Goal: Task Accomplishment & Management: Use online tool/utility

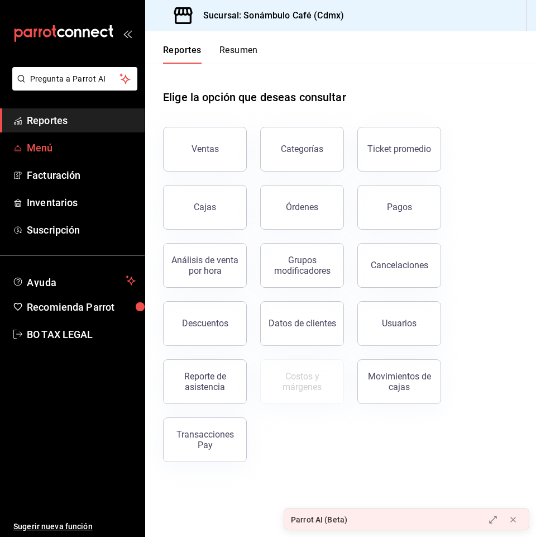
click at [71, 148] on span "Menú" at bounding box center [81, 147] width 109 height 15
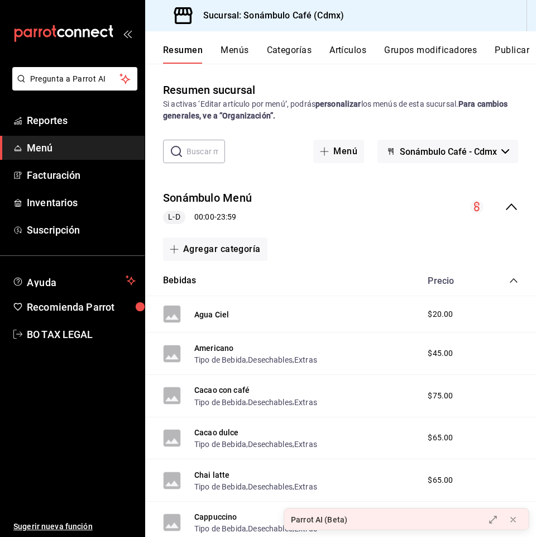
scroll to position [112, 0]
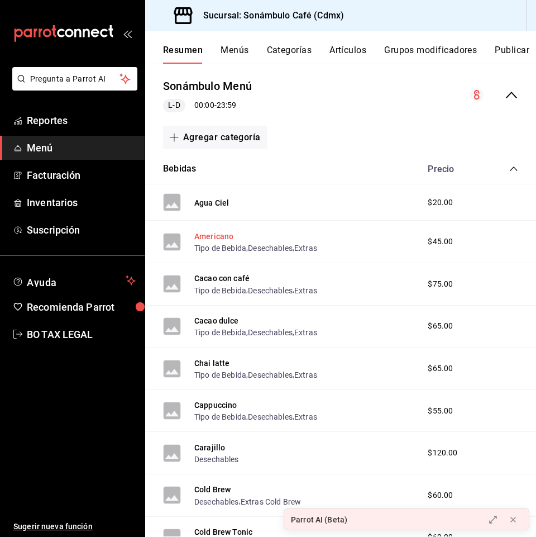
click at [232, 237] on button "Americano" at bounding box center [213, 236] width 39 height 11
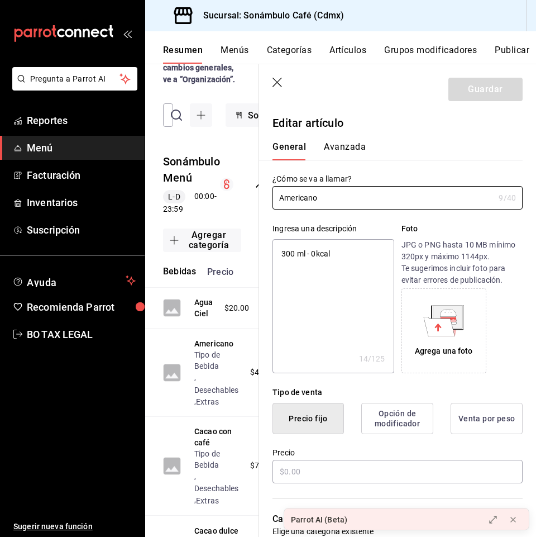
type textarea "x"
type input "$45.00"
type input "H87"
type input "50201700"
type input "2e60df1d-d505-4ae1-9235-f1aacc77a89a"
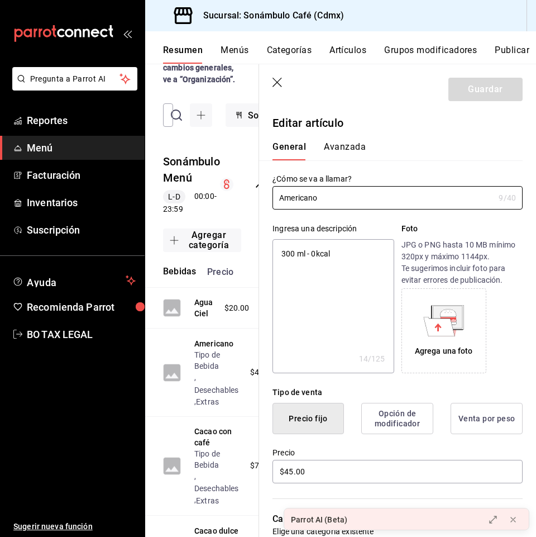
type textarea "x"
click at [357, 152] on button "Avanzada" at bounding box center [345, 150] width 42 height 19
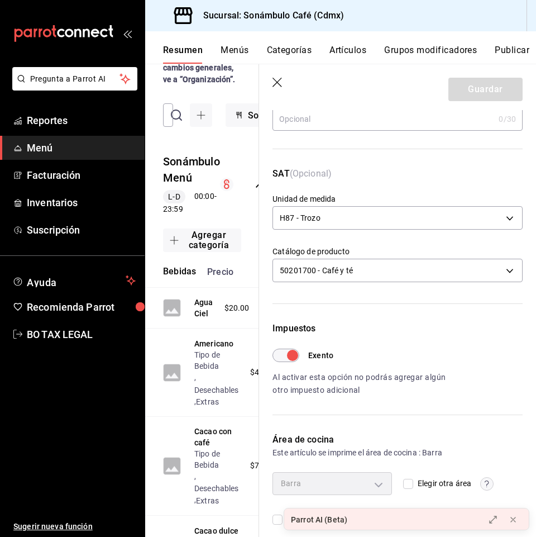
scroll to position [140, 0]
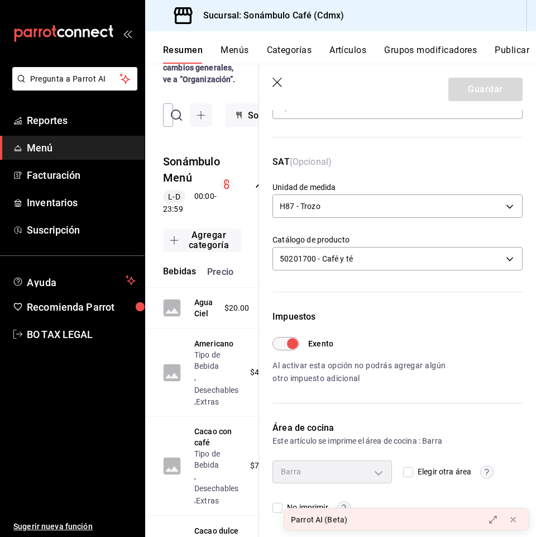
click at [281, 345] on input "Exento" at bounding box center [292, 343] width 40 height 13
checkbox input "false"
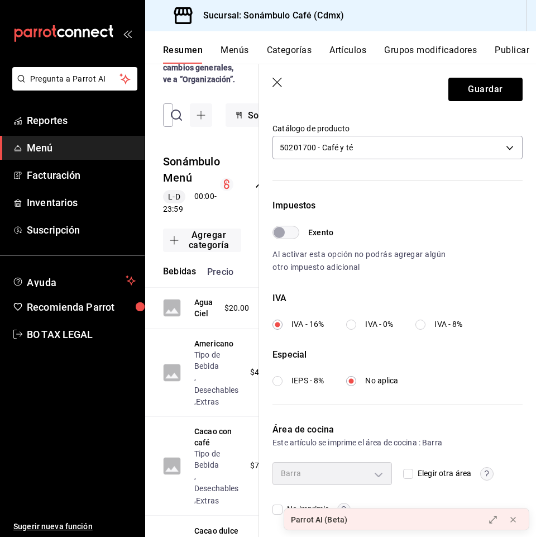
scroll to position [252, 0]
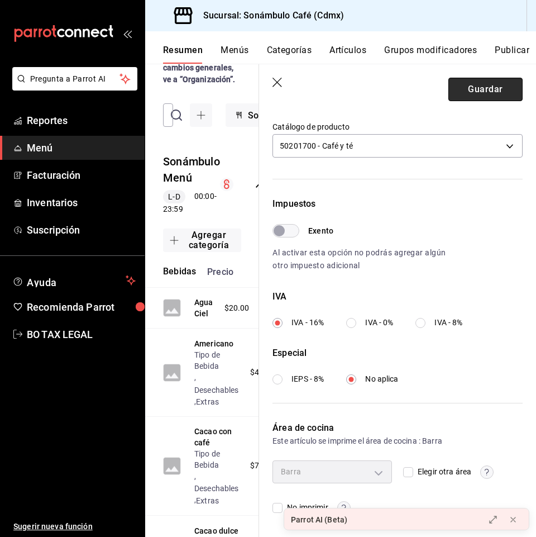
click at [465, 95] on button "Guardar" at bounding box center [485, 89] width 74 height 23
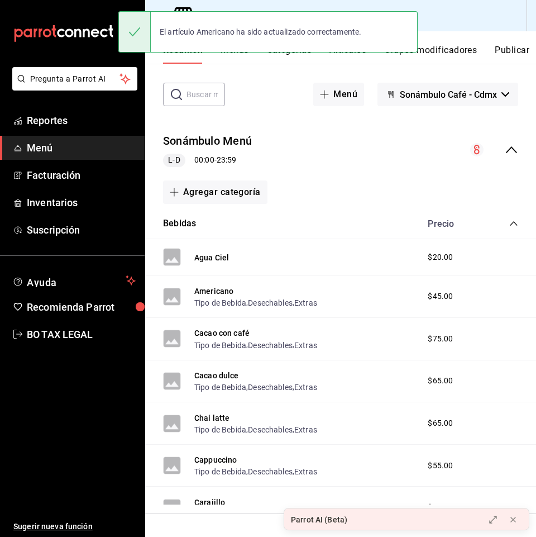
scroll to position [112, 0]
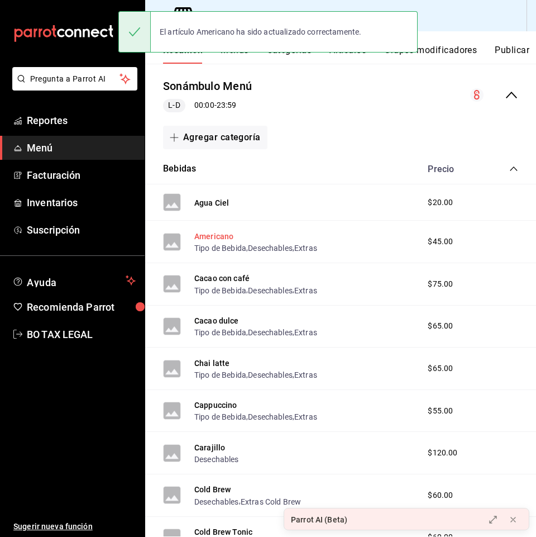
click at [221, 238] on button "Americano" at bounding box center [213, 236] width 39 height 11
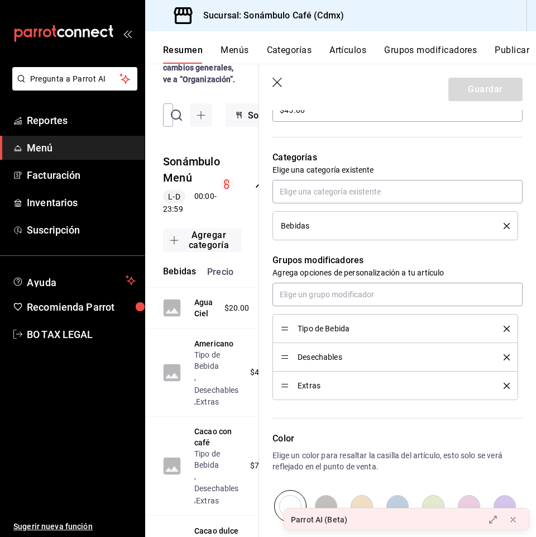
scroll to position [319, 0]
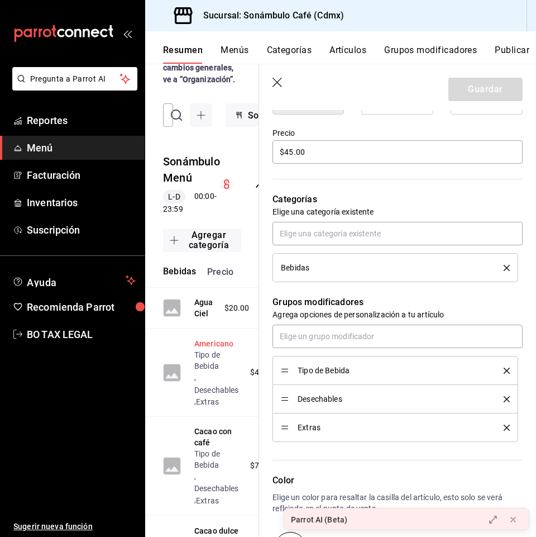
click at [207, 349] on button "Americano" at bounding box center [213, 343] width 39 height 11
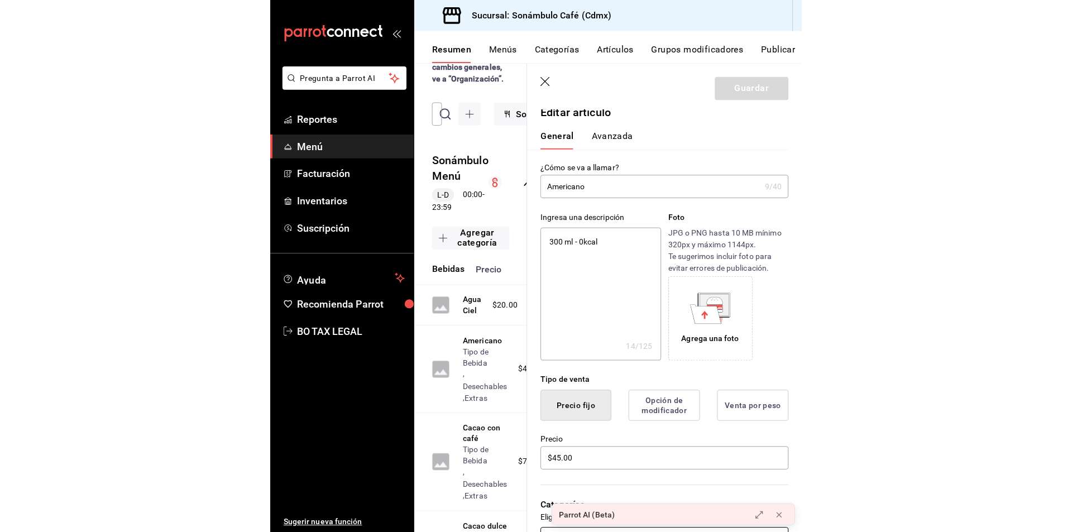
scroll to position [0, 0]
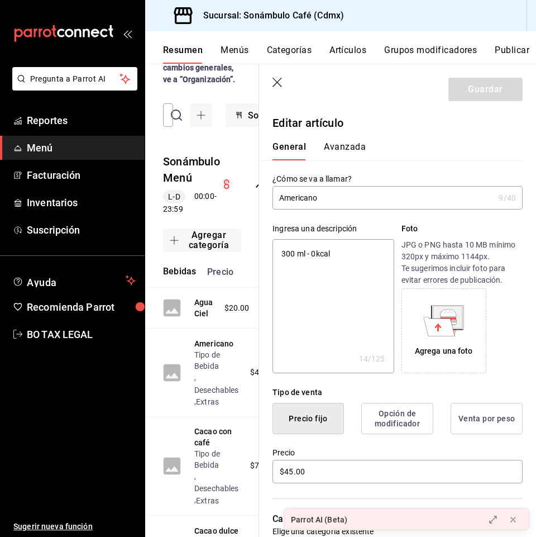
type textarea "x"
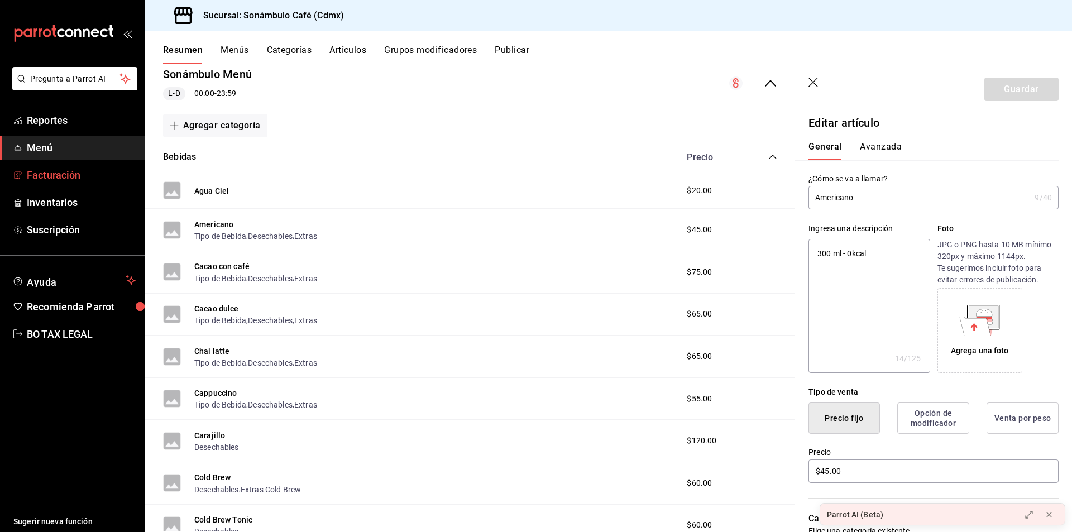
click at [71, 183] on link "Facturación" at bounding box center [72, 175] width 145 height 24
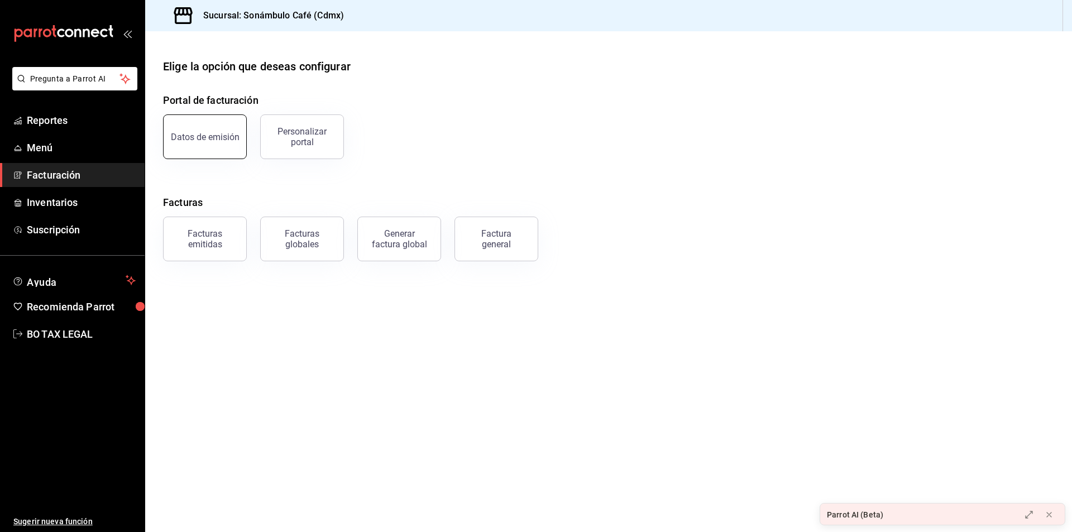
click at [237, 149] on button "Datos de emisión" at bounding box center [205, 136] width 84 height 45
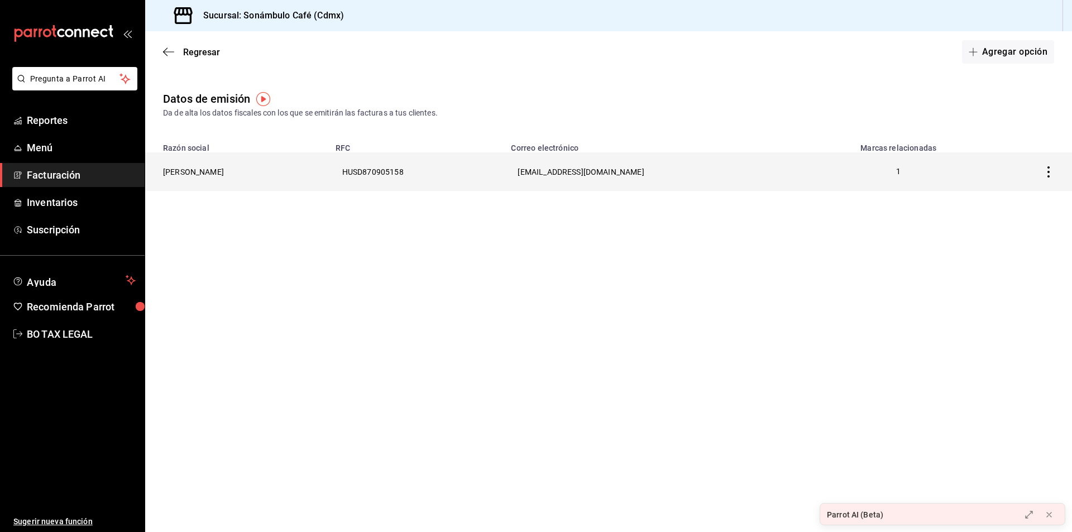
click at [329, 168] on th "[PERSON_NAME]" at bounding box center [237, 171] width 184 height 39
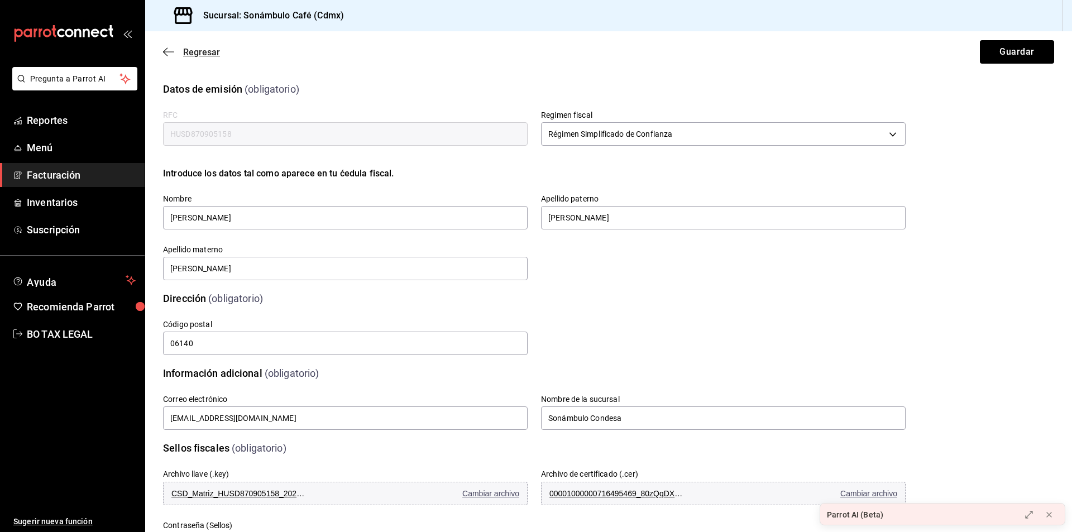
click at [172, 53] on icon "button" at bounding box center [168, 52] width 11 height 10
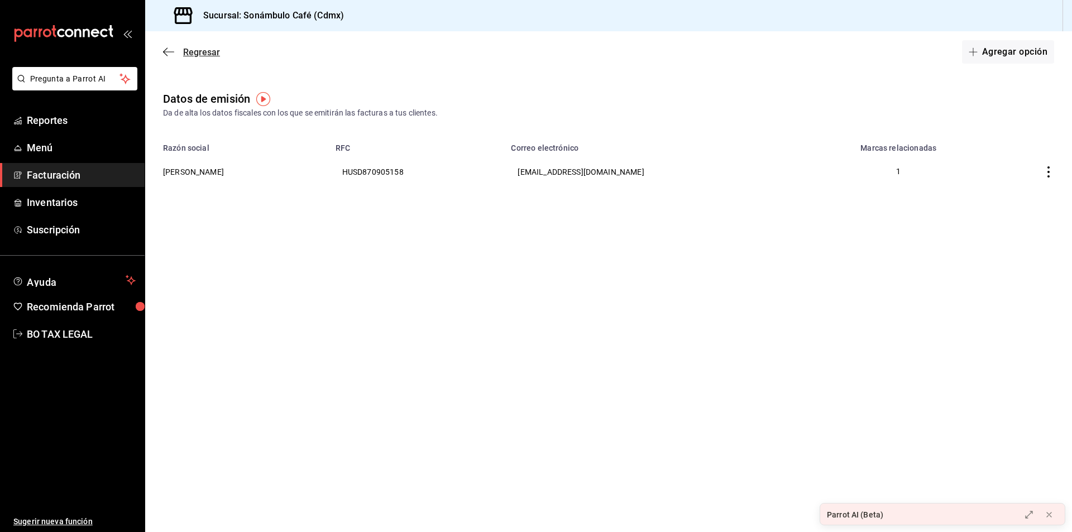
click at [168, 56] on icon "button" at bounding box center [168, 52] width 11 height 10
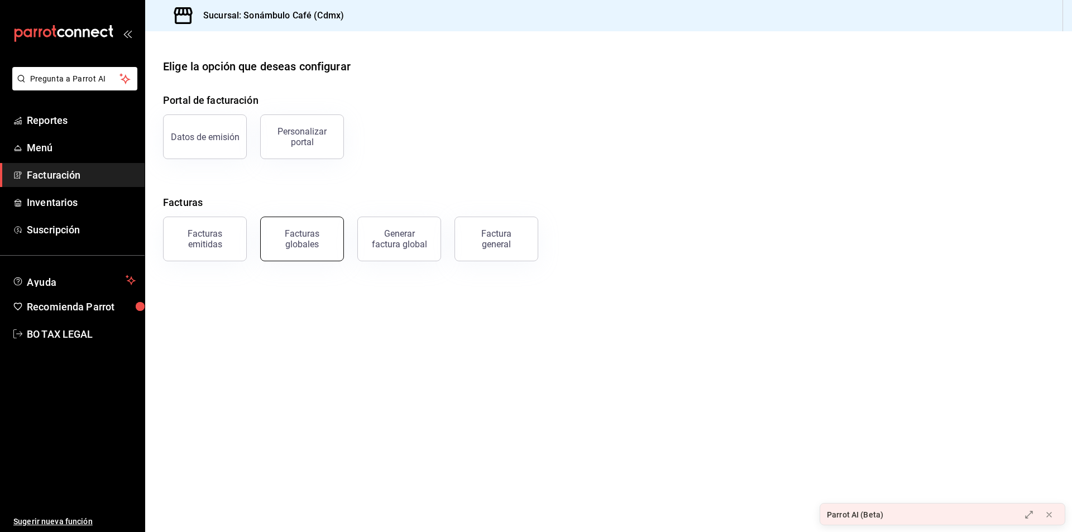
click at [341, 250] on div "Facturas globales" at bounding box center [295, 232] width 97 height 58
click at [217, 140] on div "Datos de emisión" at bounding box center [205, 137] width 69 height 11
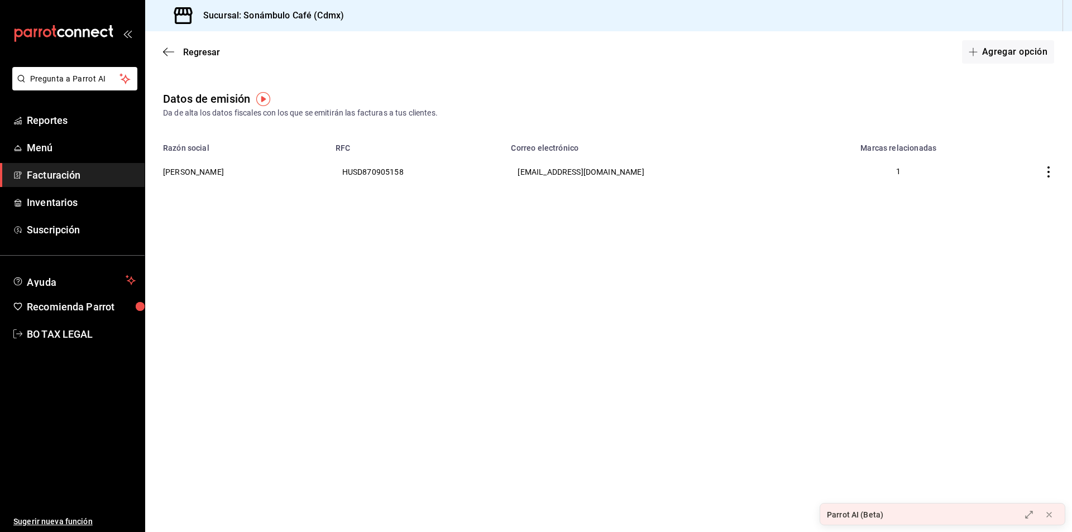
click at [160, 55] on div "Regresar Agregar opción" at bounding box center [608, 51] width 927 height 41
click at [168, 52] on icon "button" at bounding box center [168, 51] width 11 height 1
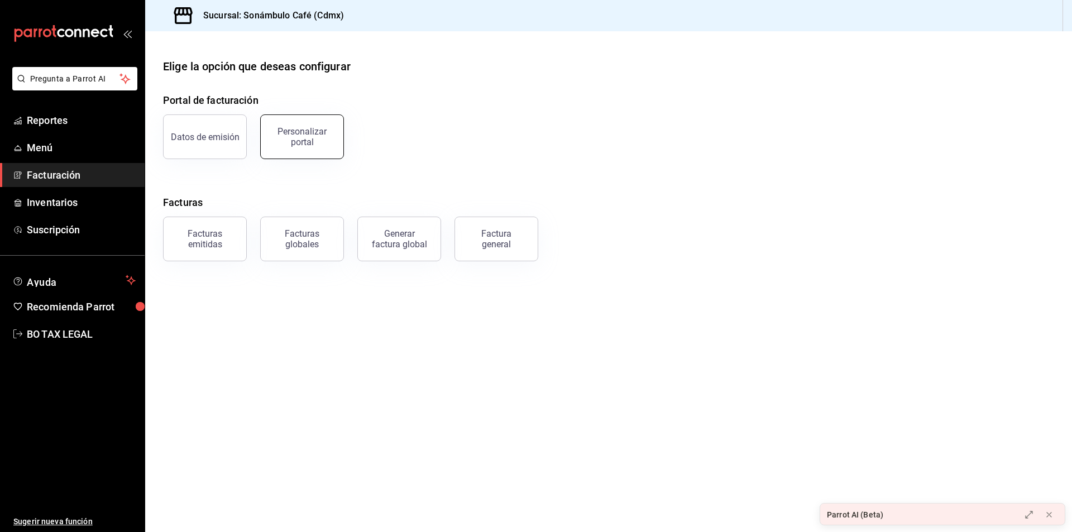
click at [308, 134] on div "Personalizar portal" at bounding box center [301, 136] width 69 height 21
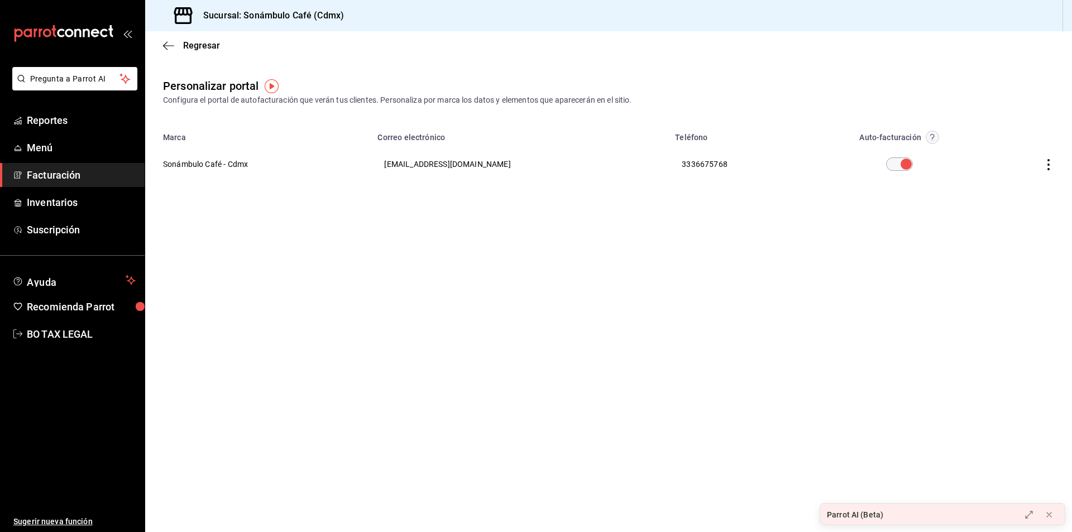
click at [1042, 159] on th at bounding box center [1030, 164] width 83 height 40
click at [1046, 164] on icon "button" at bounding box center [1048, 164] width 11 height 11
click at [626, 238] on div at bounding box center [536, 266] width 1072 height 532
click at [167, 45] on icon "button" at bounding box center [168, 45] width 11 height 1
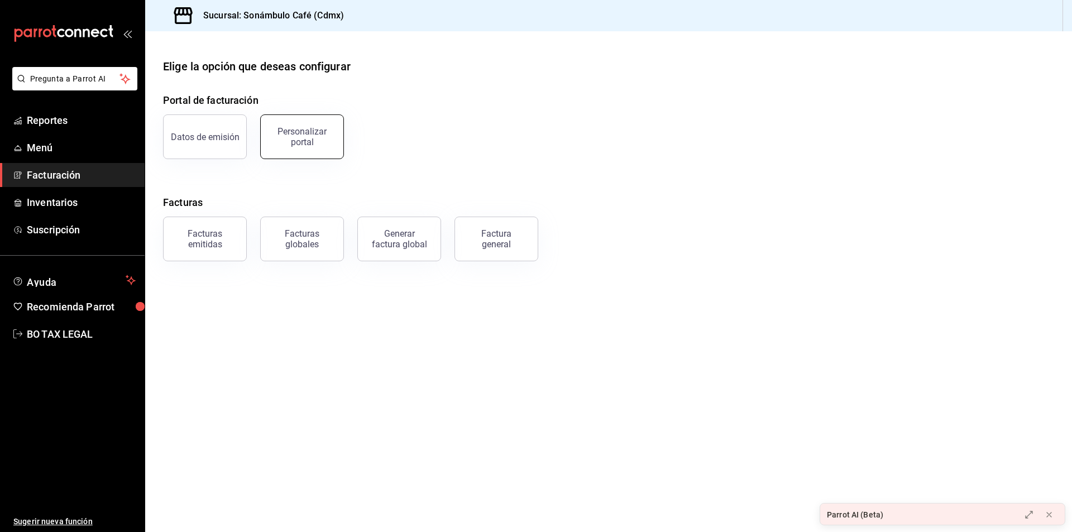
click at [308, 139] on div "Personalizar portal" at bounding box center [301, 136] width 69 height 21
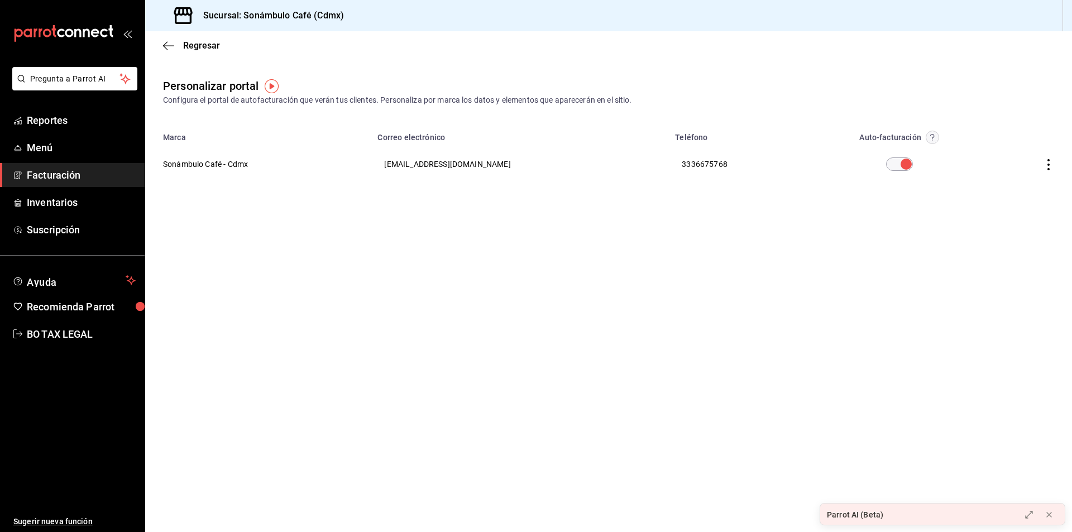
click at [167, 40] on div "Regresar" at bounding box center [608, 45] width 927 height 28
click at [170, 47] on icon "button" at bounding box center [168, 46] width 11 height 10
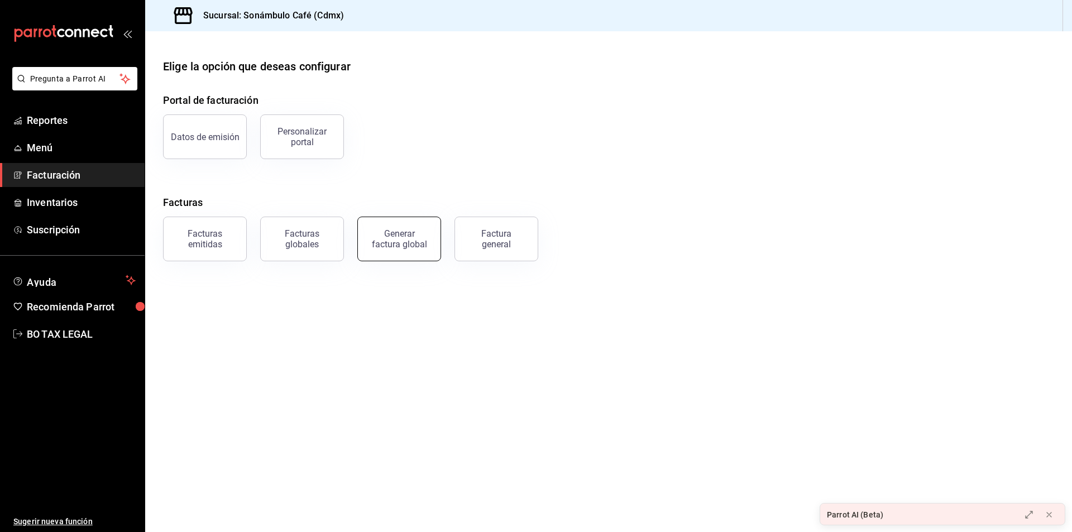
click at [409, 248] on div "Generar factura global" at bounding box center [399, 238] width 56 height 21
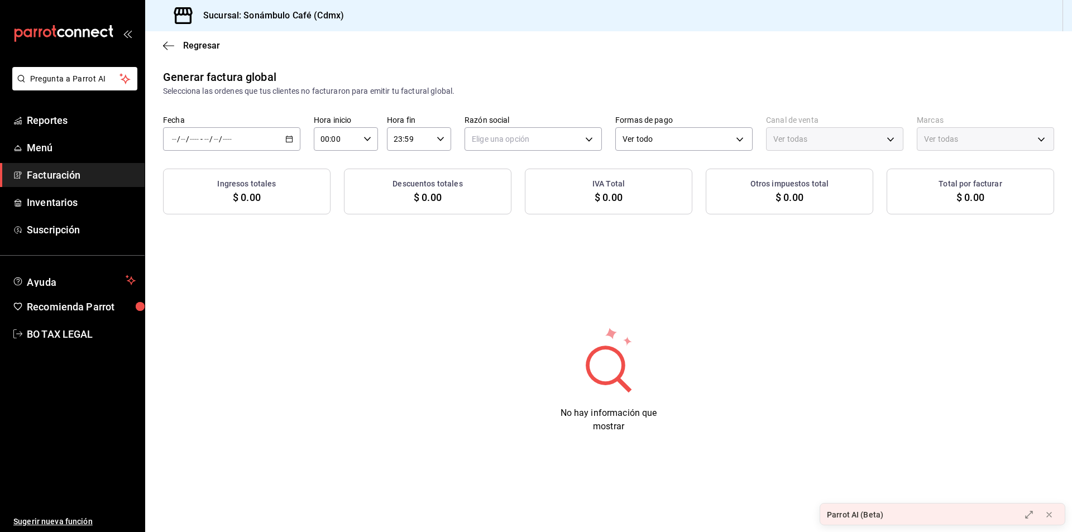
type input "PARROT,UBER_EATS,RAPPI,DIDI_FOOD,ONLINE"
click at [200, 145] on div "/ / - / /" at bounding box center [231, 138] width 137 height 23
click at [222, 173] on span "Rango de fechas" at bounding box center [216, 173] width 87 height 12
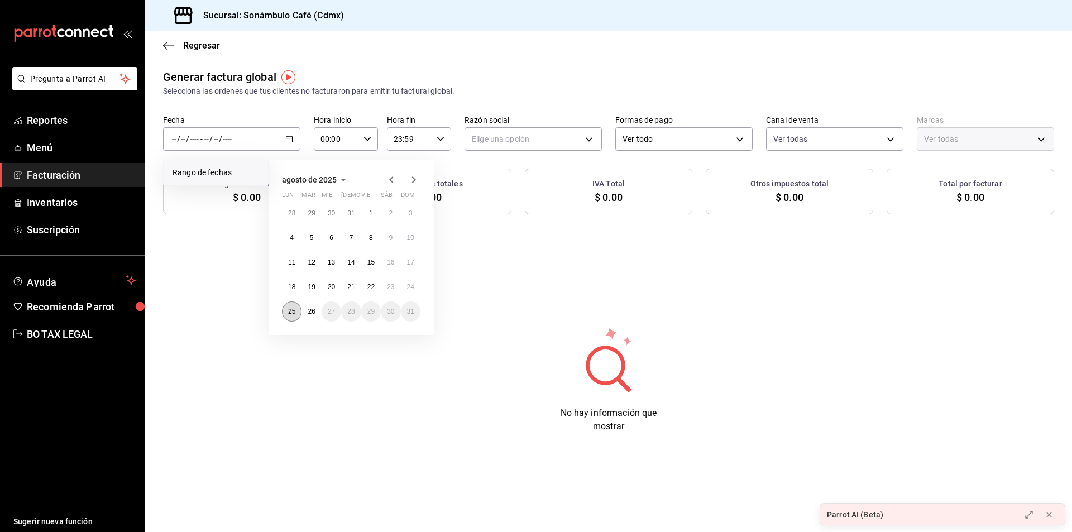
click at [294, 312] on abbr "25" at bounding box center [291, 312] width 7 height 8
click at [315, 312] on abbr "26" at bounding box center [311, 312] width 7 height 8
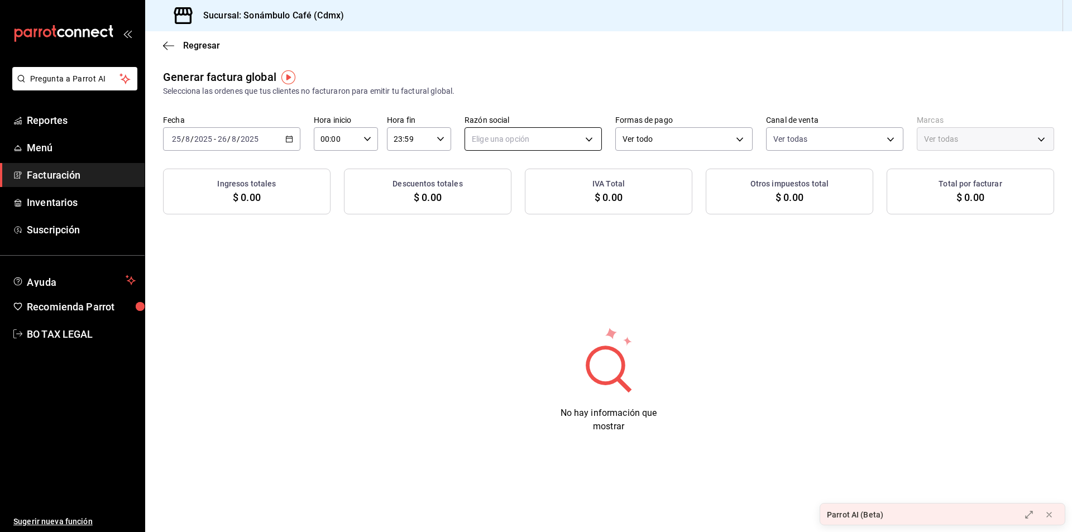
click at [556, 140] on body "Pregunta a Parrot AI Reportes Menú Facturación Inventarios Suscripción Ayuda Re…" at bounding box center [536, 266] width 1072 height 532
click at [547, 203] on li "[PERSON_NAME]" at bounding box center [533, 195] width 136 height 21
type input "e73e7d50-190d-4ed3-9b51-10b2571a0a13"
type input "7d952f79-ef73-4fe8-aa8c-3b8402ddefce"
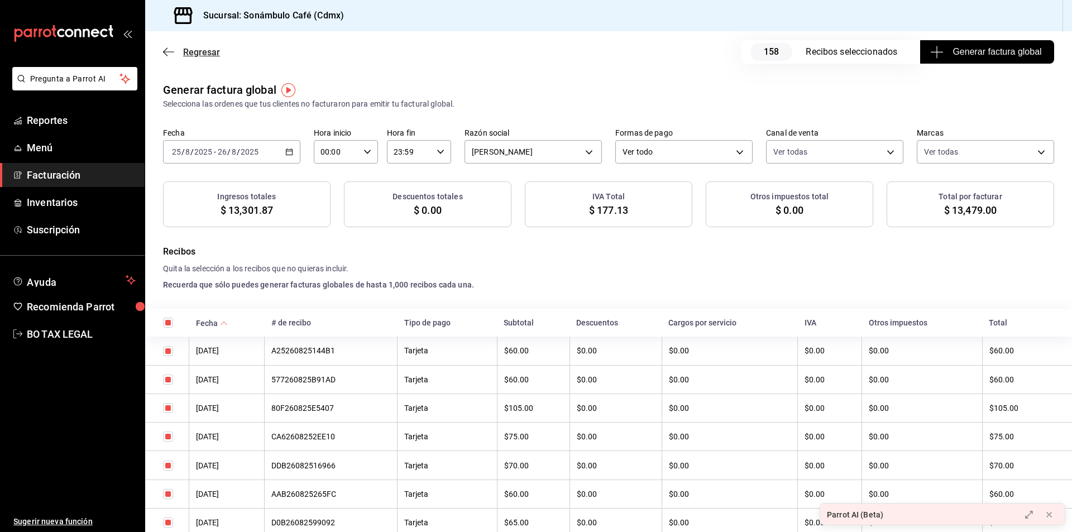
click at [168, 55] on icon "button" at bounding box center [168, 52] width 11 height 10
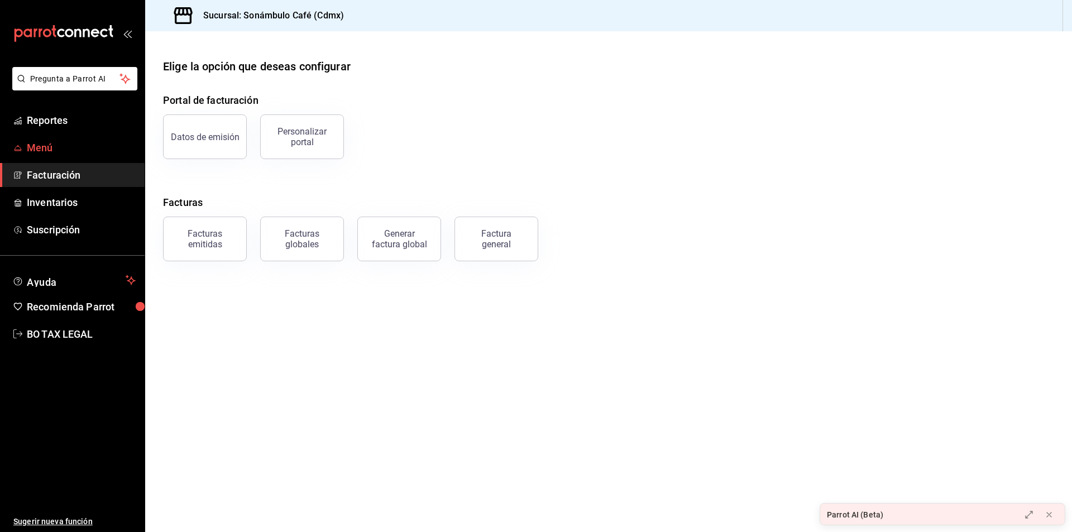
click at [49, 139] on link "Menú" at bounding box center [72, 148] width 145 height 24
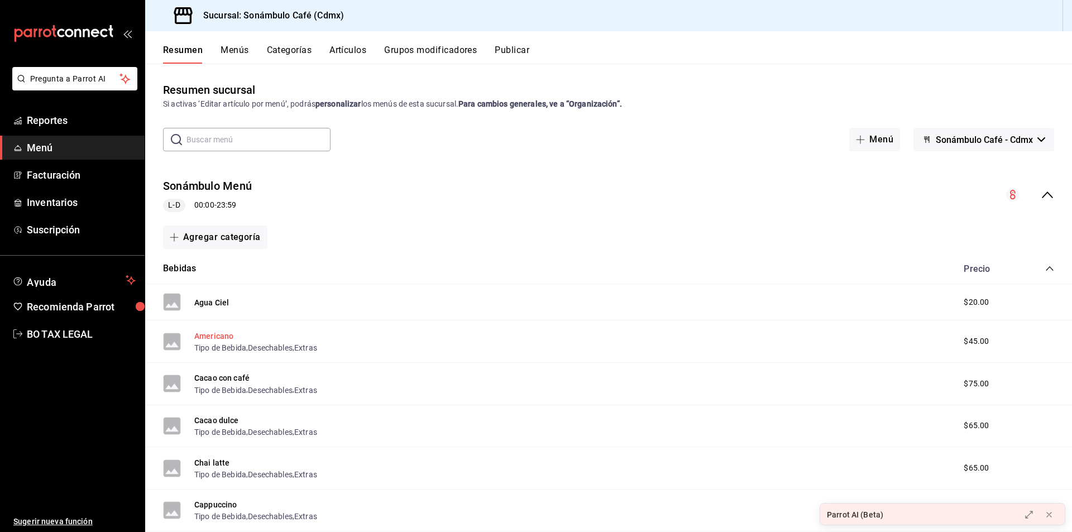
click at [223, 333] on button "Americano" at bounding box center [213, 336] width 39 height 11
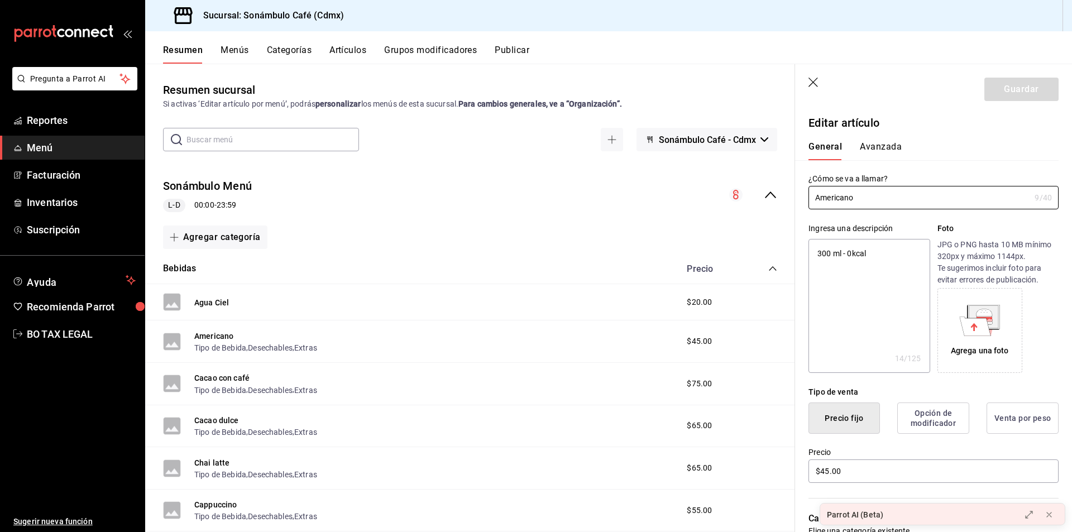
type textarea "x"
click at [46, 175] on span "Facturación" at bounding box center [81, 175] width 109 height 15
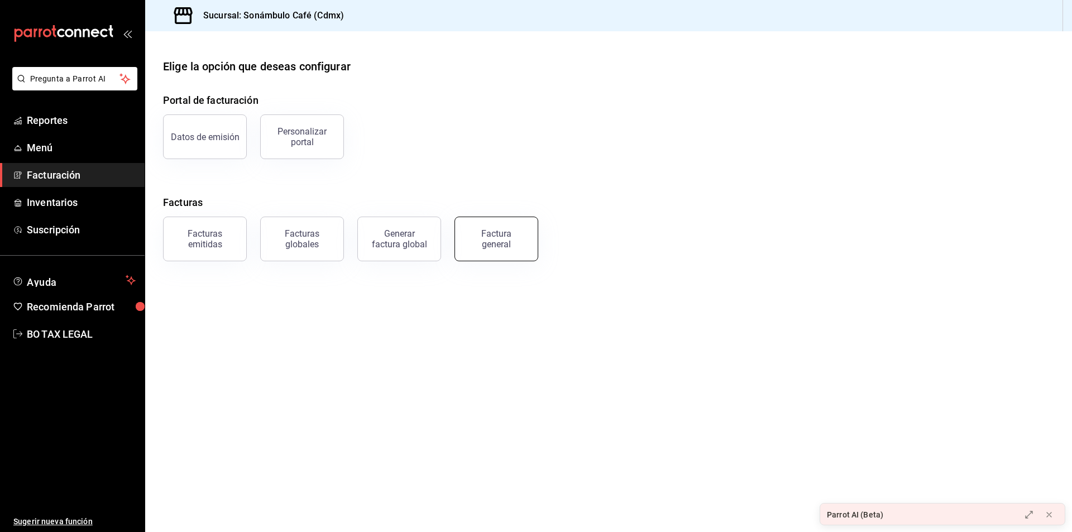
click at [522, 242] on button "Factura general" at bounding box center [497, 239] width 84 height 45
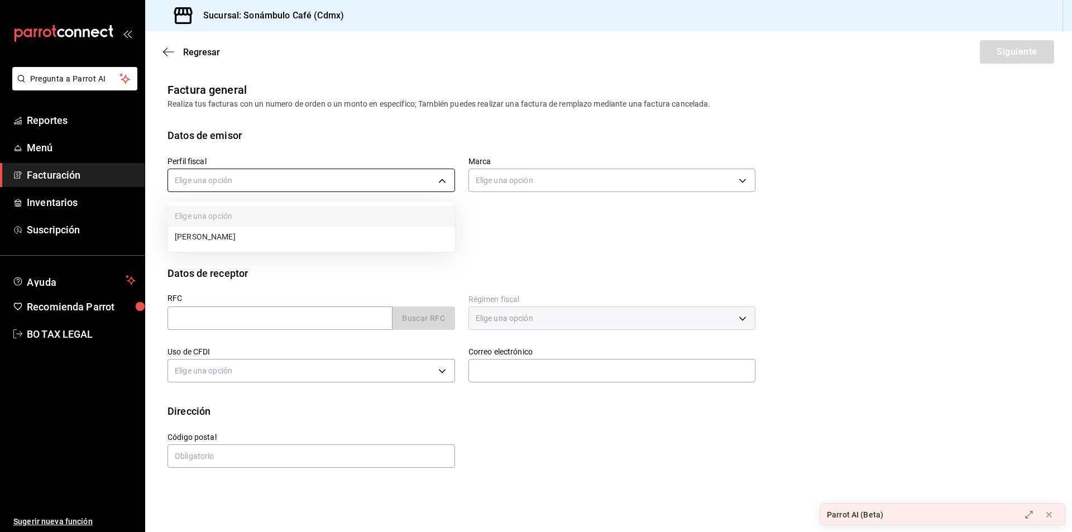
click at [411, 169] on body "Pregunta a Parrot AI Reportes Menú Facturación Inventarios Suscripción Ayuda Re…" at bounding box center [536, 266] width 1072 height 532
click at [315, 245] on li "[PERSON_NAME]" at bounding box center [311, 237] width 286 height 21
type input "e73e7d50-190d-4ed3-9b51-10b2571a0a13"
type input "7d952f79-ef73-4fe8-aa8c-3b8402ddefce"
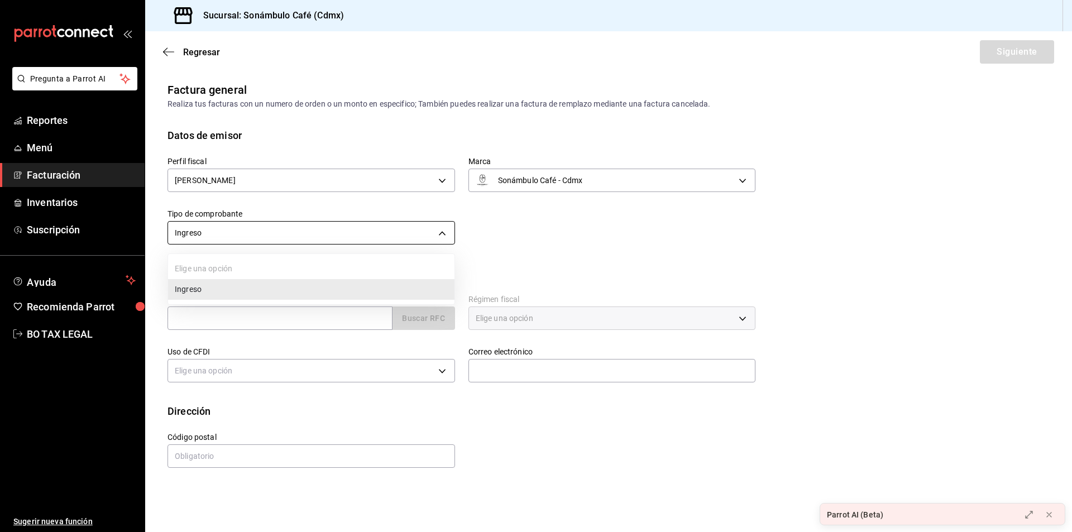
click at [381, 238] on body "Pregunta a Parrot AI Reportes Menú Facturación Inventarios Suscripción Ayuda Re…" at bounding box center [536, 266] width 1072 height 532
click at [381, 238] on div at bounding box center [536, 266] width 1072 height 532
click at [329, 328] on input "text" at bounding box center [280, 318] width 225 height 23
click at [348, 319] on input "text" at bounding box center [280, 318] width 225 height 23
paste input "XAXX010101000"
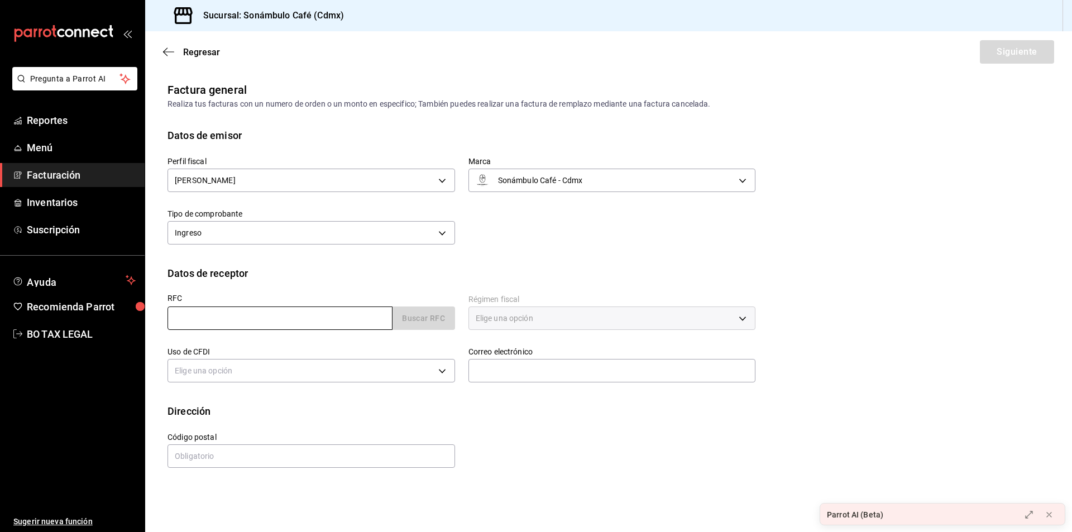
type input "XAXX010101000"
type input "06140"
type input "616"
type input "S01"
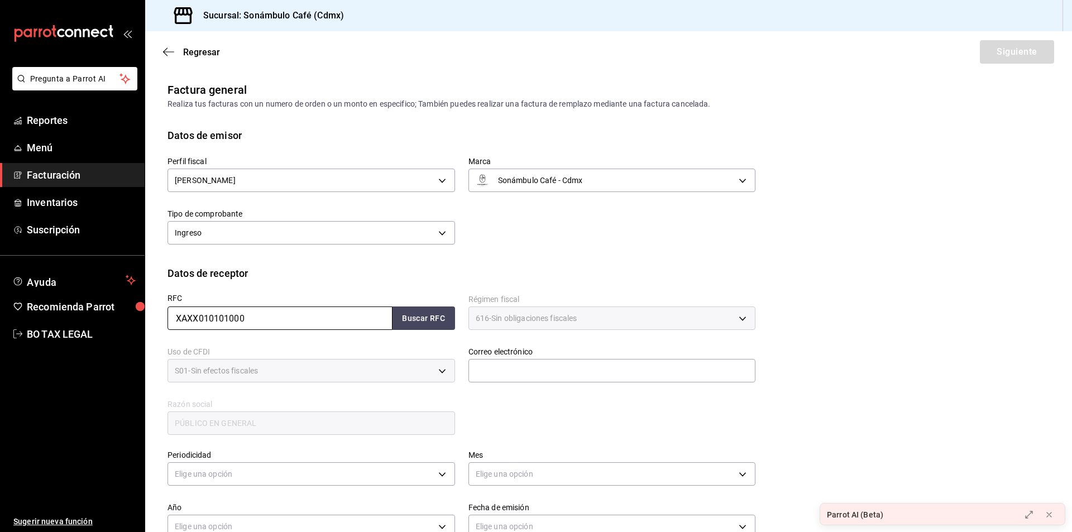
type input "XAXX010101000"
click at [780, 419] on div "RFC XAXX010101000 Buscar RFC Régimen fiscal 616 - Sin obligaciones fiscales 616…" at bounding box center [609, 368] width 882 height 174
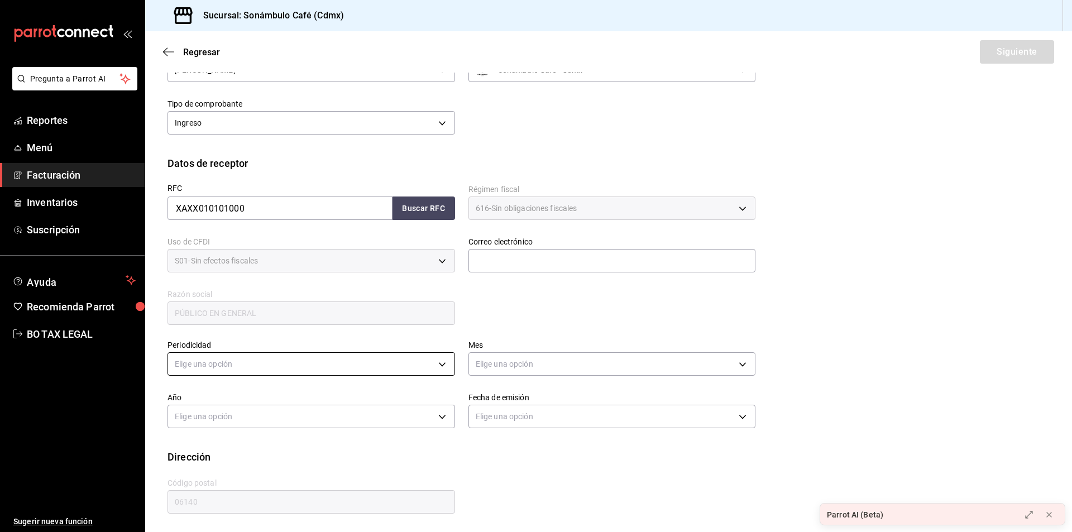
scroll to position [111, 0]
click at [253, 355] on body "Pregunta a Parrot AI Reportes Menú Facturación Inventarios Suscripción Ayuda Re…" at bounding box center [536, 266] width 1072 height 532
click at [267, 404] on li "Diario" at bounding box center [310, 398] width 284 height 18
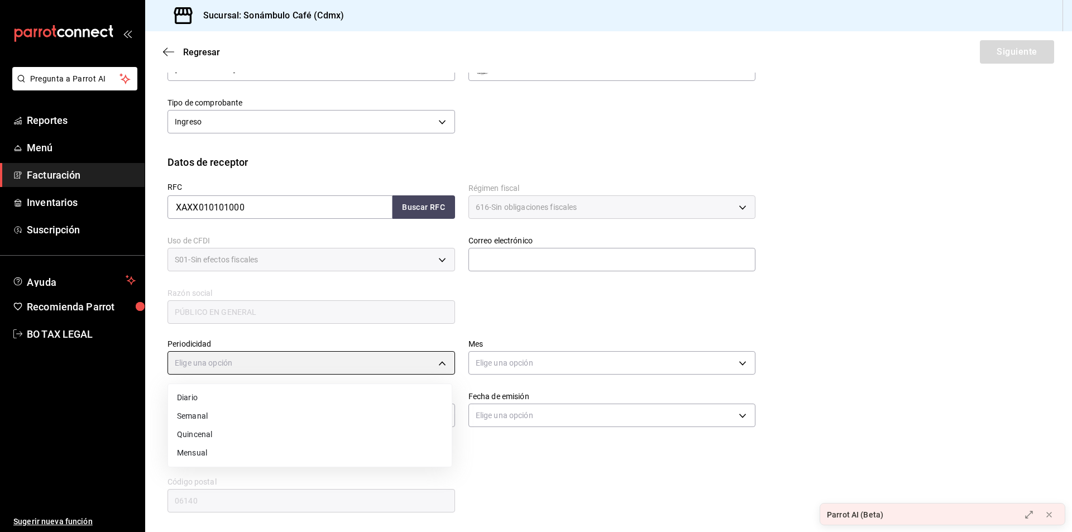
type input "DAILY"
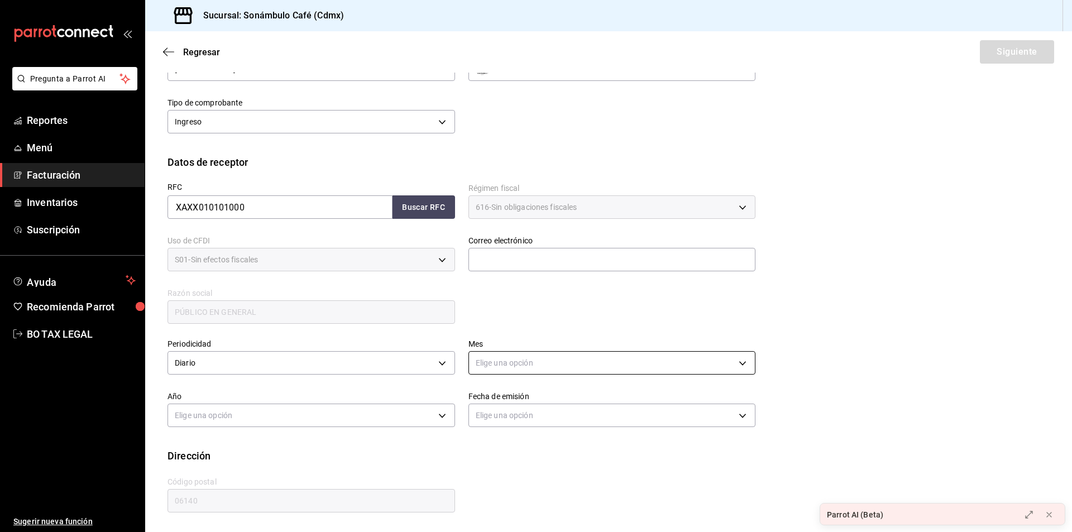
click at [545, 365] on body "Pregunta a Parrot AI Reportes Menú Facturación Inventarios Suscripción Ayuda Re…" at bounding box center [536, 266] width 1072 height 532
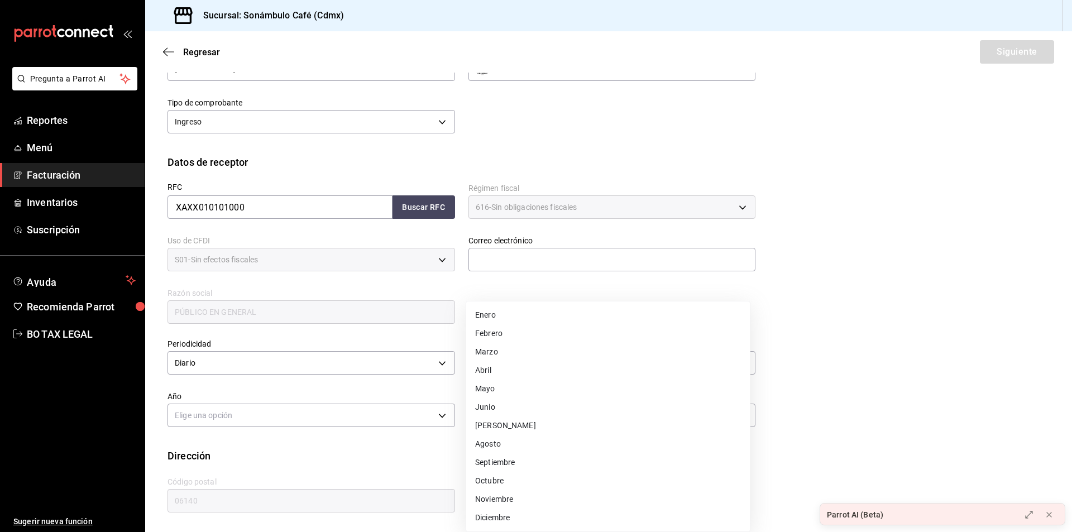
click at [495, 443] on li "Agosto" at bounding box center [608, 444] width 284 height 18
type input "8"
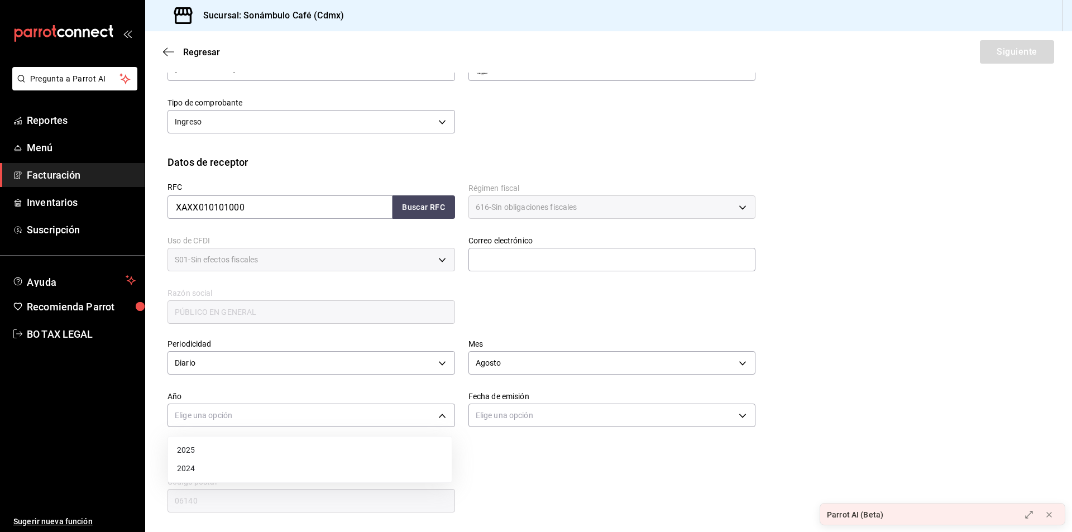
click at [292, 405] on body "Pregunta a Parrot AI Reportes Menú Facturación Inventarios Suscripción Ayuda Re…" at bounding box center [536, 266] width 1072 height 532
click at [259, 448] on li "2025" at bounding box center [310, 450] width 284 height 18
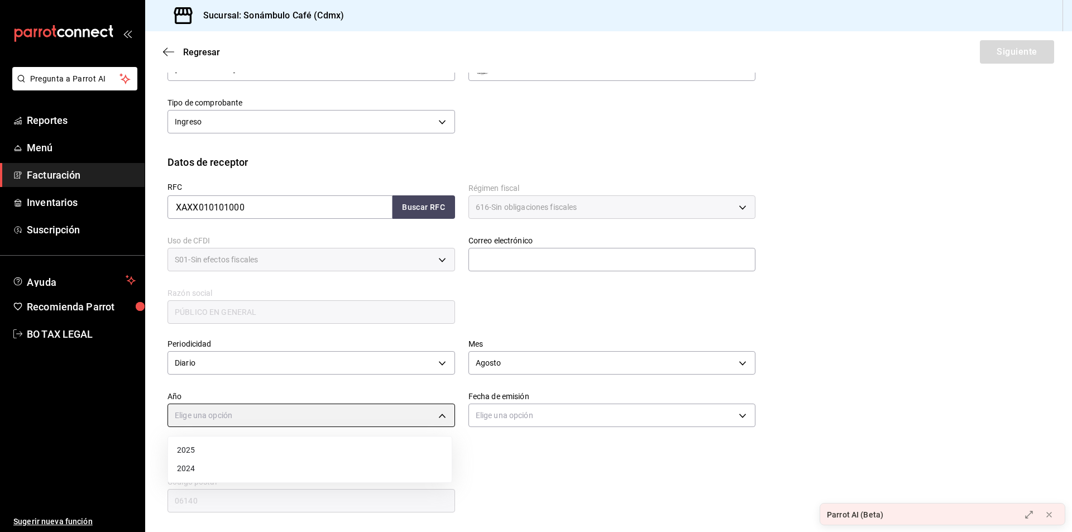
type input "2025"
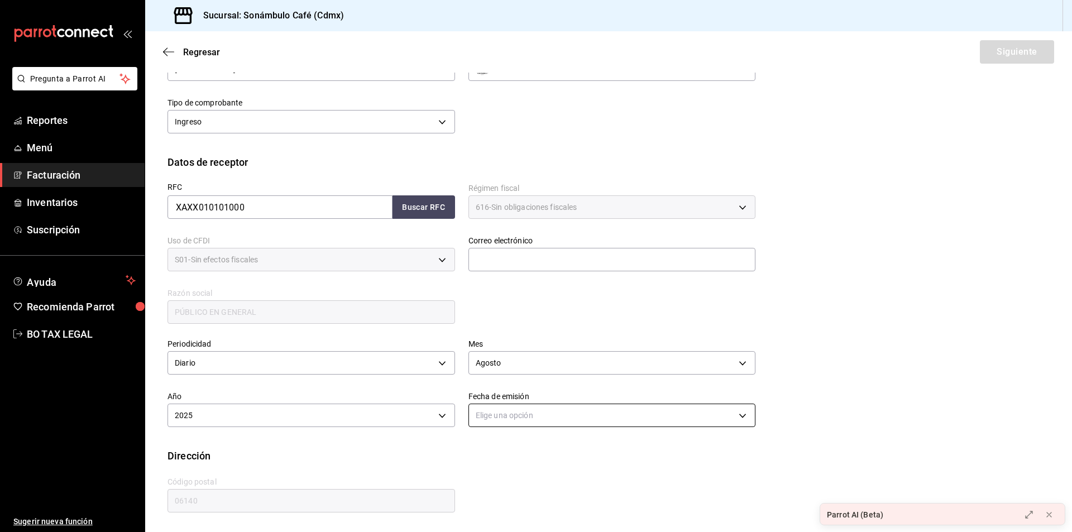
click at [581, 414] on body "Pregunta a Parrot AI Reportes Menú Facturación Inventarios Suscripción Ayuda Re…" at bounding box center [536, 266] width 1072 height 532
click at [546, 448] on li "Hoy" at bounding box center [608, 450] width 284 height 18
type input "[DATE]"
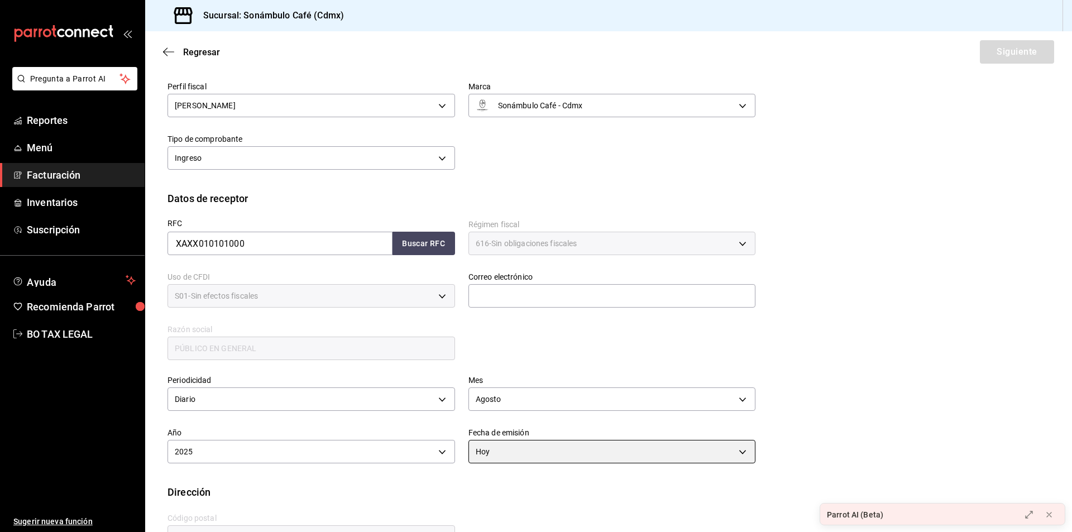
scroll to position [0, 0]
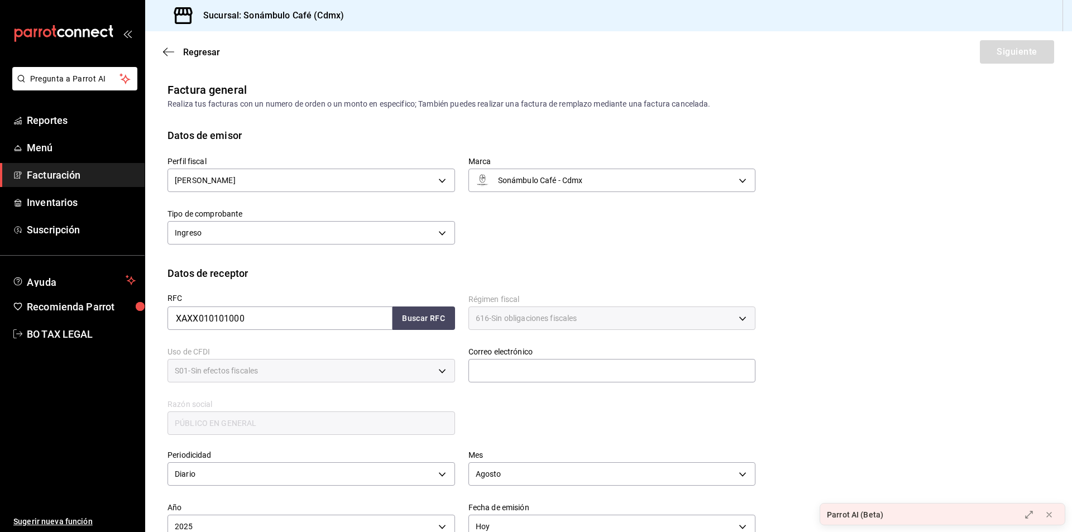
click at [979, 138] on div "Datos de emisor" at bounding box center [609, 135] width 882 height 15
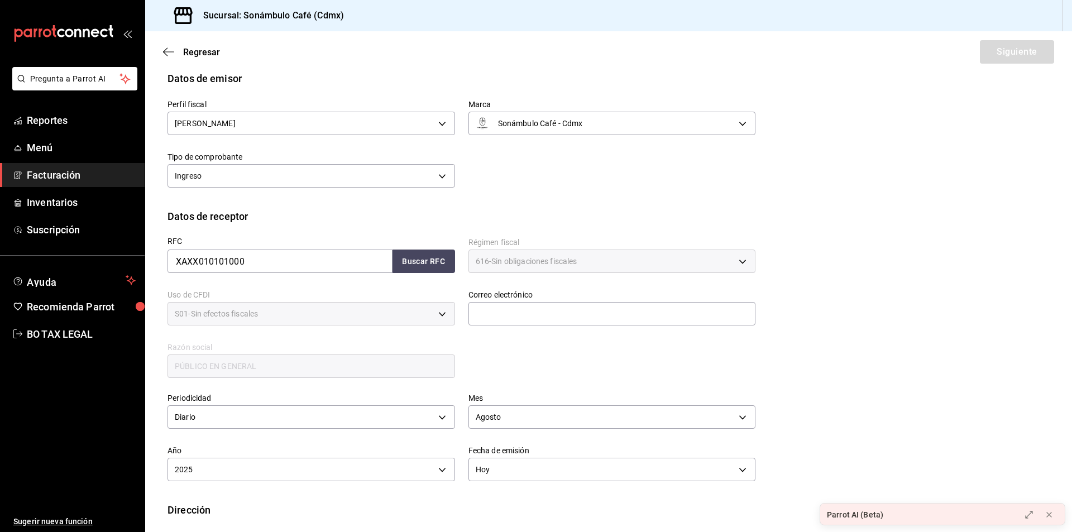
scroll to position [111, 0]
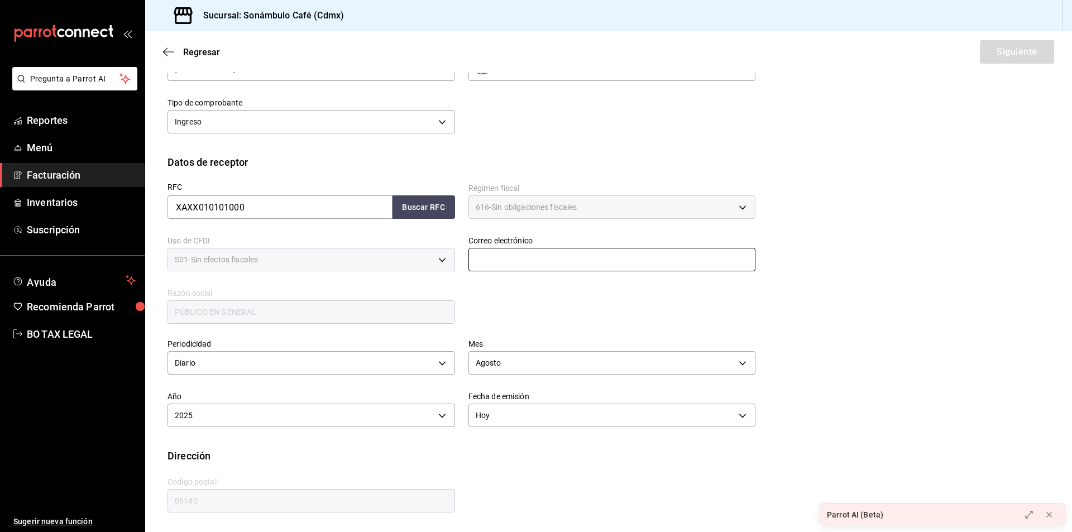
click at [548, 250] on input "text" at bounding box center [612, 259] width 288 height 23
type input "[EMAIL_ADDRESS][DOMAIN_NAME]"
click at [1018, 52] on button "Siguiente" at bounding box center [1017, 51] width 74 height 23
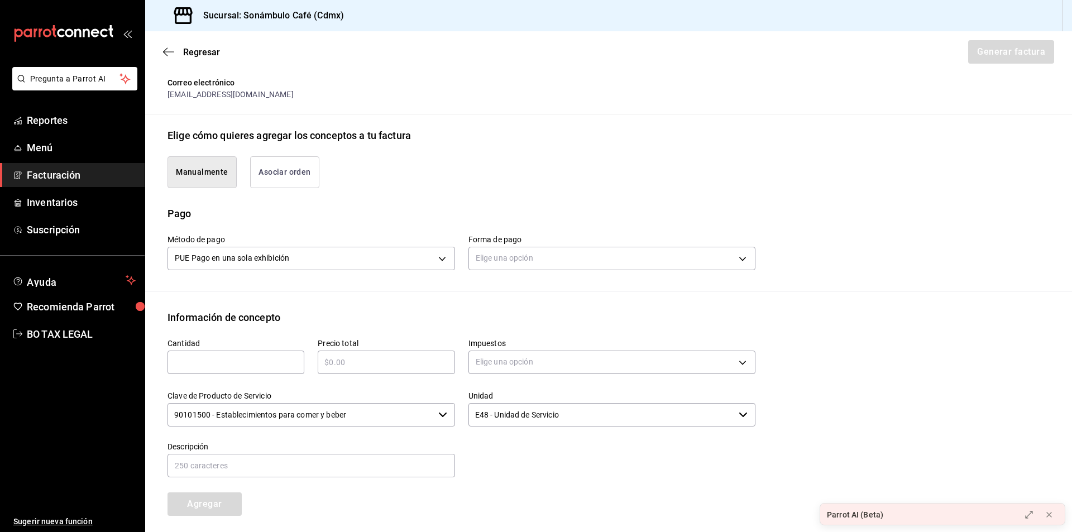
scroll to position [334, 0]
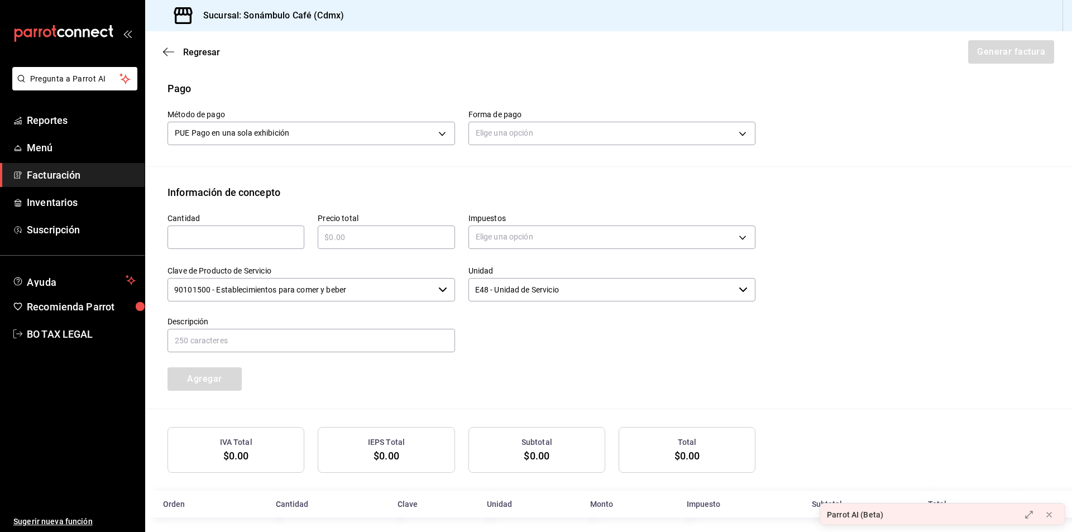
click at [242, 229] on div "​" at bounding box center [236, 237] width 137 height 23
type input "1"
click at [854, 395] on div "Cantidad 1 ​ Precio total ​ Impuestos Elige una opción Clave de Producto de Ser…" at bounding box center [609, 304] width 882 height 209
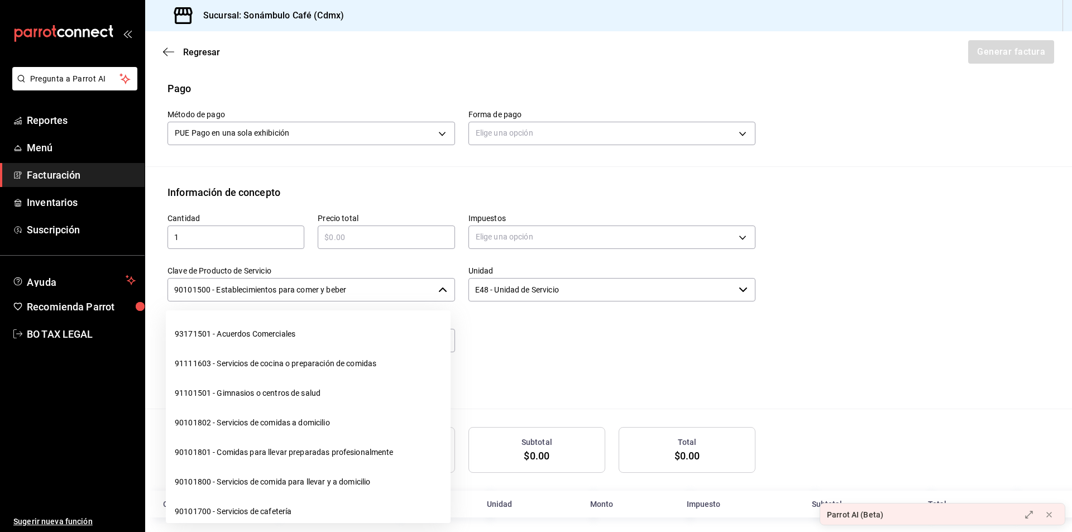
click at [388, 299] on input "90101500 - Establecimientos para comer y beber" at bounding box center [301, 289] width 266 height 23
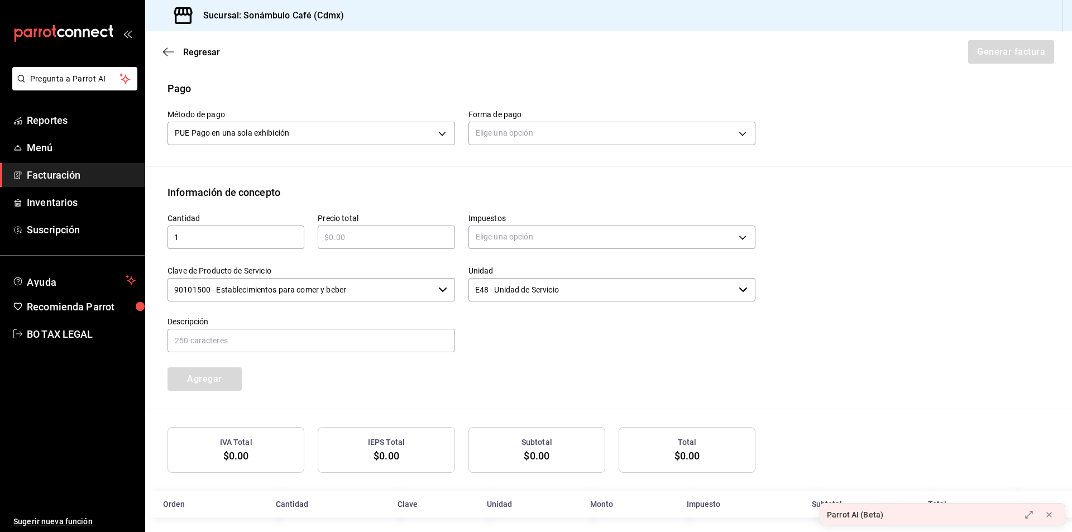
click at [736, 356] on div "Cantidad 1 ​ Precio total ​ Impuestos Elige una opción Clave de Producto de Ser…" at bounding box center [454, 295] width 601 height 191
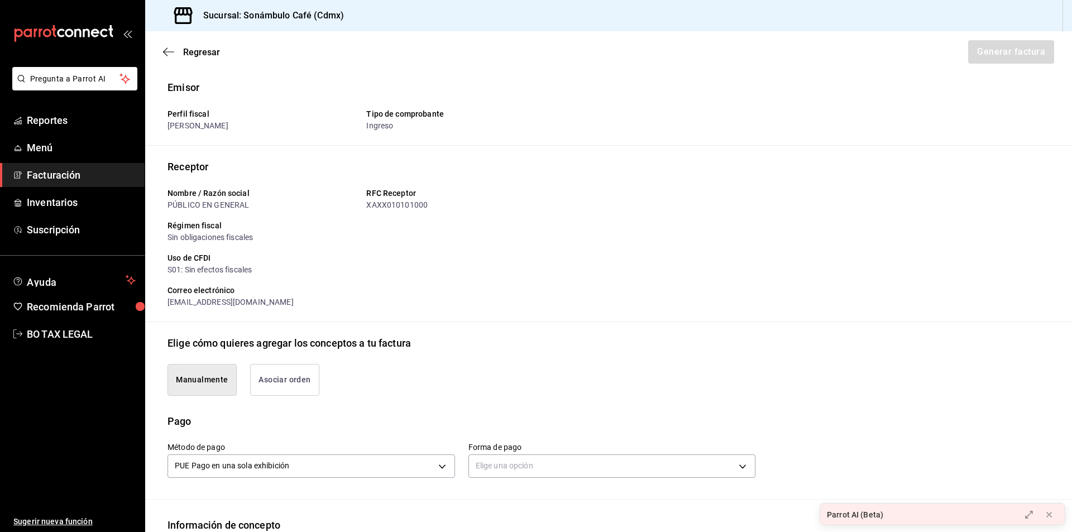
scroll to position [0, 0]
click at [290, 371] on button "Asociar orden" at bounding box center [284, 382] width 69 height 32
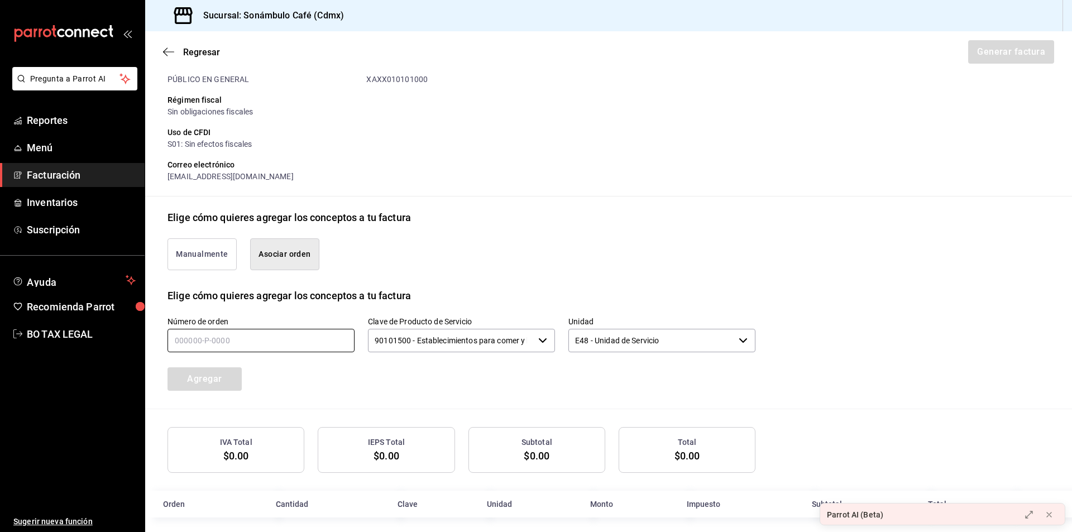
scroll to position [136, 0]
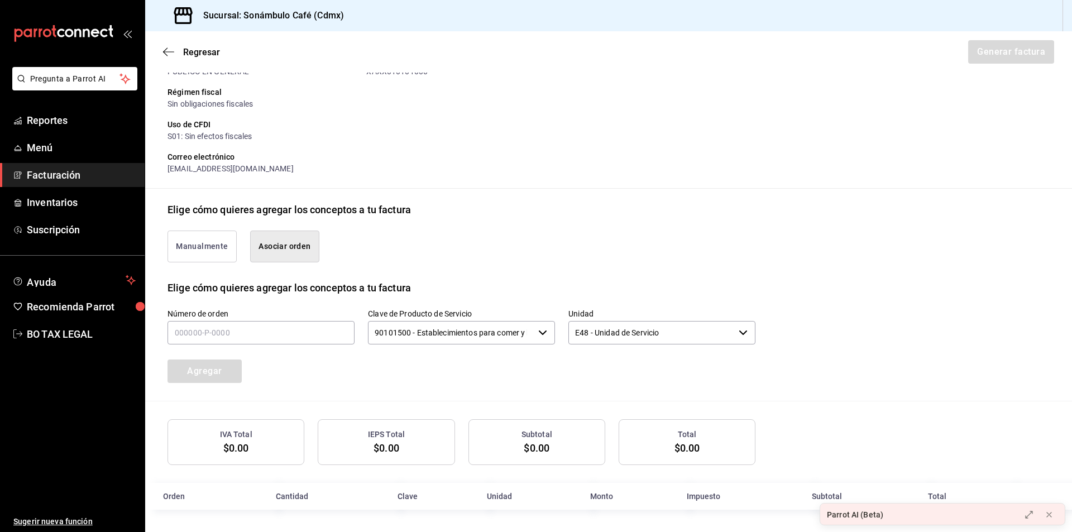
click at [214, 250] on button "Manualmente" at bounding box center [202, 247] width 69 height 32
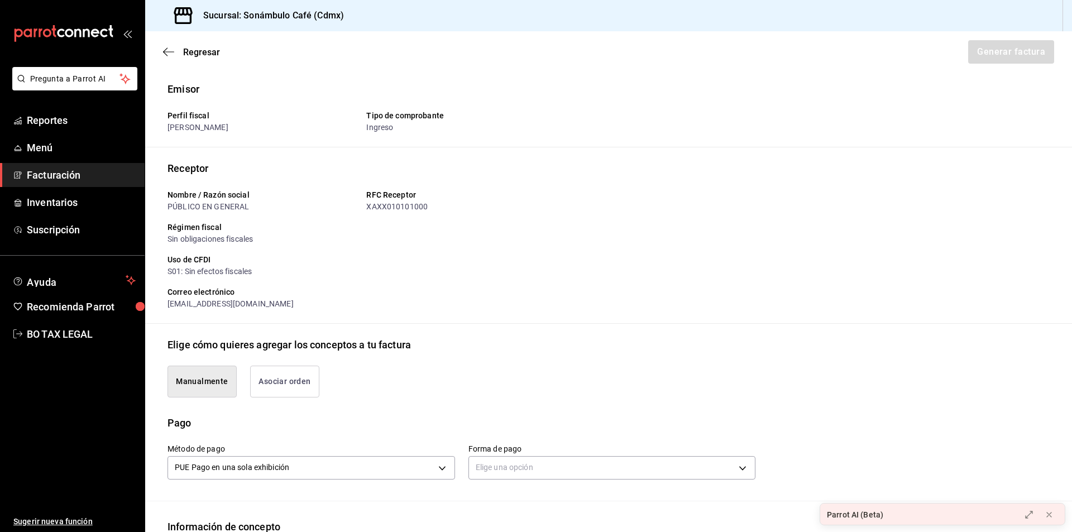
scroll to position [223, 0]
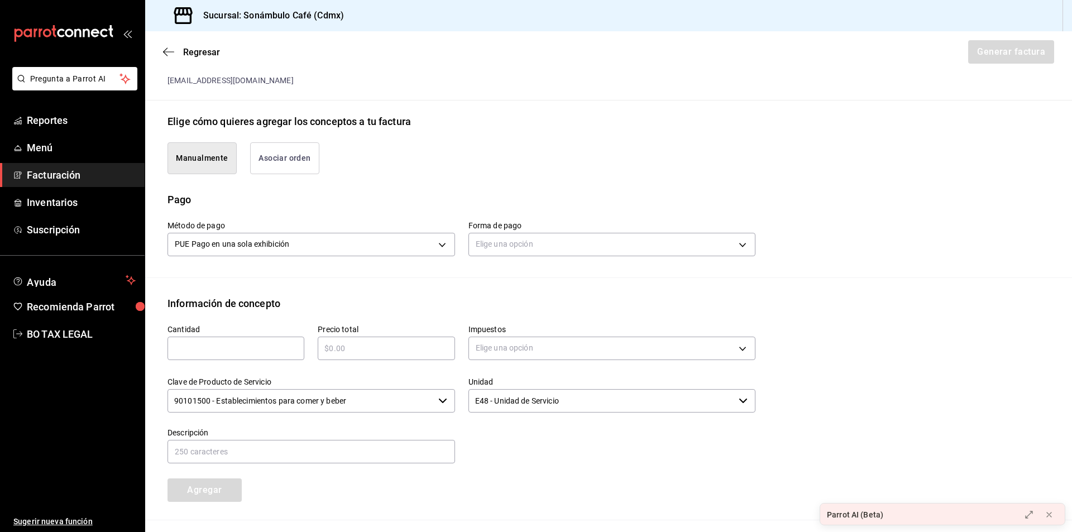
click at [388, 354] on input "text" at bounding box center [386, 348] width 137 height 13
click at [223, 344] on input "text" at bounding box center [236, 348] width 137 height 13
type input "1"
click at [383, 286] on div "Emisor Perfil fiscal [PERSON_NAME] Tipo de comprobante Ingreso Receptor Nombre …" at bounding box center [608, 243] width 927 height 771
click at [391, 355] on input "text" at bounding box center [386, 348] width 137 height 13
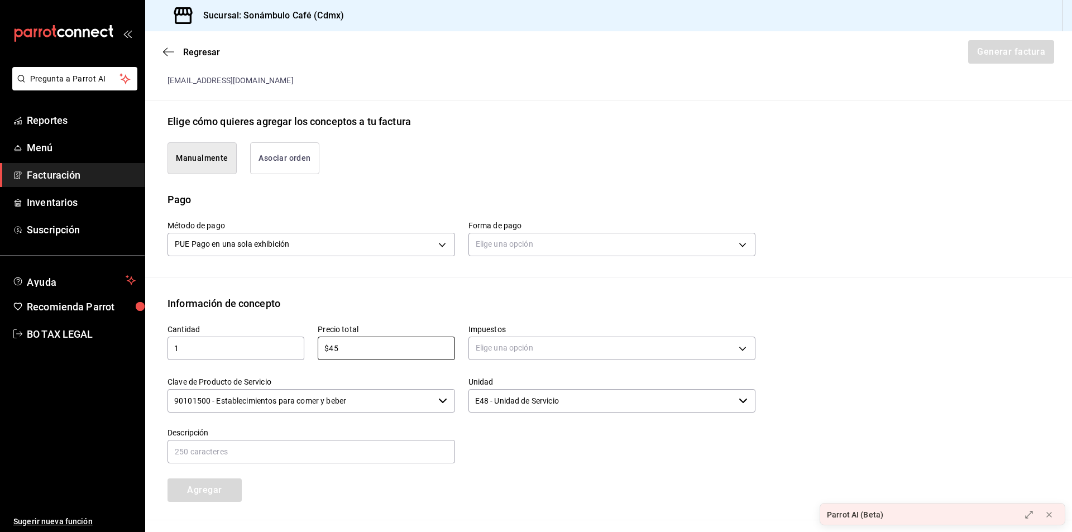
type input "$45"
click at [535, 312] on div "Impuestos Elige una opción" at bounding box center [605, 337] width 301 height 52
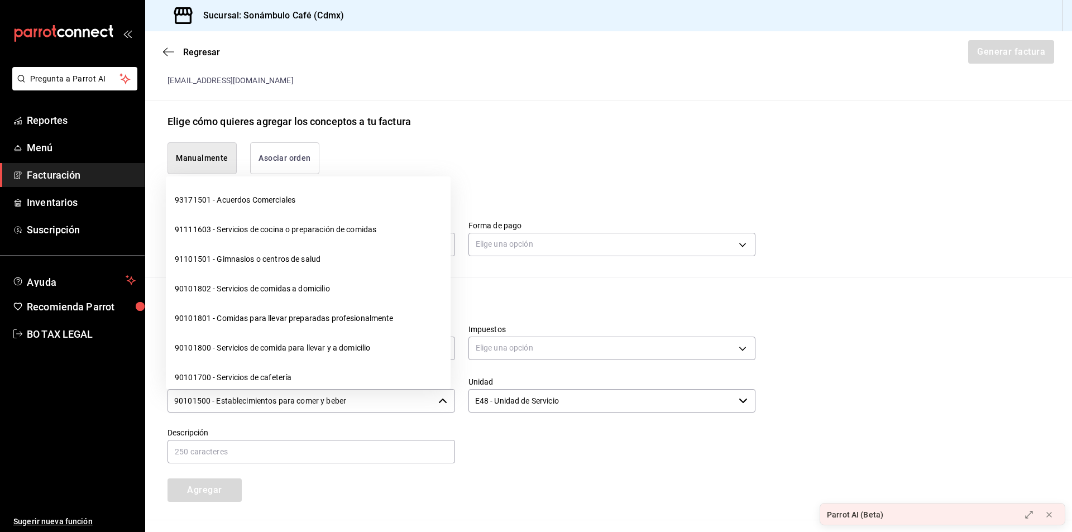
click at [415, 401] on input "90101500 - Establecimientos para comer y beber" at bounding box center [301, 400] width 266 height 23
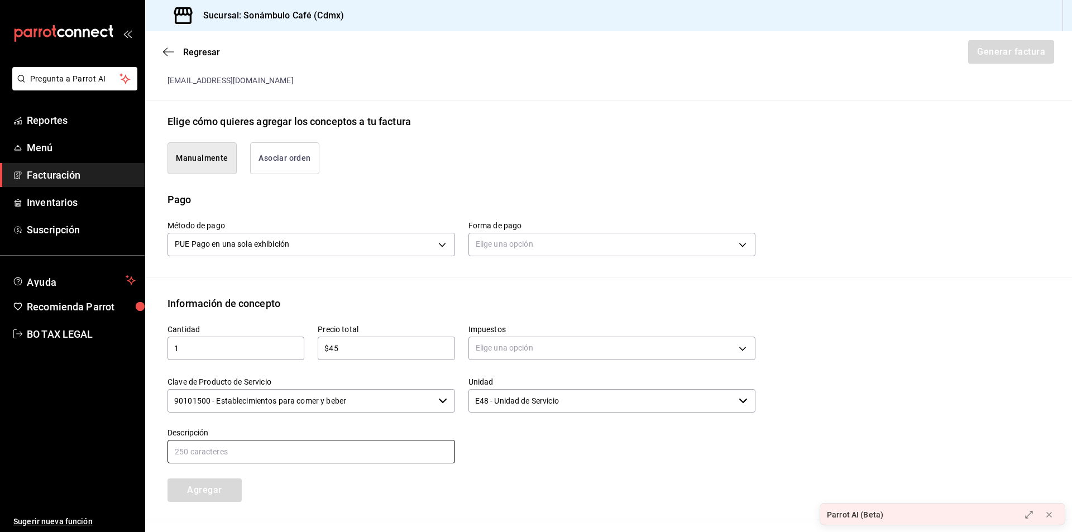
drag, startPoint x: 412, startPoint y: 452, endPoint x: 451, endPoint y: 457, distance: 39.5
click at [412, 452] on input "text" at bounding box center [312, 451] width 288 height 23
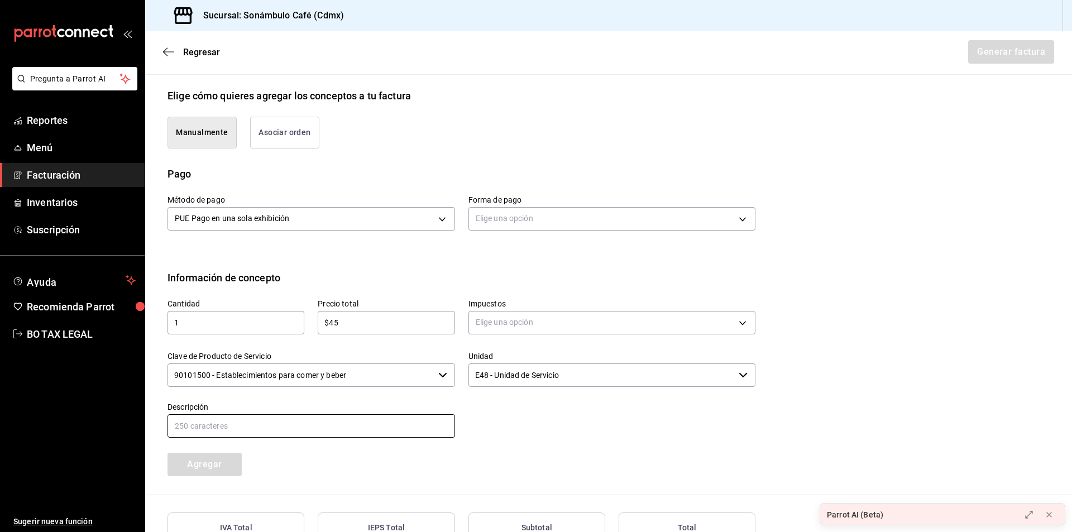
scroll to position [119, 0]
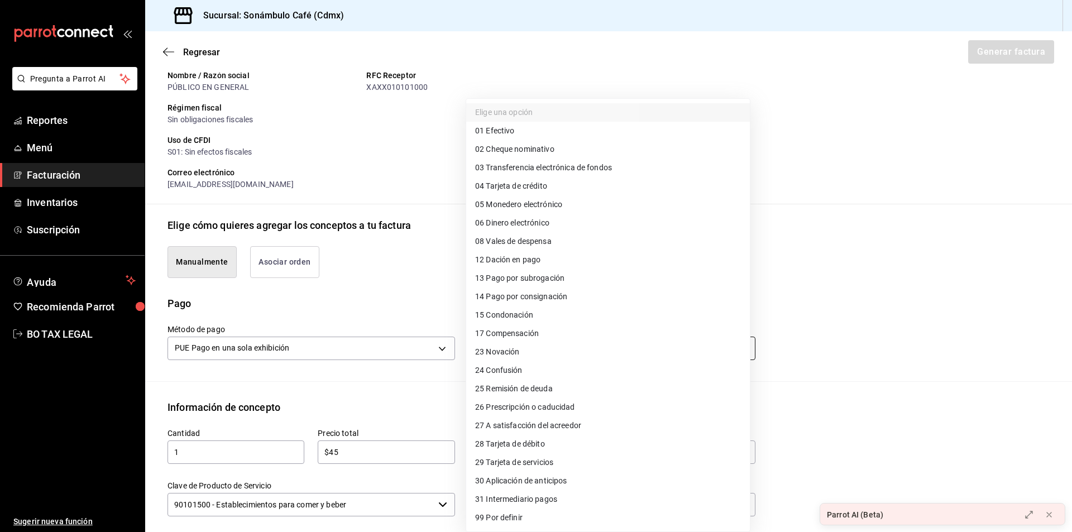
click at [610, 347] on body "Pregunta a Parrot AI Reportes Menú Facturación Inventarios Suscripción Ayuda Re…" at bounding box center [536, 266] width 1072 height 532
click at [974, 361] on div at bounding box center [536, 266] width 1072 height 532
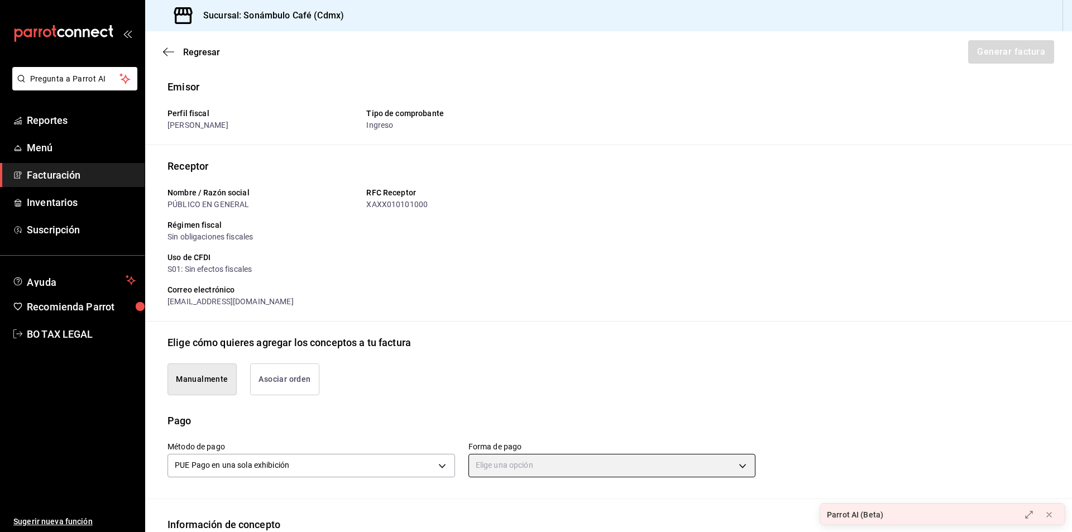
scroll to position [0, 0]
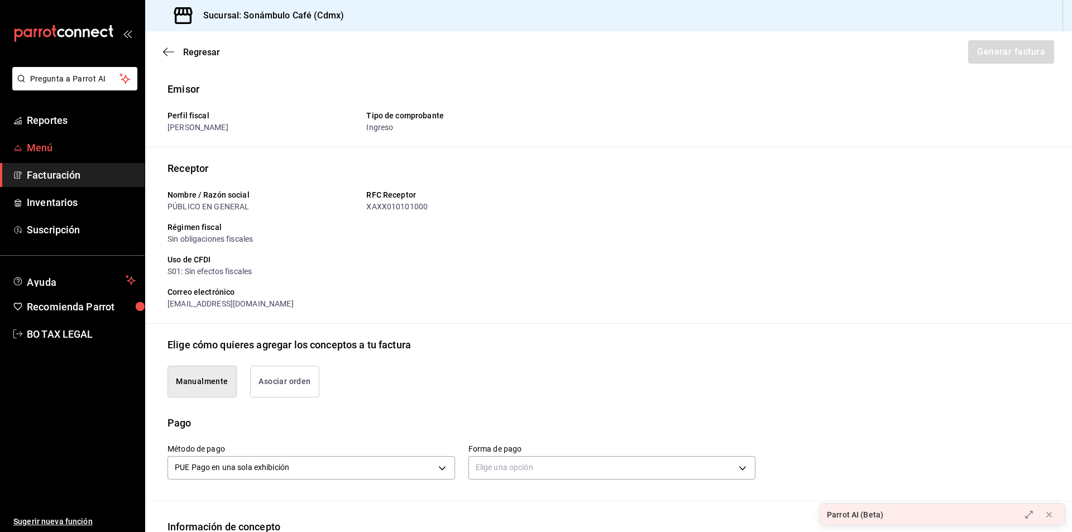
click at [57, 151] on span "Menú" at bounding box center [81, 147] width 109 height 15
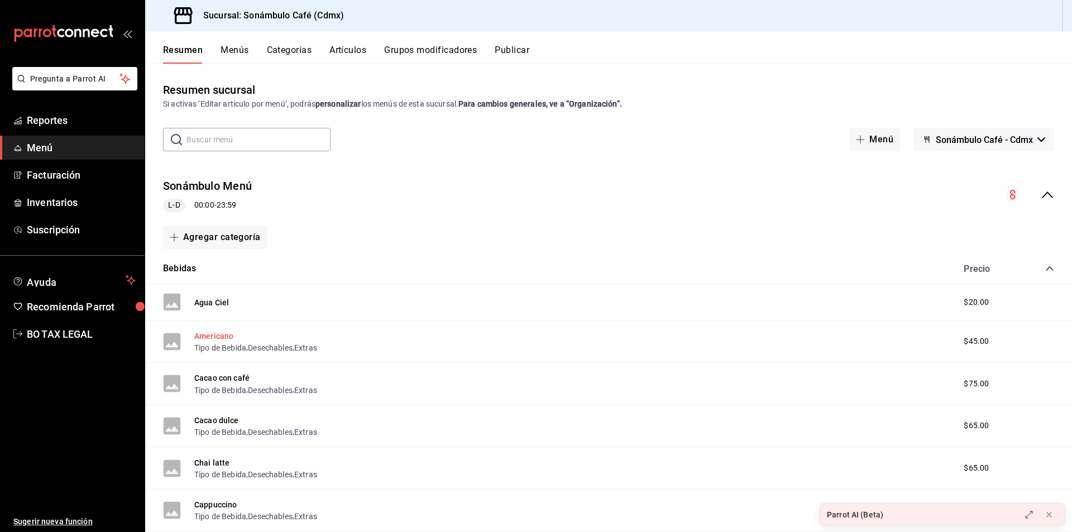
click at [207, 337] on button "Americano" at bounding box center [213, 336] width 39 height 11
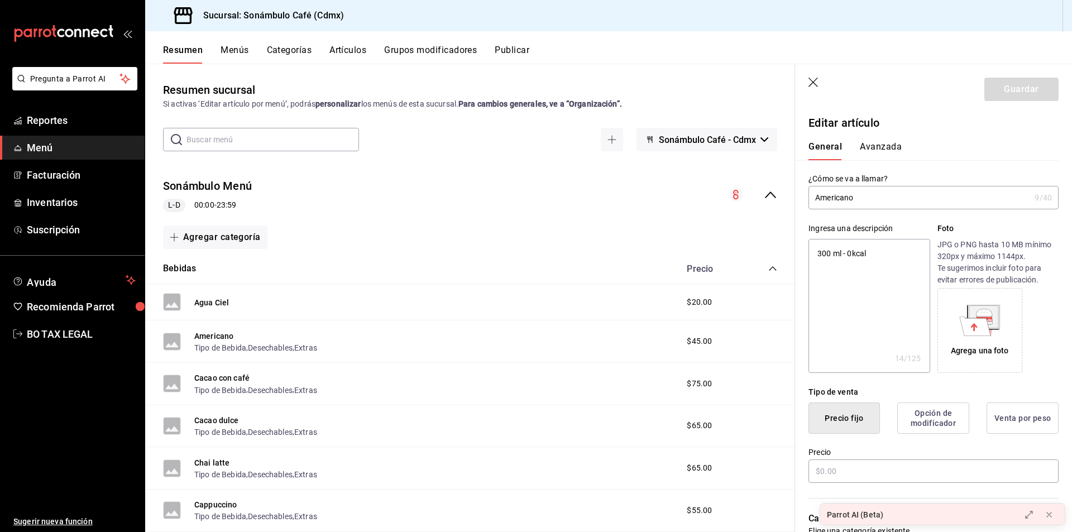
type textarea "x"
type input "$45.00"
type input "H87"
type input "50201700"
radio input "true"
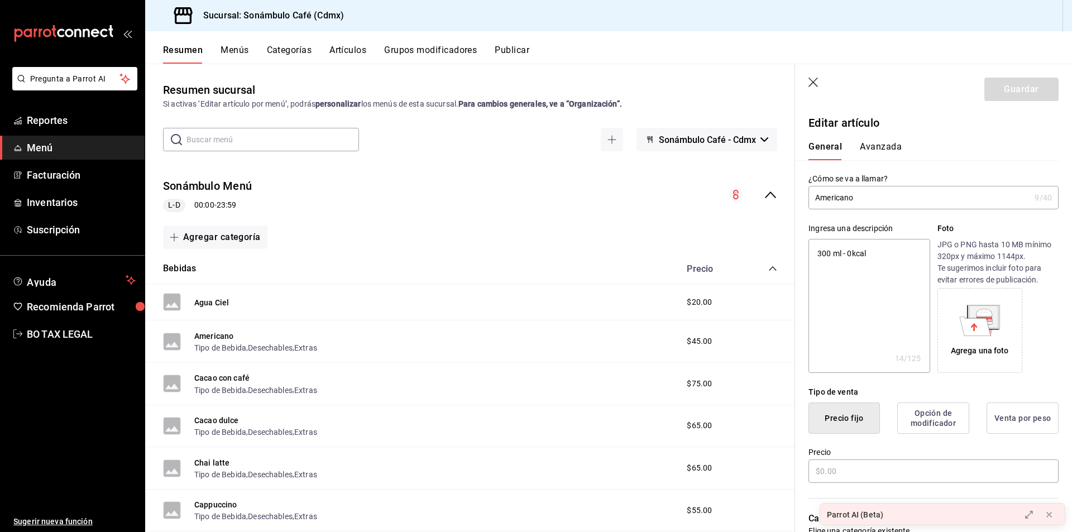
radio input "true"
type input "2e60df1d-d505-4ae1-9235-f1aacc77a89a"
click at [869, 144] on button "Avanzada" at bounding box center [881, 150] width 42 height 19
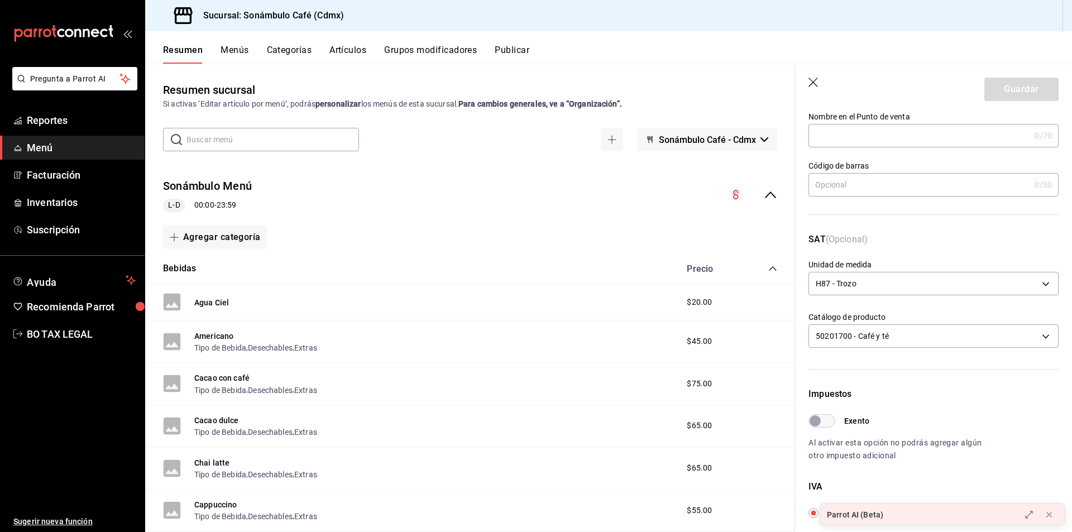
scroll to position [112, 0]
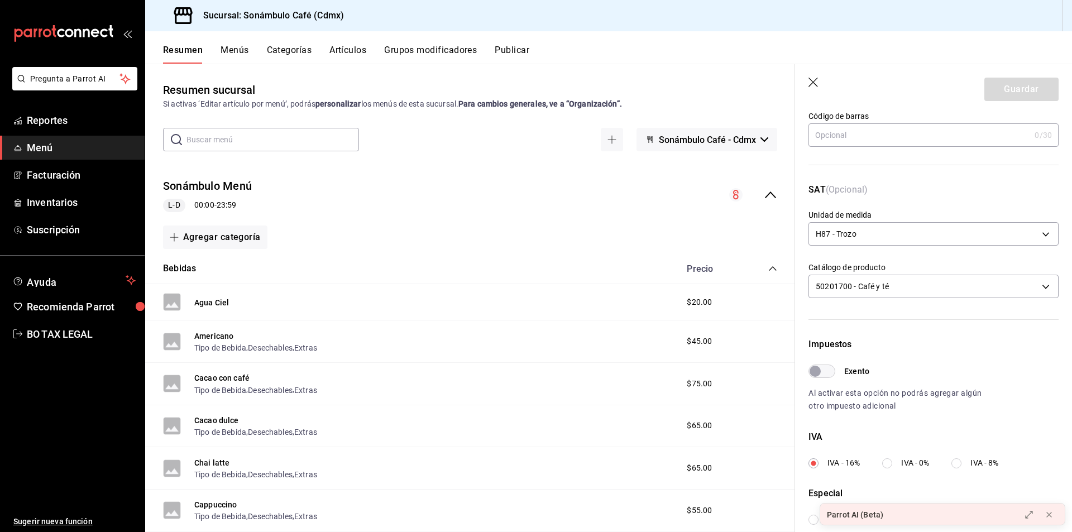
click at [821, 373] on input "Exento" at bounding box center [815, 371] width 40 height 13
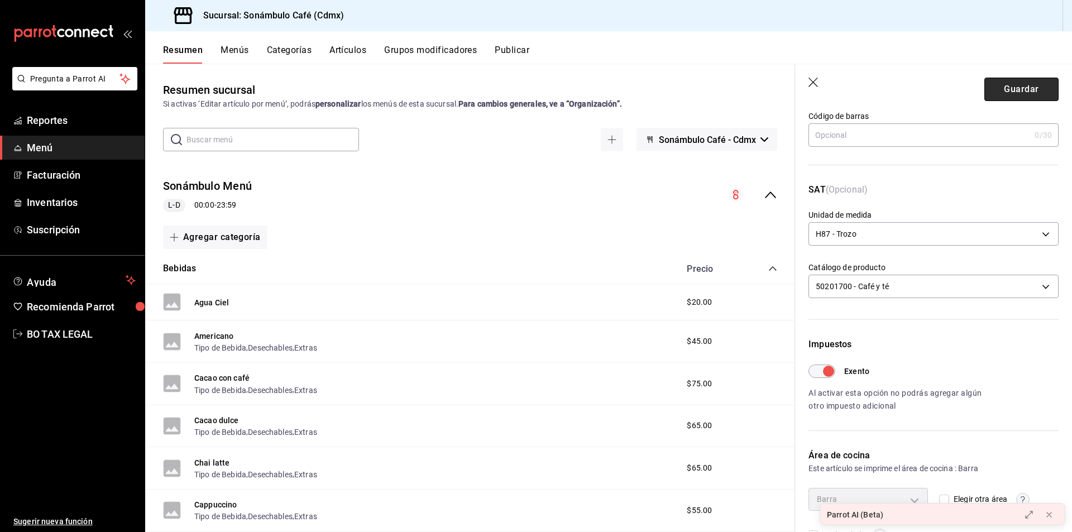
click at [1023, 89] on button "Guardar" at bounding box center [1021, 89] width 74 height 23
checkbox input "false"
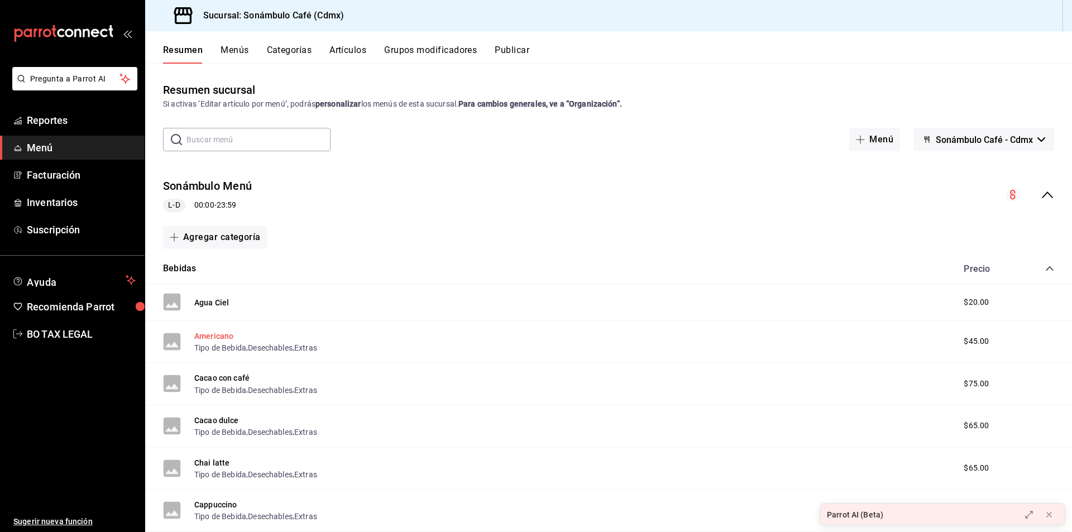
click at [214, 335] on button "Americano" at bounding box center [213, 336] width 39 height 11
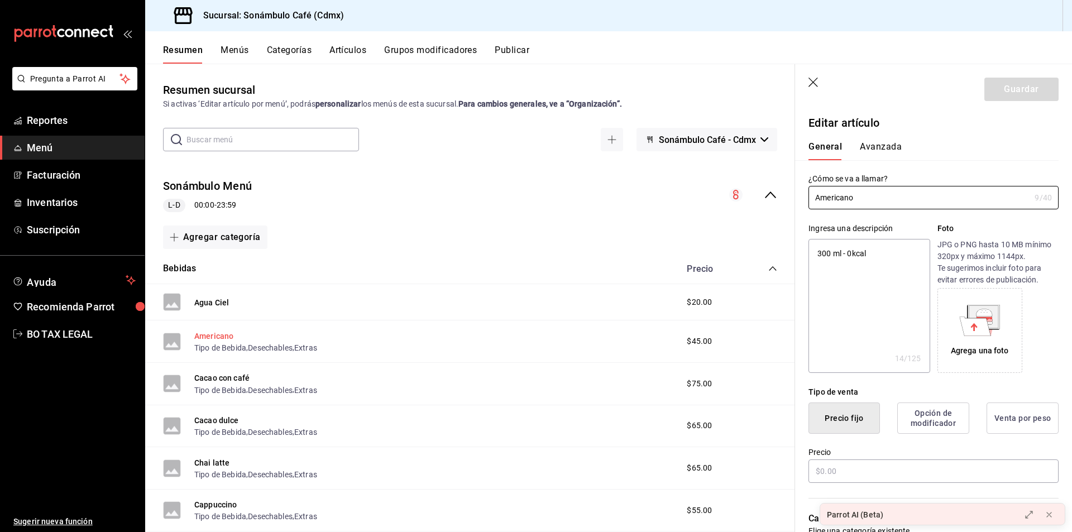
type textarea "x"
type input "$45.00"
click at [76, 169] on span "Facturación" at bounding box center [81, 175] width 109 height 15
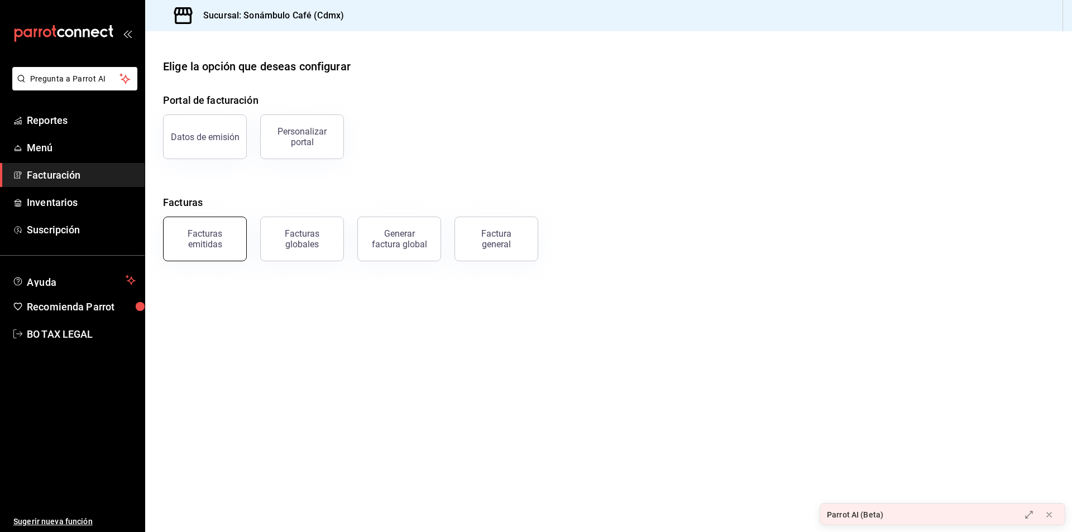
click at [228, 256] on button "Facturas emitidas" at bounding box center [205, 239] width 84 height 45
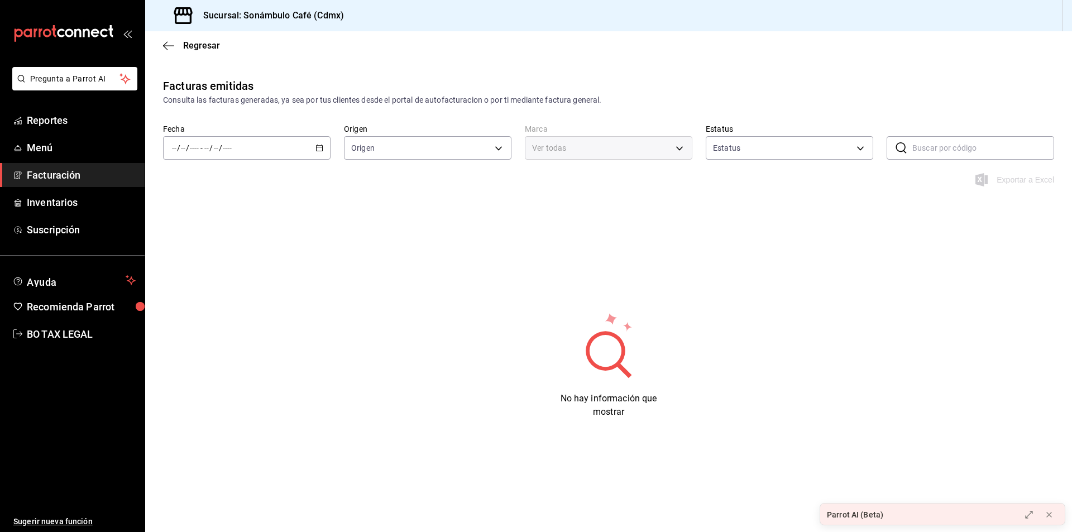
type input "ORDER_INVOICE,GENERAL_INVOICE"
type input "ACTIVE,PENDING_CANCELLATION,CANCELLED,PRE_CANCELLED"
type input "7d952f79-ef73-4fe8-aa8c-3b8402ddefce"
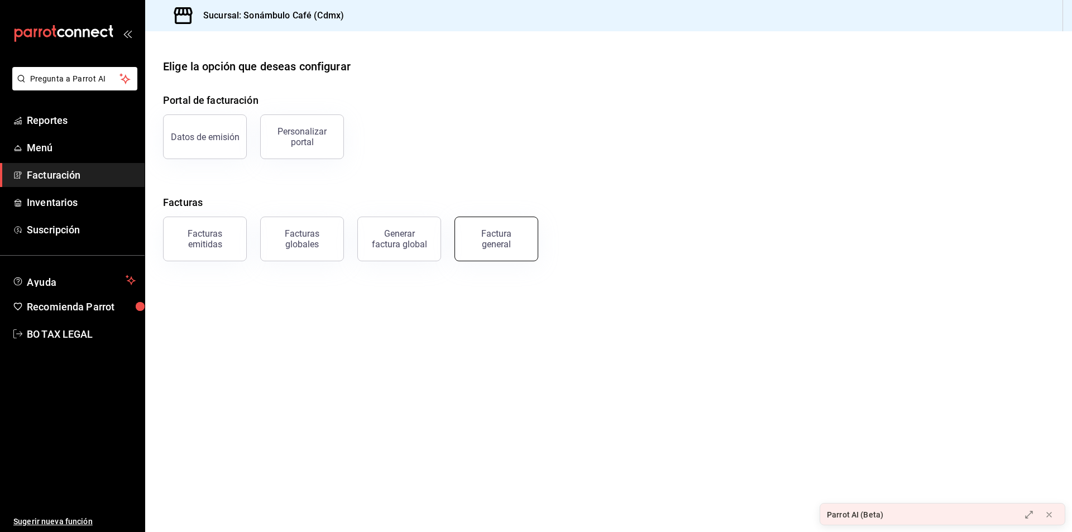
click at [503, 246] on div "Factura general" at bounding box center [496, 238] width 56 height 21
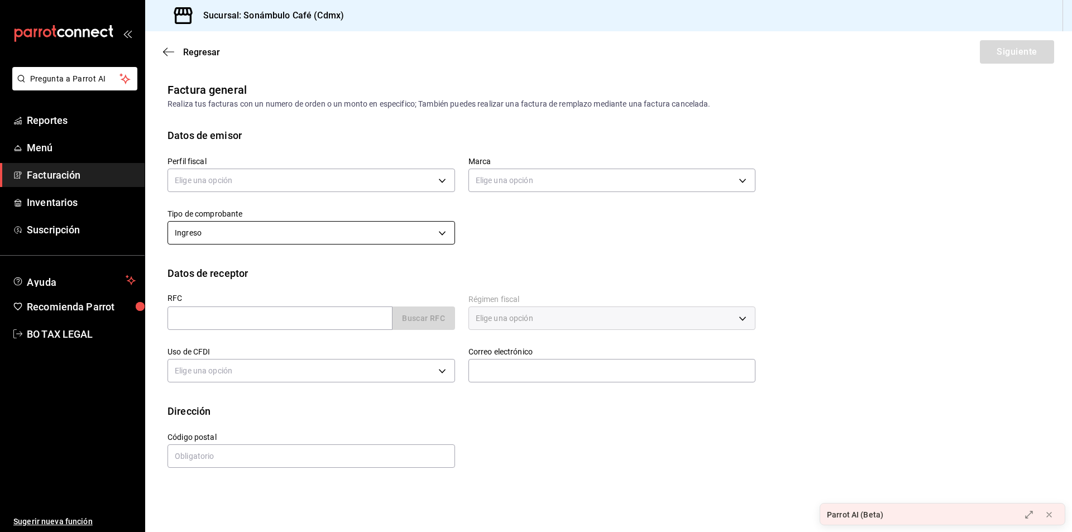
click at [399, 224] on body "Pregunta a Parrot AI Reportes Menú Facturación Inventarios Suscripción Ayuda Re…" at bounding box center [536, 266] width 1072 height 532
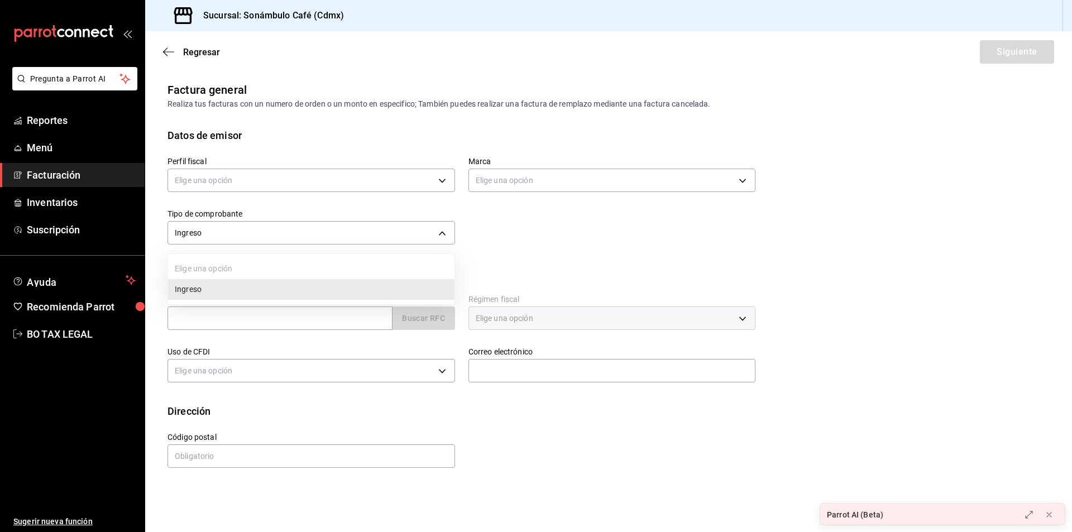
click at [399, 224] on div at bounding box center [536, 266] width 1072 height 532
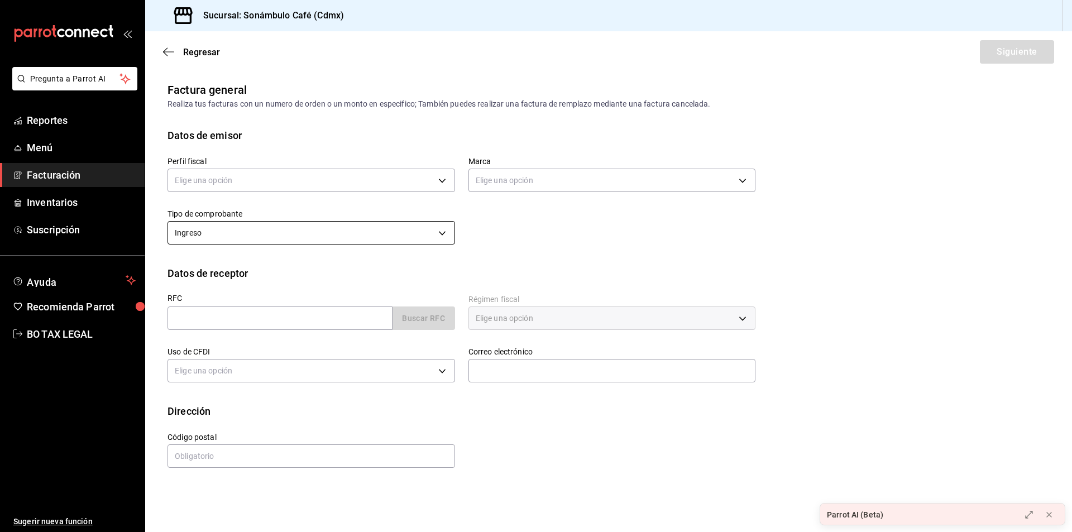
click at [404, 241] on body "Pregunta a Parrot AI Reportes Menú Facturación Inventarios Suscripción Ayuda Re…" at bounding box center [536, 266] width 1072 height 532
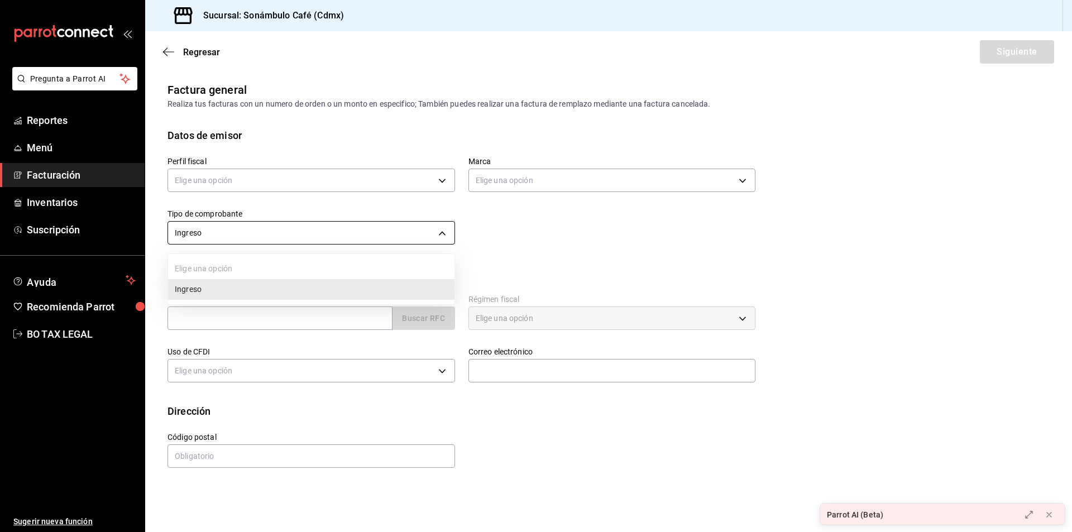
click at [404, 241] on div at bounding box center [536, 266] width 1072 height 532
click at [361, 324] on input "text" at bounding box center [280, 318] width 225 height 23
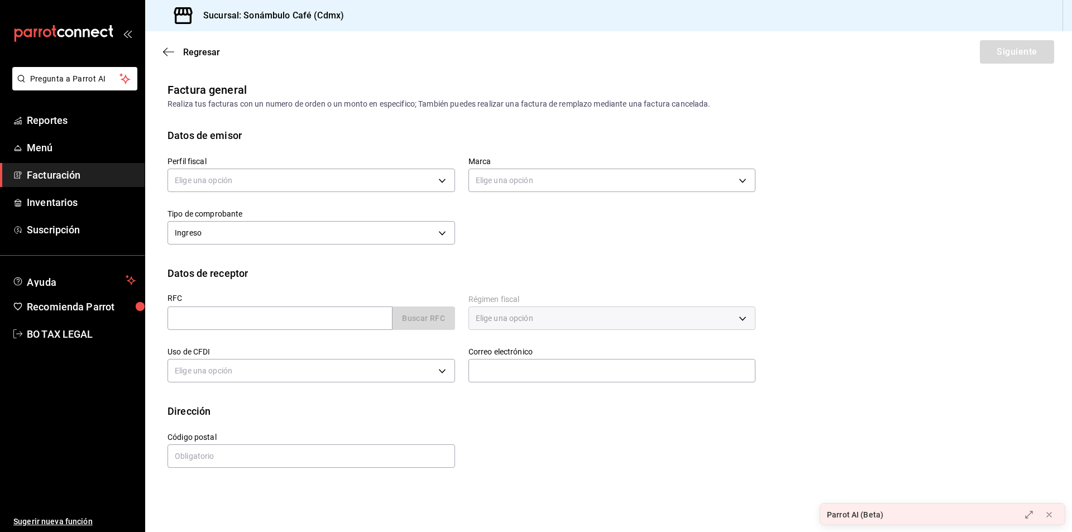
click at [696, 437] on div "Calle # exterior # interior Código postal Estado ​ Municipio ​ [GEOGRAPHIC_DATA…" at bounding box center [454, 444] width 601 height 51
click at [246, 317] on input "text" at bounding box center [280, 318] width 225 height 23
paste input "SSM15110474A"
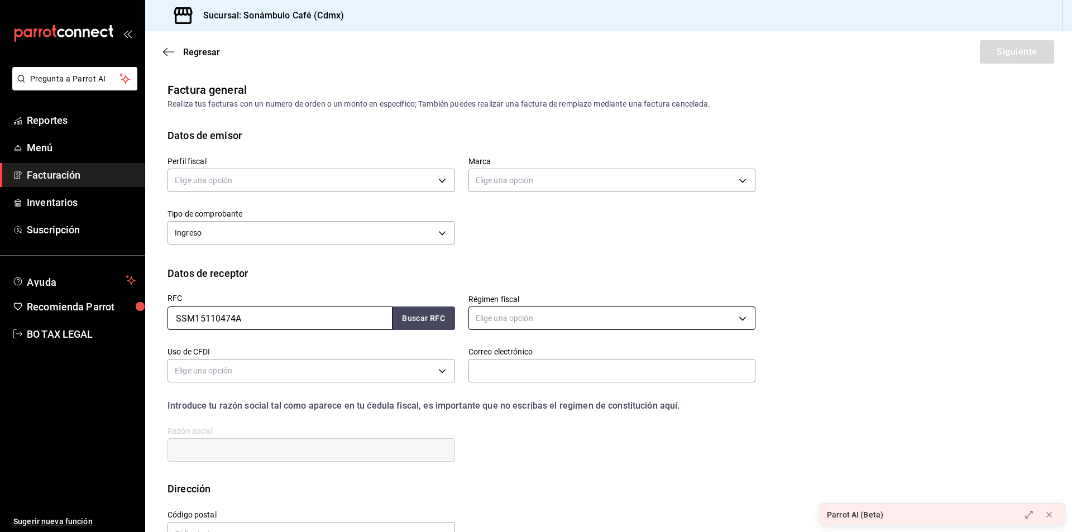
type input "SSM15110474A"
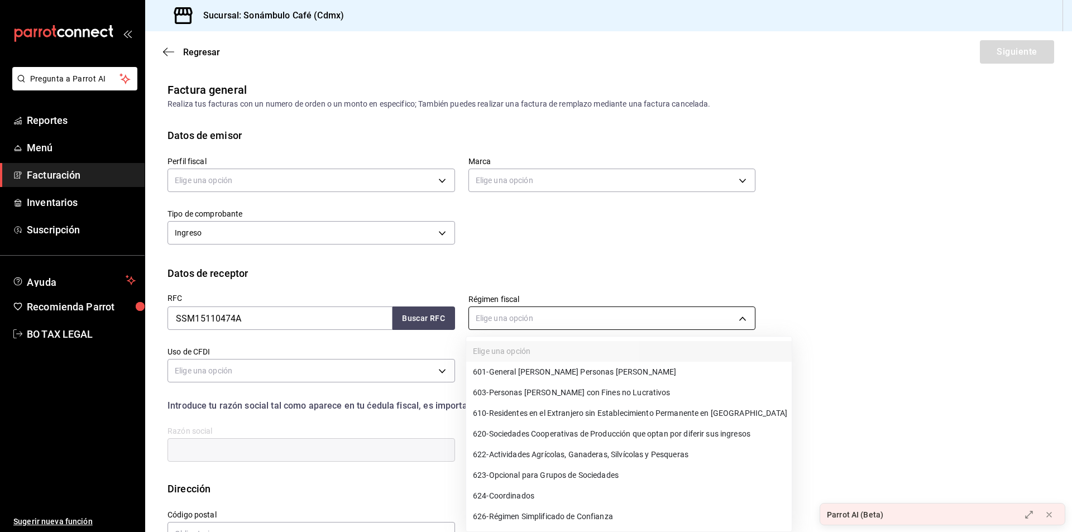
click at [576, 326] on body "Pregunta a Parrot AI Reportes Menú Facturación Inventarios Suscripción Ayuda Re…" at bounding box center [536, 266] width 1072 height 532
click at [522, 365] on li "601 - General [PERSON_NAME] Personas [PERSON_NAME]" at bounding box center [629, 372] width 326 height 21
type input "601"
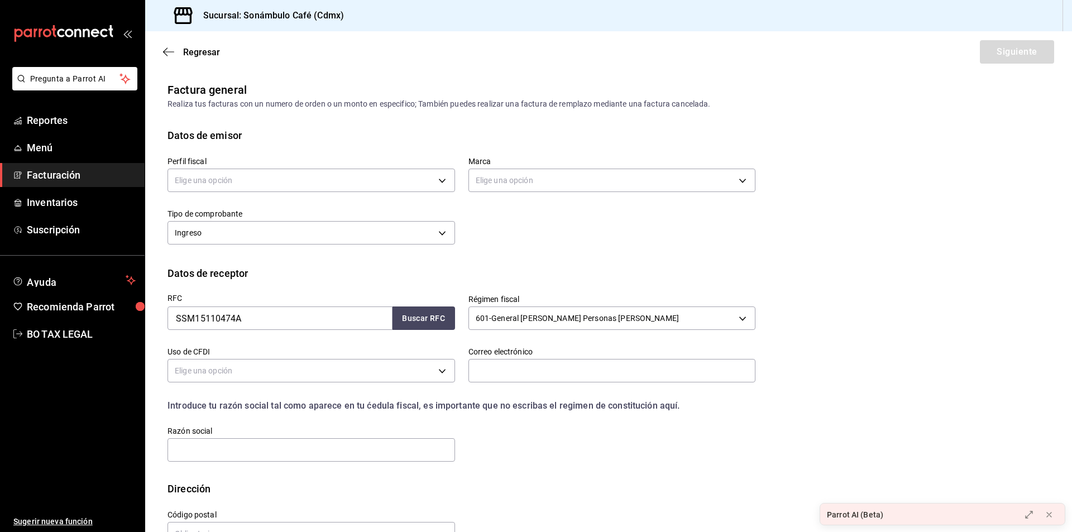
click at [629, 454] on div "RFC SSM15110474A Buscar RFC Régimen fiscal 601 - General [PERSON_NAME] Personas…" at bounding box center [454, 372] width 601 height 183
click at [427, 388] on div "Introduce tu razón social tal como aparece en tu ćedula fiscal, es importante q…" at bounding box center [454, 399] width 601 height 27
click at [429, 378] on body "Pregunta a Parrot AI Reportes Menú Facturación Inventarios Suscripción Ayuda Re…" at bounding box center [536, 266] width 1072 height 532
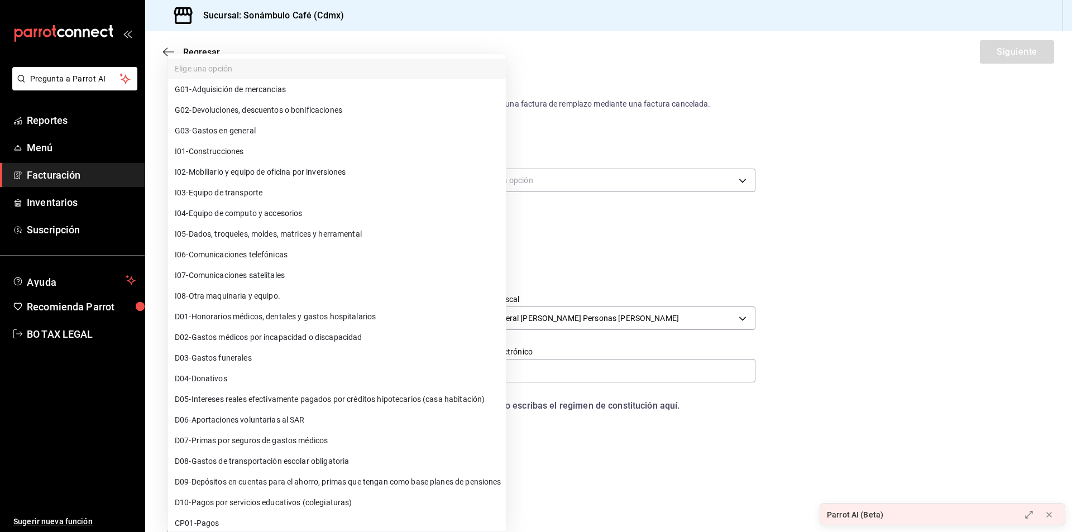
click at [288, 128] on li "G03 - Gastos en general" at bounding box center [337, 131] width 338 height 21
type input "G03"
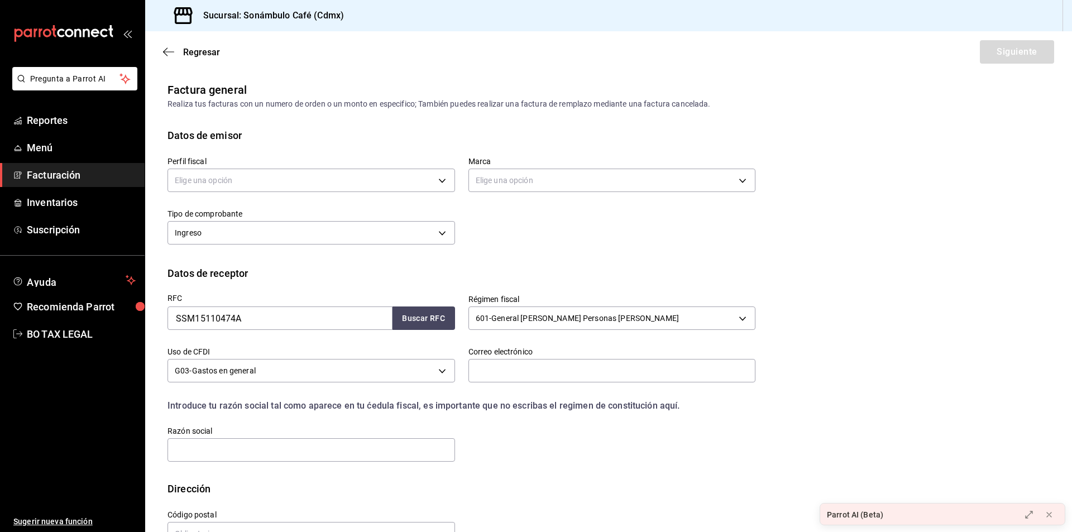
click at [816, 344] on div "RFC SSM15110474A Buscar RFC Régimen fiscal 601 - General [PERSON_NAME] Personas…" at bounding box center [609, 381] width 882 height 200
click at [364, 180] on body "Pregunta a Parrot AI Reportes Menú Facturación Inventarios Suscripción Ayuda Re…" at bounding box center [536, 266] width 1072 height 532
click at [301, 227] on li "[PERSON_NAME]" at bounding box center [310, 237] width 284 height 21
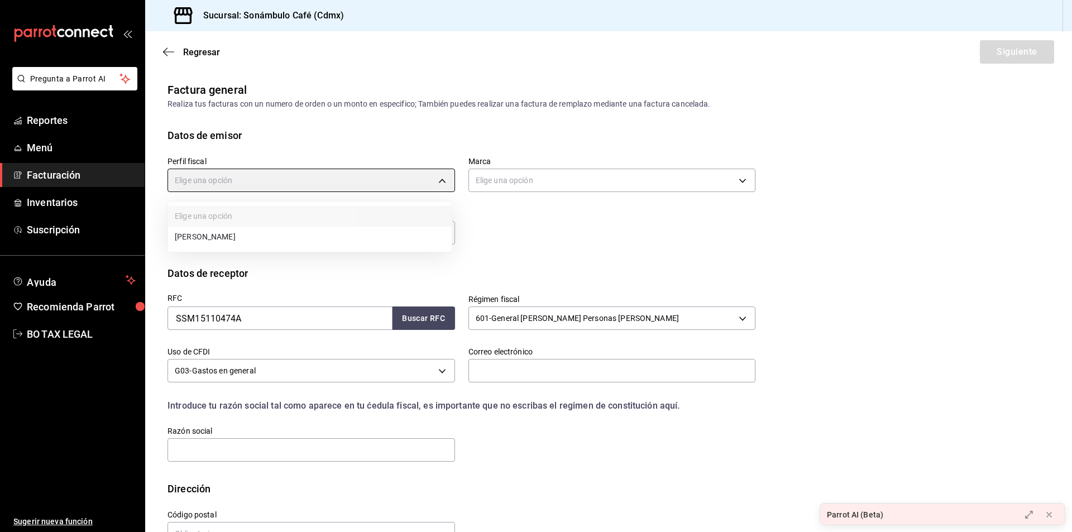
type input "e73e7d50-190d-4ed3-9b51-10b2571a0a13"
type input "7d952f79-ef73-4fe8-aa8c-3b8402ddefce"
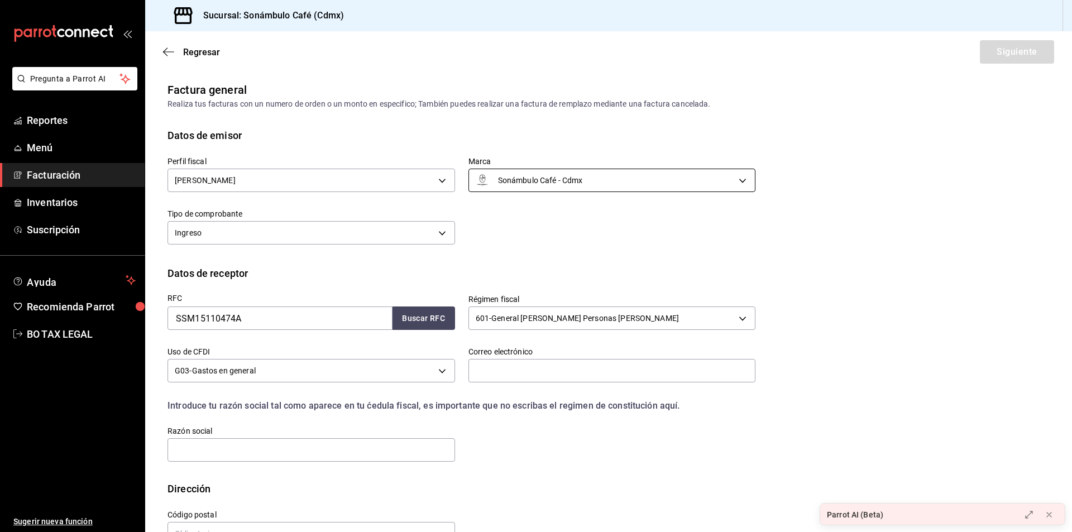
click at [634, 172] on body "Pregunta a Parrot AI Reportes Menú Facturación Inventarios Suscripción Ayuda Re…" at bounding box center [536, 266] width 1072 height 532
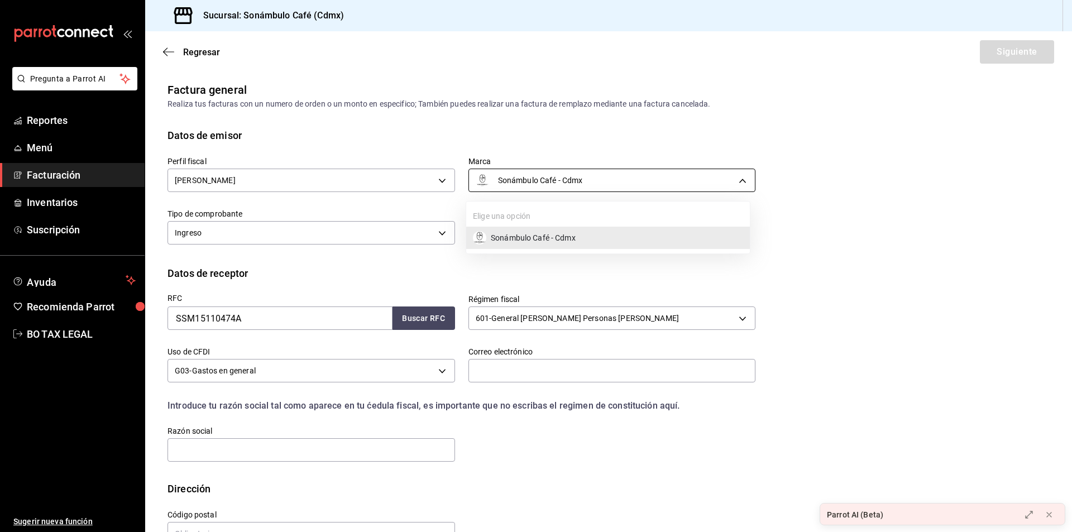
click at [634, 172] on div at bounding box center [536, 266] width 1072 height 532
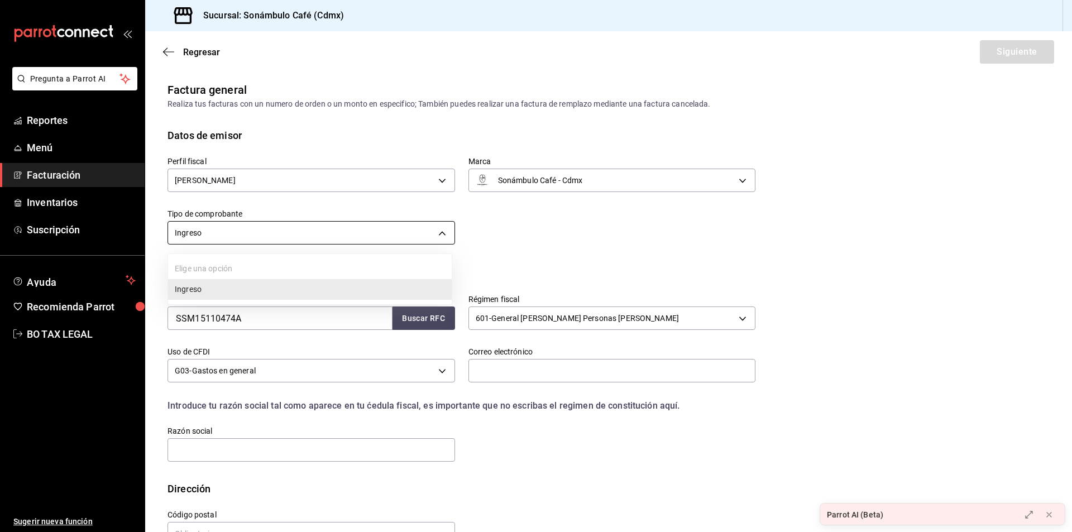
click at [361, 231] on body "Pregunta a Parrot AI Reportes Menú Facturación Inventarios Suscripción Ayuda Re…" at bounding box center [536, 266] width 1072 height 532
click at [361, 231] on div at bounding box center [536, 266] width 1072 height 532
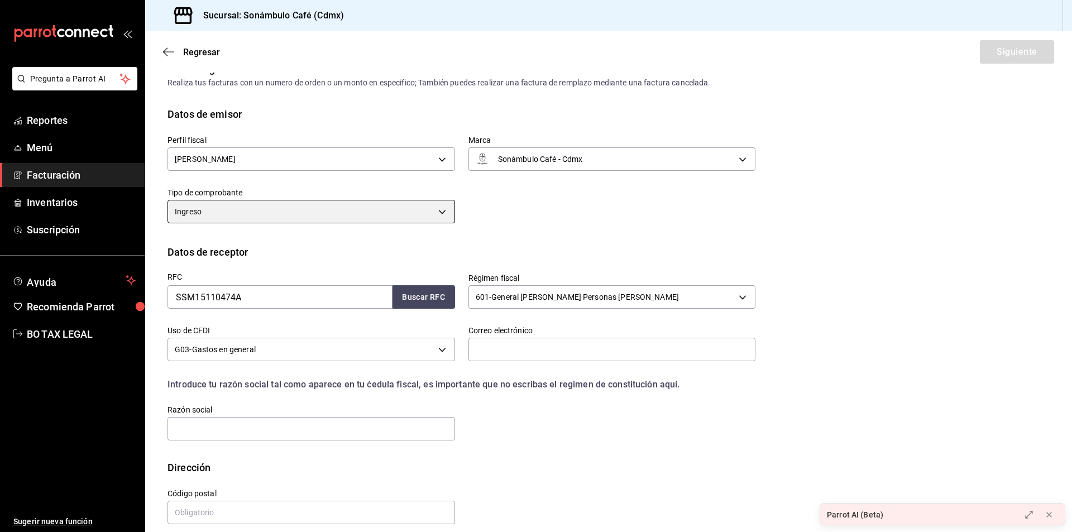
scroll to position [33, 0]
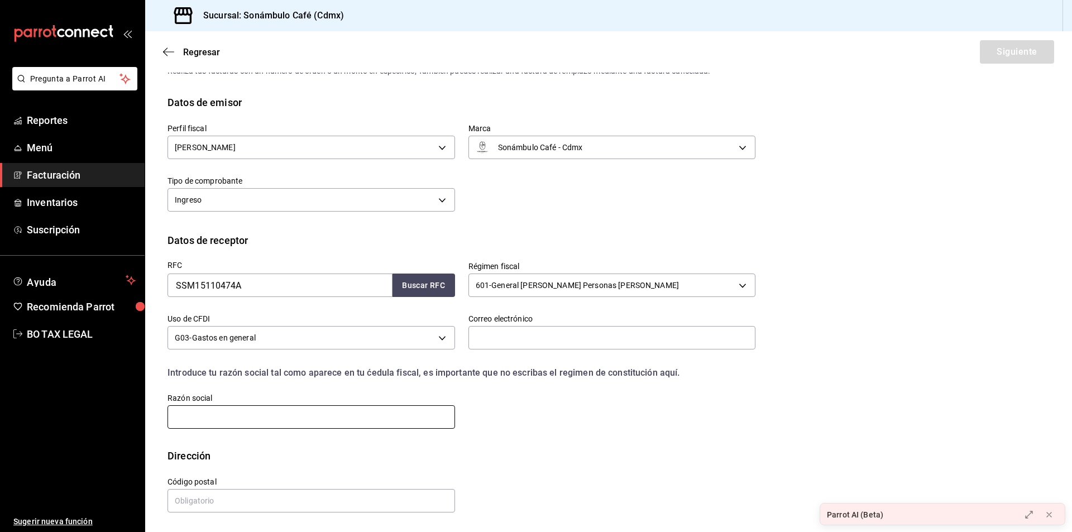
click at [350, 418] on input "text" at bounding box center [312, 416] width 288 height 23
click at [366, 418] on input "text" at bounding box center [312, 416] width 288 height 23
paste input "[PERSON_NAME] SERVICIOS Y MERCANTIL"
type input "[PERSON_NAME] SERVICIOS Y MERCANTIL"
click at [240, 505] on input "text" at bounding box center [312, 500] width 288 height 23
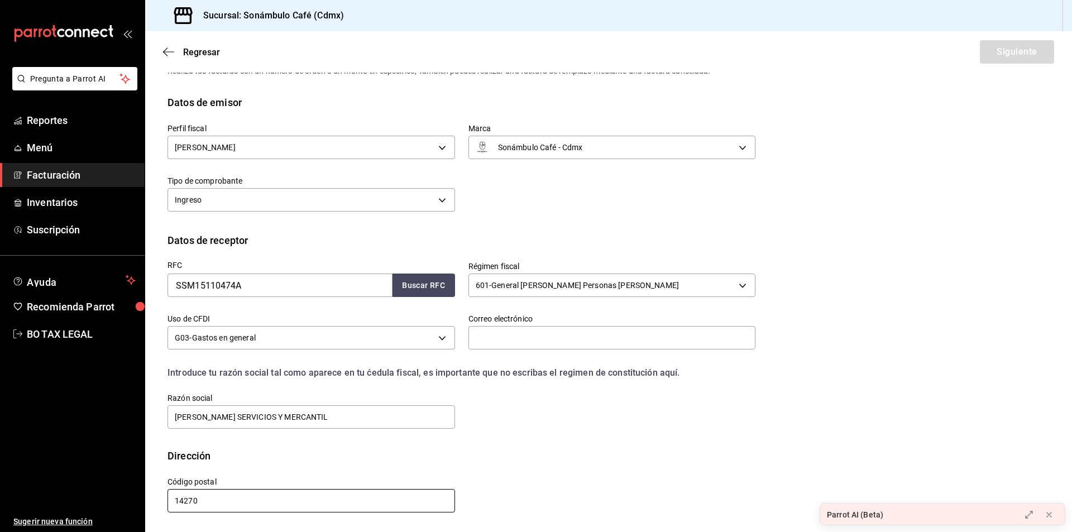
type input "14270"
click at [822, 357] on div "RFC SSM15110474A Buscar RFC Régimen fiscal 601 - General [PERSON_NAME] Personas…" at bounding box center [609, 348] width 882 height 200
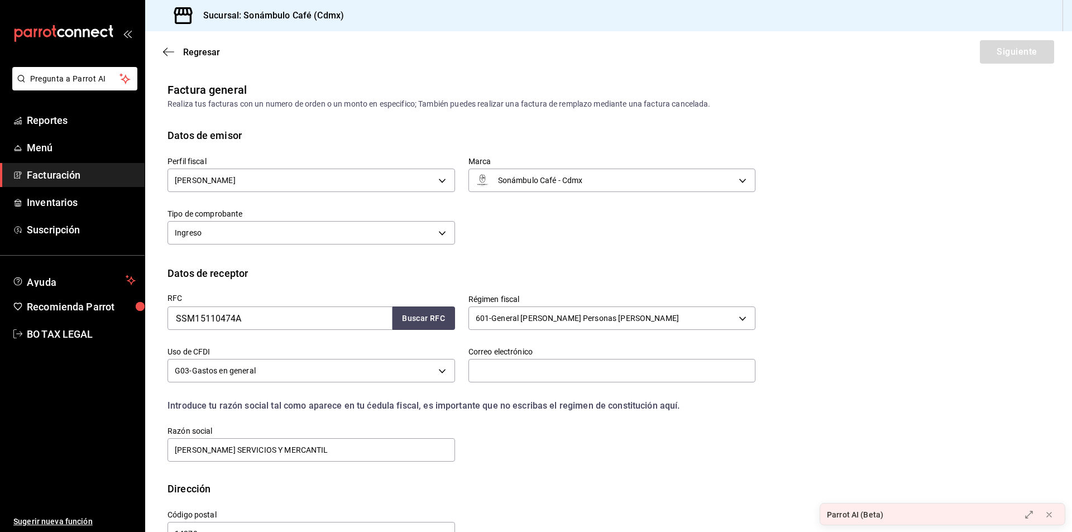
click at [594, 385] on div "Correo electrónico" at bounding box center [605, 359] width 301 height 52
click at [614, 371] on input "text" at bounding box center [612, 370] width 288 height 23
type input "[EMAIL_ADDRESS][DOMAIN_NAME]"
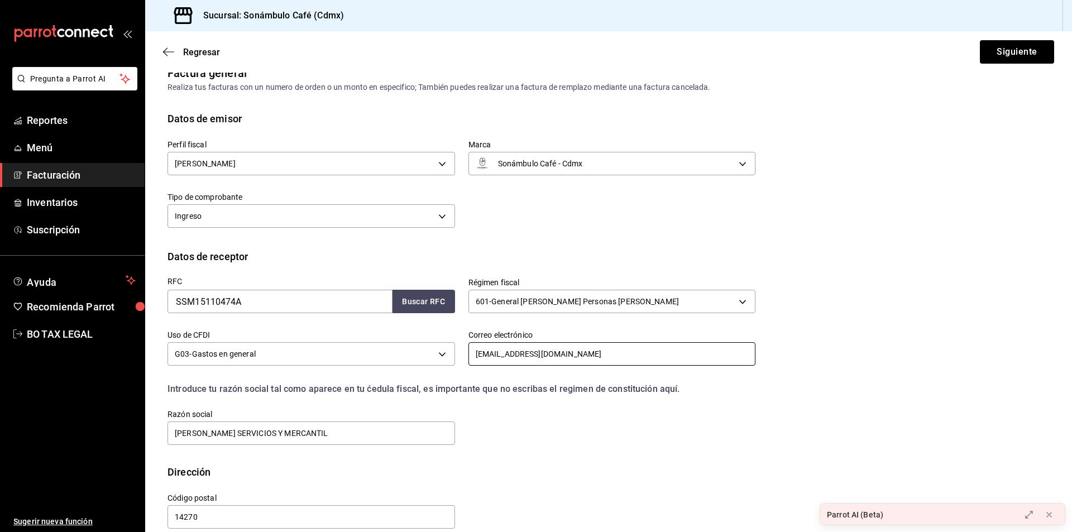
scroll to position [33, 0]
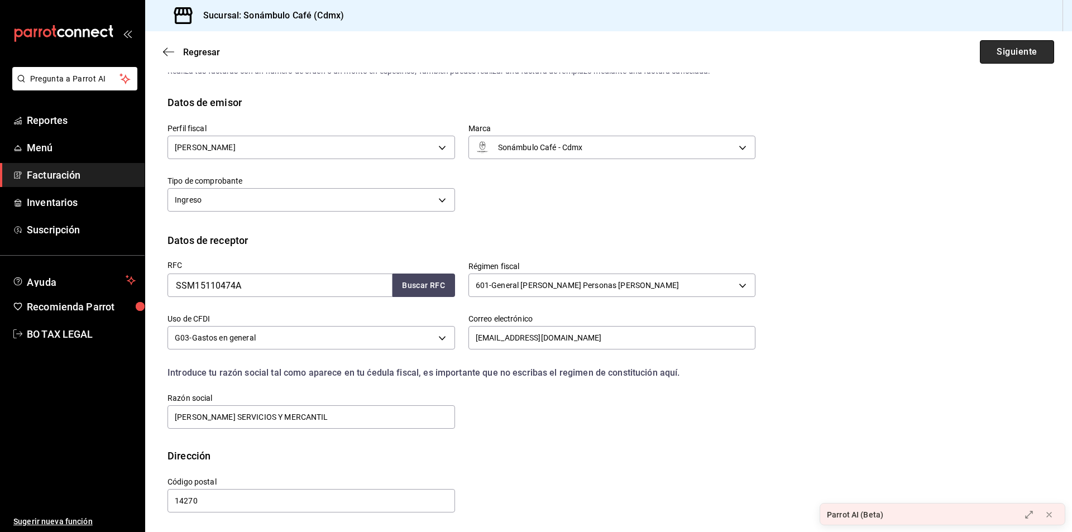
click at [989, 55] on button "Siguiente" at bounding box center [1017, 51] width 74 height 23
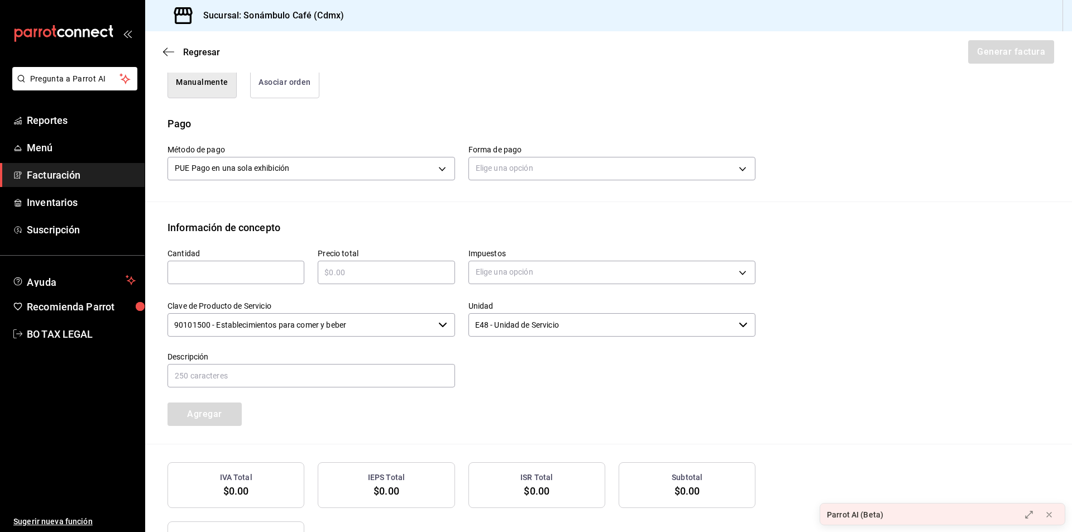
scroll to position [312, 0]
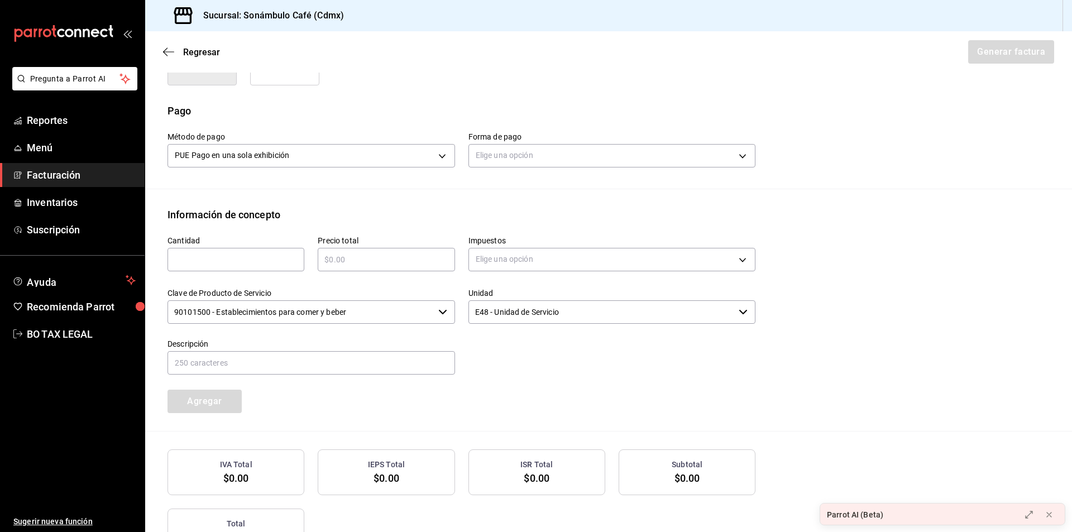
click at [432, 301] on div "90101500 - Establecimientos para comer y beber ​" at bounding box center [312, 311] width 288 height 23
click at [40, 147] on span "Menú" at bounding box center [81, 147] width 109 height 15
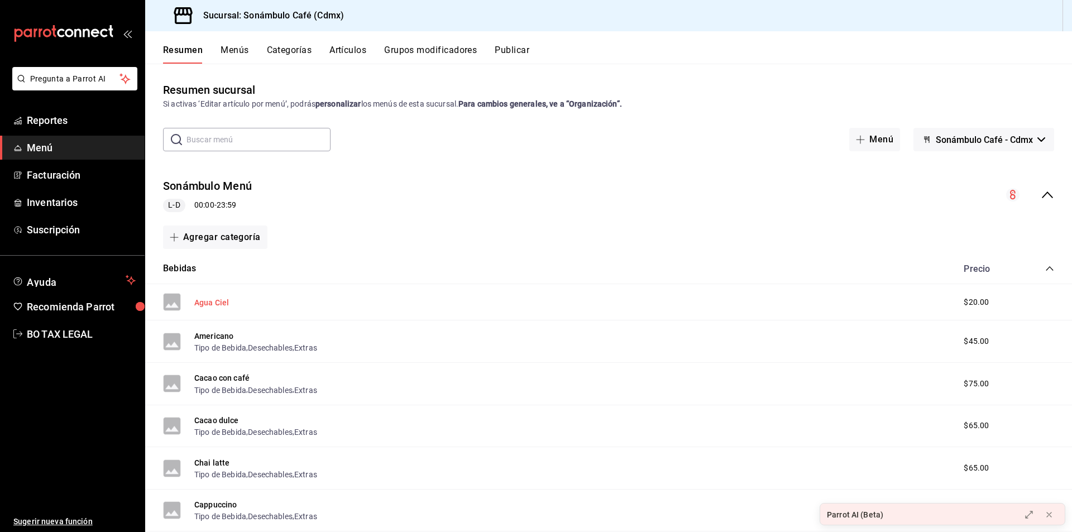
click at [205, 304] on button "Agua Ciel" at bounding box center [211, 302] width 35 height 11
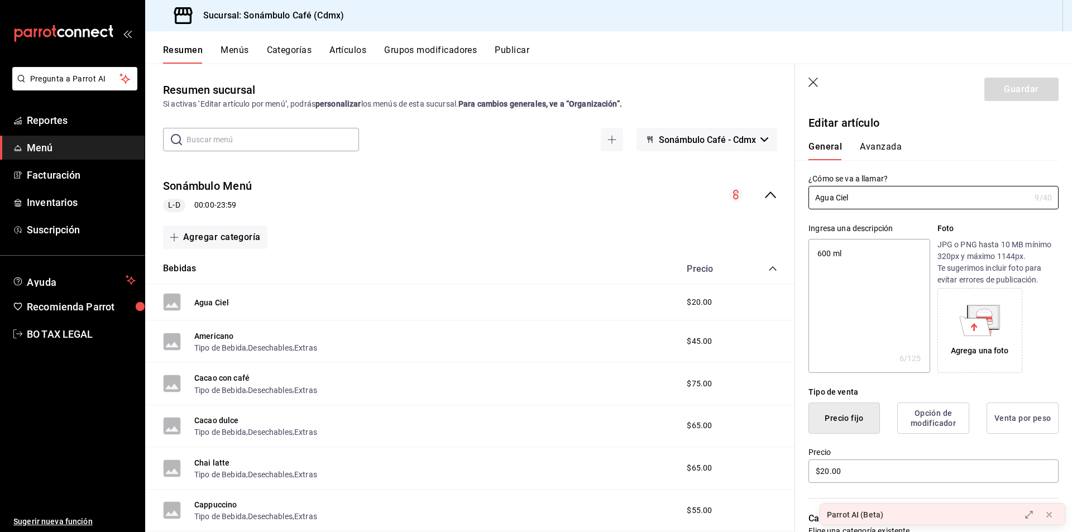
type textarea "x"
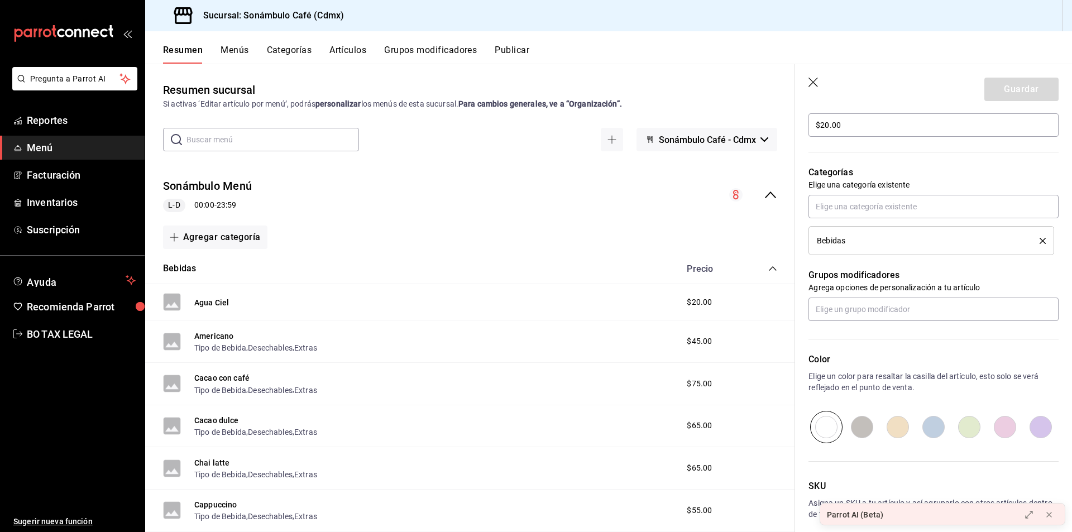
scroll to position [391, 0]
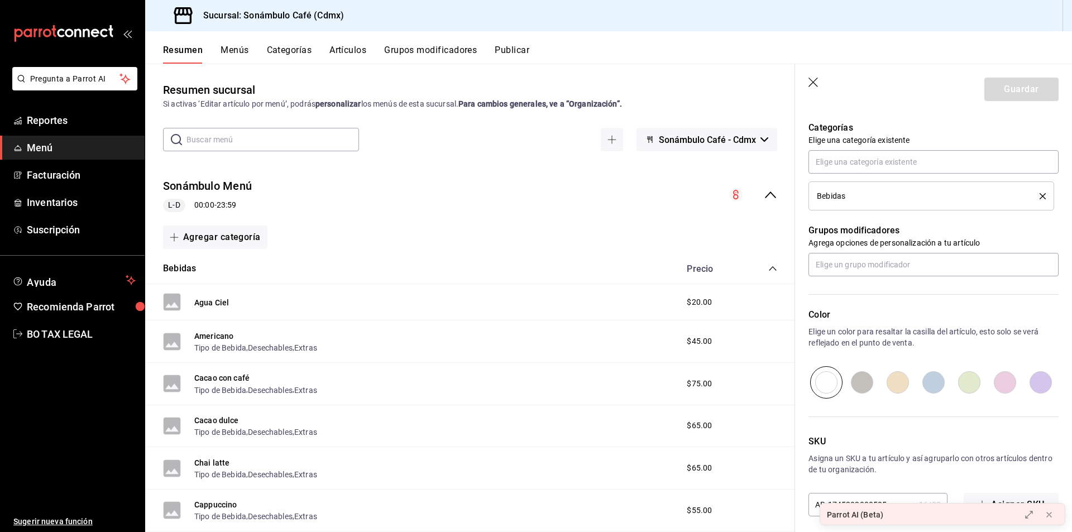
click at [989, 197] on div "Bebidas" at bounding box center [920, 196] width 206 height 8
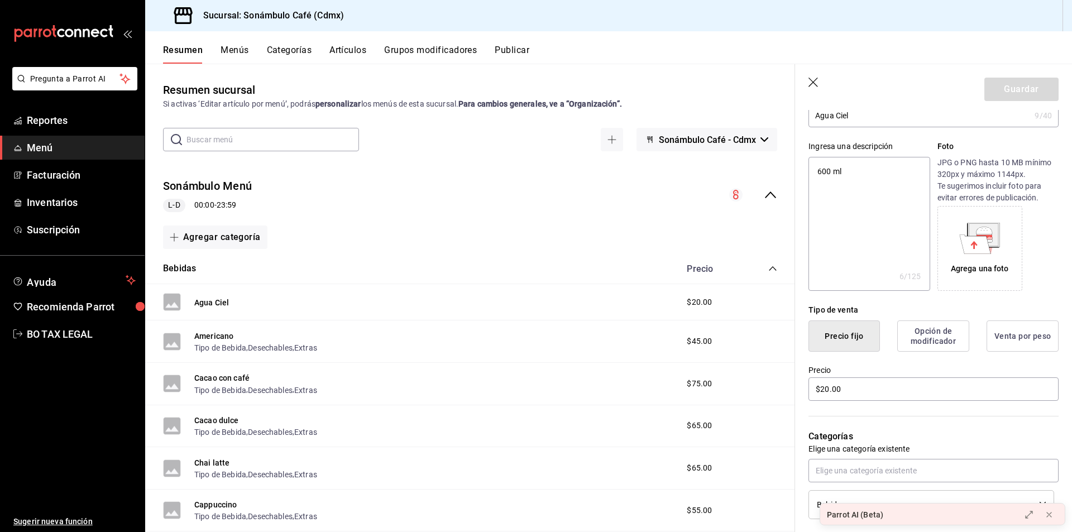
scroll to position [0, 0]
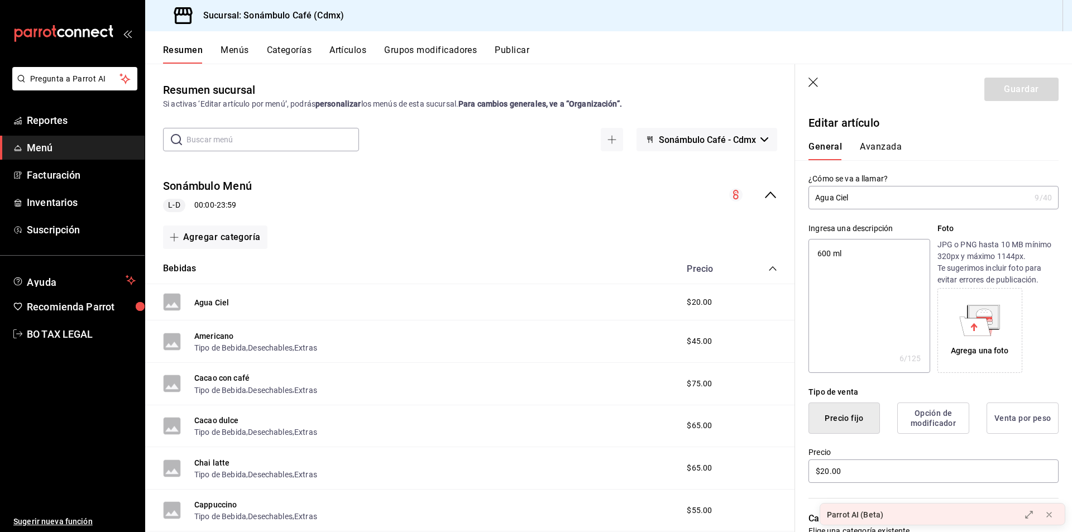
click at [873, 149] on button "Avanzada" at bounding box center [881, 150] width 42 height 19
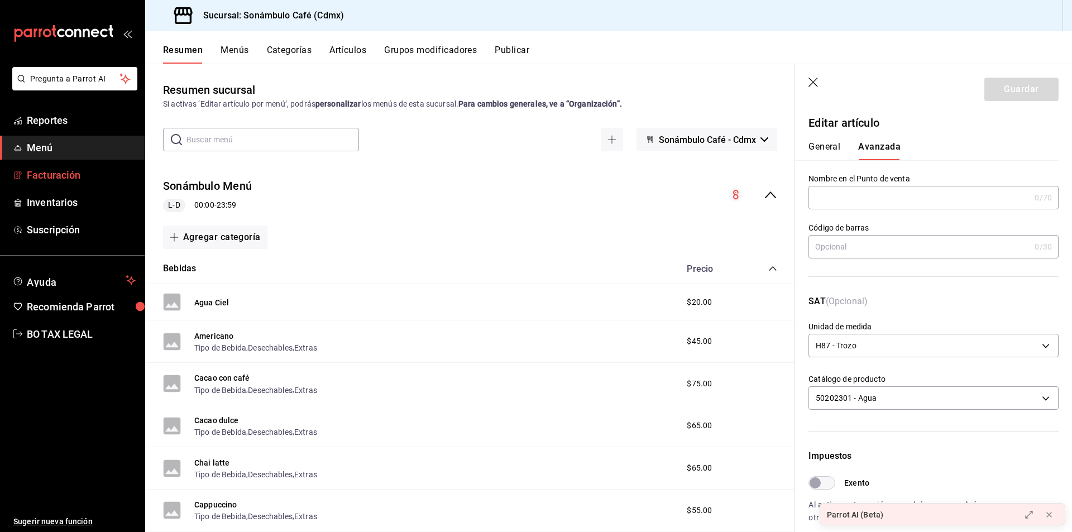
click at [50, 174] on span "Facturación" at bounding box center [81, 175] width 109 height 15
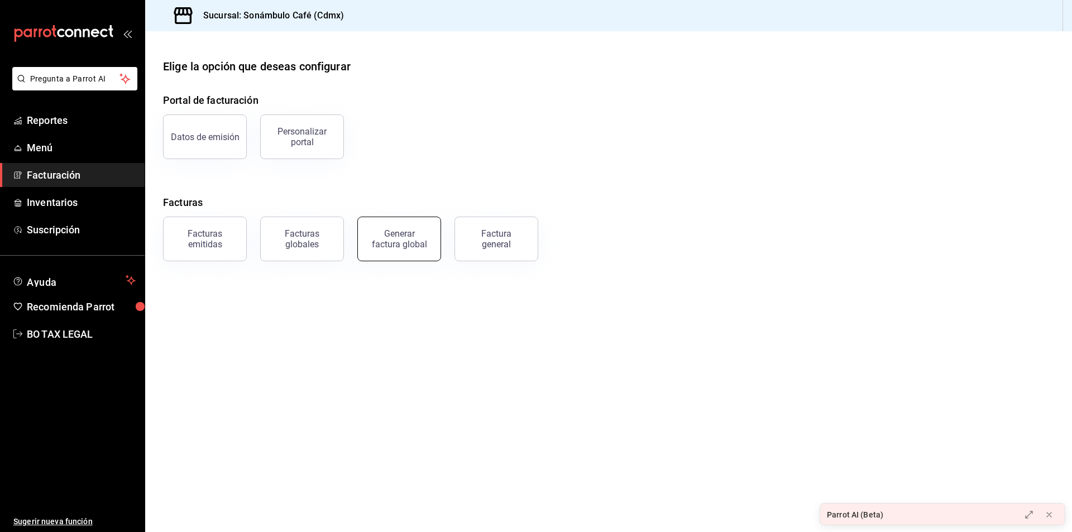
click at [381, 234] on div "Generar factura global" at bounding box center [399, 238] width 56 height 21
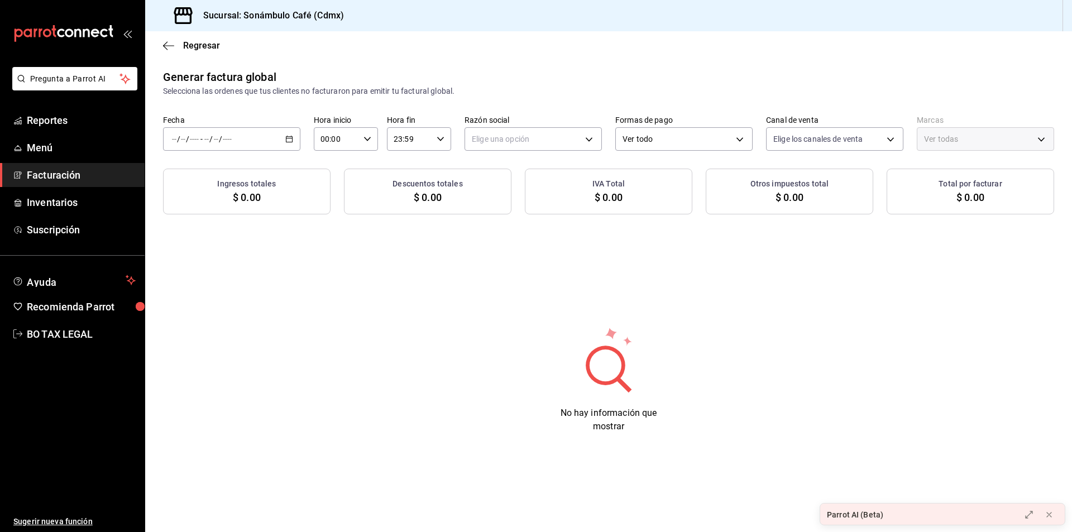
type input "PARROT,UBER_EATS,RAPPI,DIDI_FOOD,ONLINE"
click at [60, 173] on span "Facturación" at bounding box center [81, 175] width 109 height 15
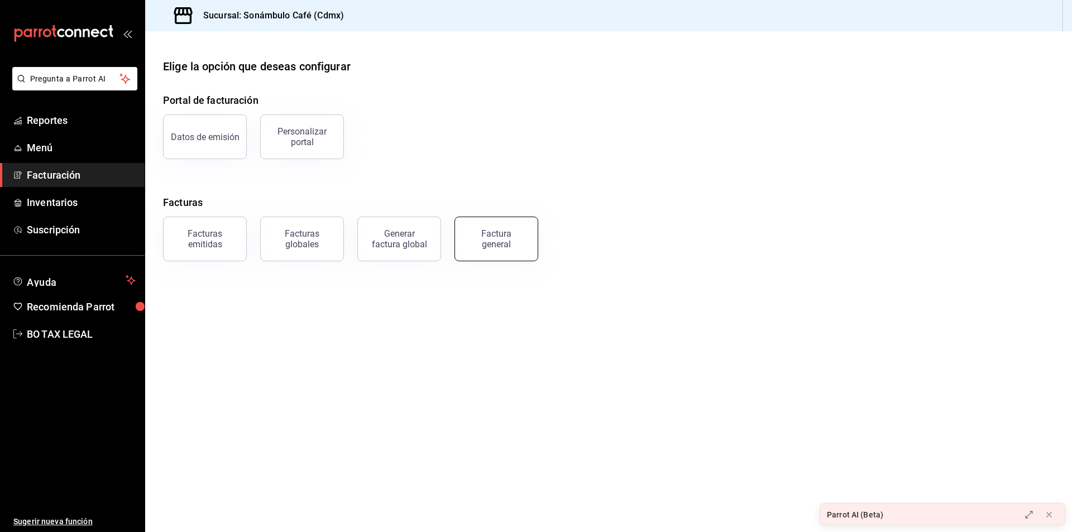
click at [510, 240] on div "Factura general" at bounding box center [496, 238] width 56 height 21
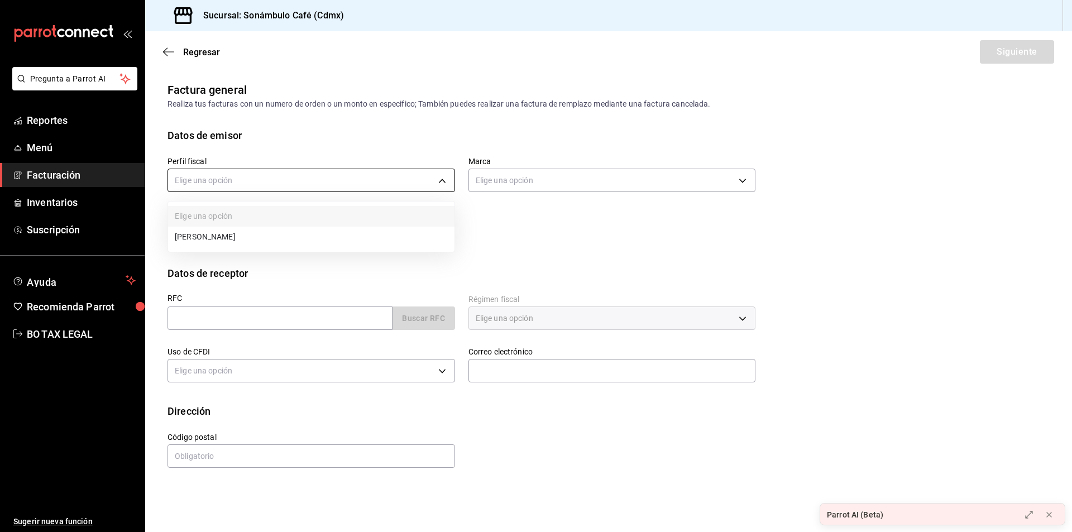
click at [232, 176] on body "Pregunta a Parrot AI Reportes Menú Facturación Inventarios Suscripción Ayuda Re…" at bounding box center [536, 266] width 1072 height 532
click at [259, 240] on li "[PERSON_NAME]" at bounding box center [311, 237] width 286 height 21
type input "e73e7d50-190d-4ed3-9b51-10b2571a0a13"
type input "7d952f79-ef73-4fe8-aa8c-3b8402ddefce"
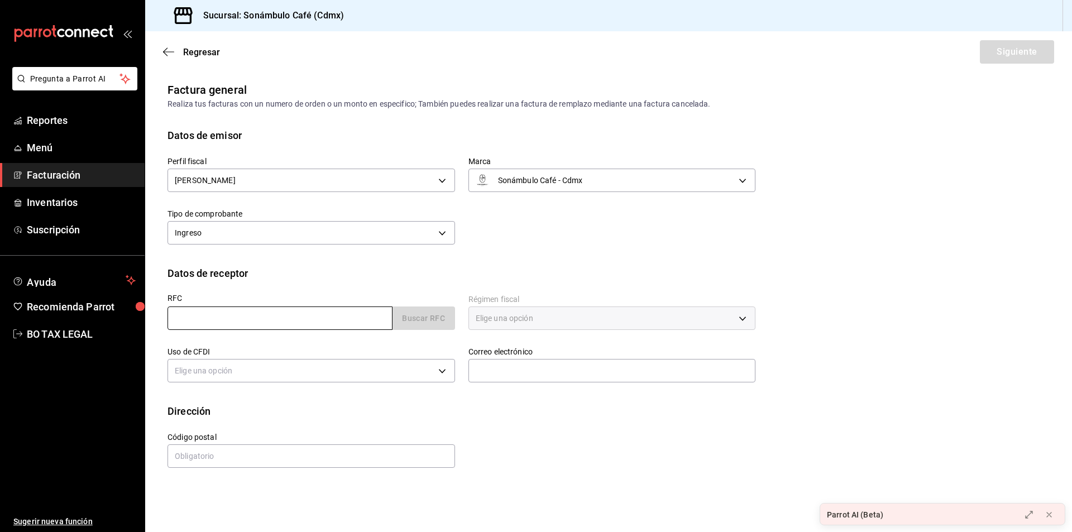
click at [250, 310] on input "text" at bounding box center [280, 318] width 225 height 23
type input "SSM15110474A"
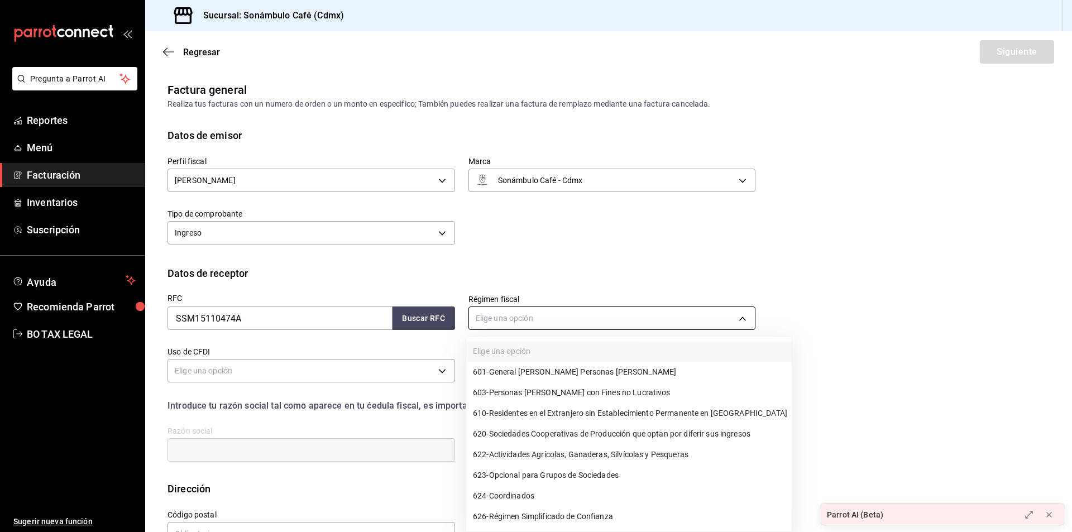
click at [579, 328] on body "Pregunta a Parrot AI Reportes Menú Facturación Inventarios Suscripción Ayuda Re…" at bounding box center [536, 266] width 1072 height 532
click at [538, 373] on span "601 - General [PERSON_NAME] Personas [PERSON_NAME]" at bounding box center [574, 372] width 203 height 12
type input "601"
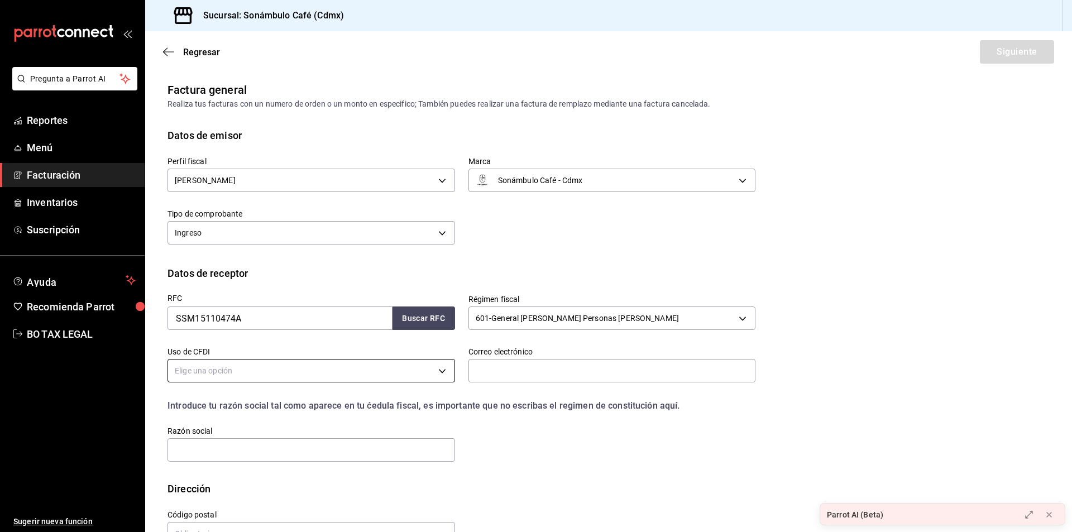
click at [235, 359] on body "Pregunta a Parrot AI Reportes Menú Facturación Inventarios Suscripción Ayuda Re…" at bounding box center [536, 266] width 1072 height 532
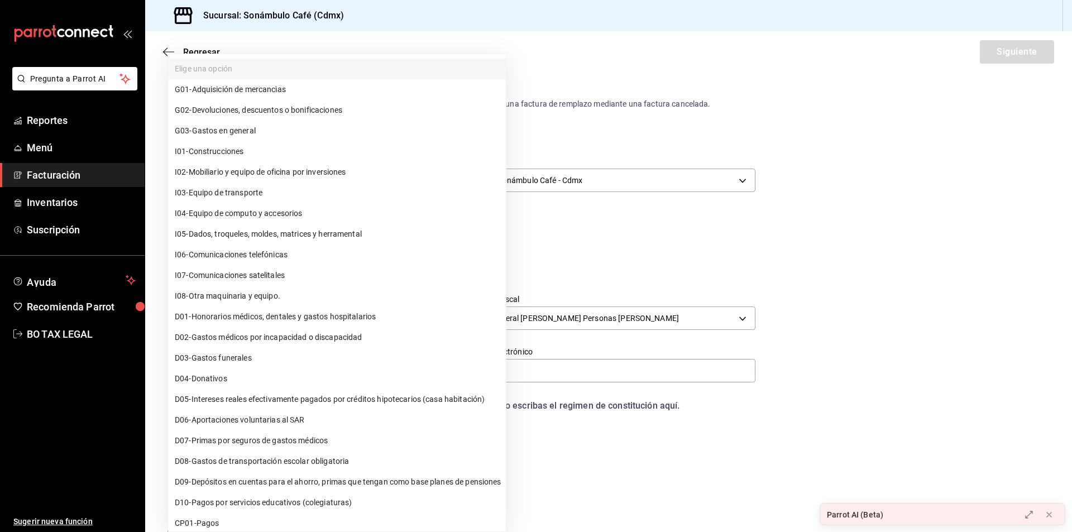
click at [240, 135] on span "G03 - Gastos en general" at bounding box center [215, 131] width 81 height 12
type input "G03"
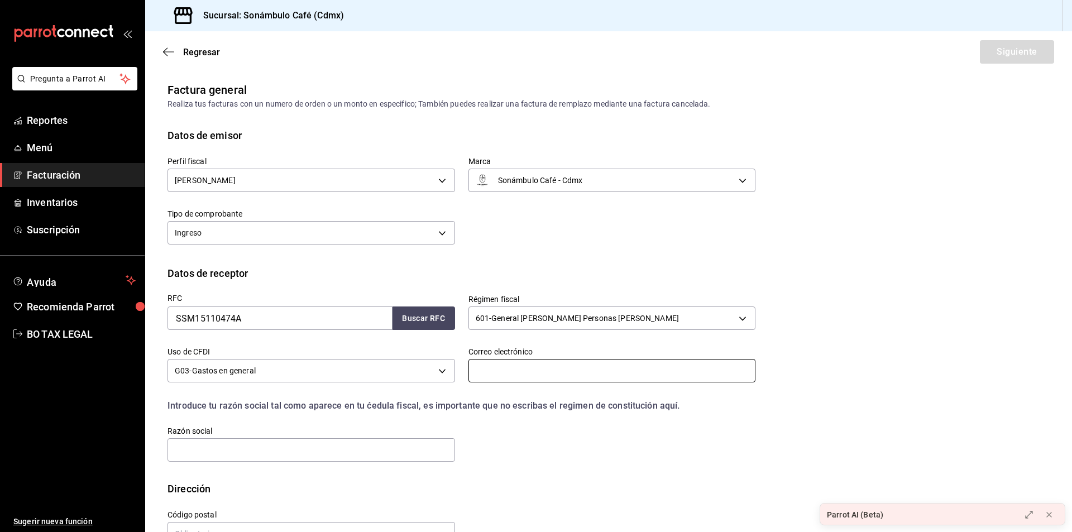
click at [557, 361] on input "text" at bounding box center [612, 370] width 288 height 23
type input "[EMAIL_ADDRESS][DOMAIN_NAME]"
click at [291, 453] on input "text" at bounding box center [312, 449] width 288 height 23
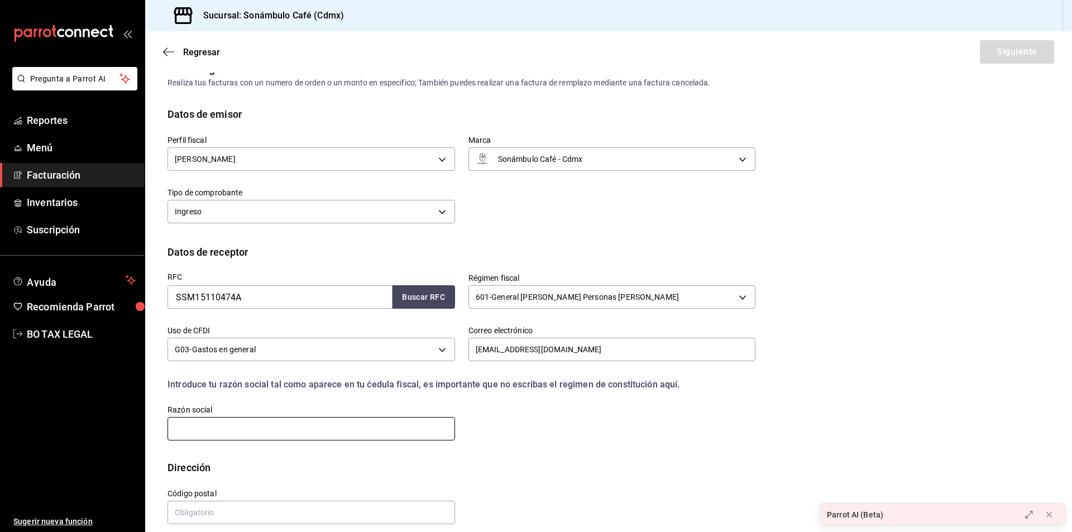
scroll to position [33, 0]
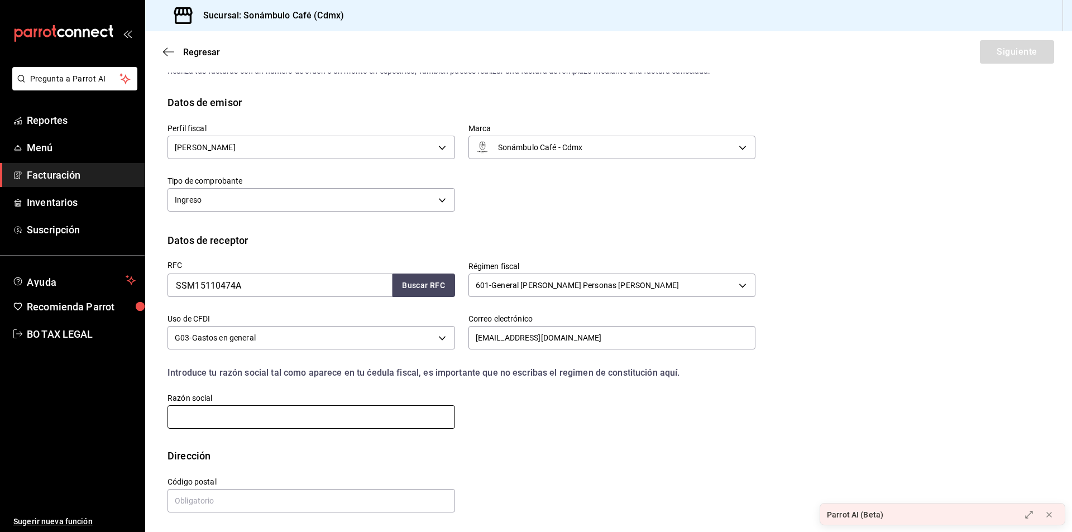
type input "[PERSON_NAME] SERVICIOS Y MERCANTIL"
click at [271, 507] on input "text" at bounding box center [312, 500] width 288 height 23
type input "14270"
click at [936, 398] on div "RFC SSM15110474A Buscar RFC Régimen fiscal 601 - General [PERSON_NAME] Personas…" at bounding box center [609, 348] width 882 height 200
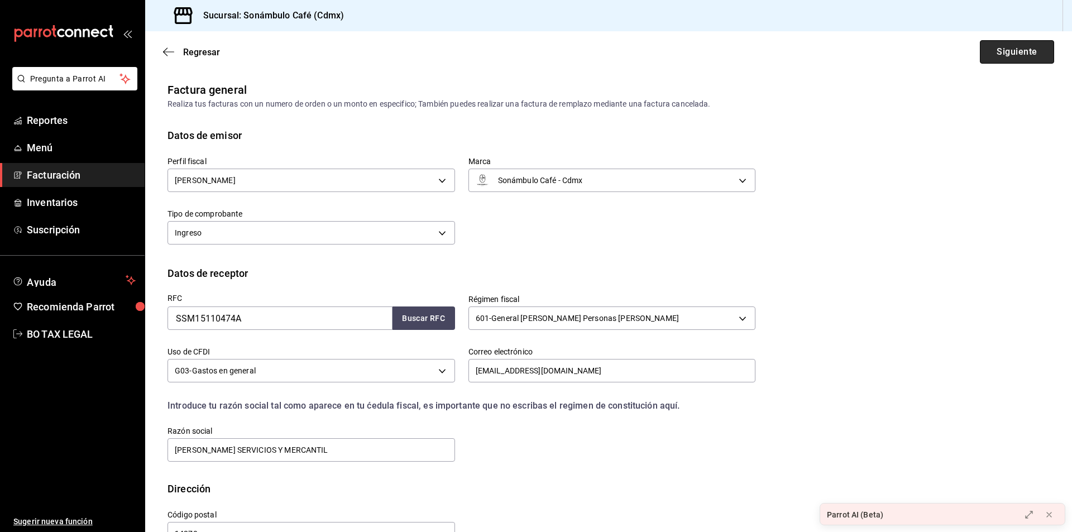
click at [1013, 50] on button "Siguiente" at bounding box center [1017, 51] width 74 height 23
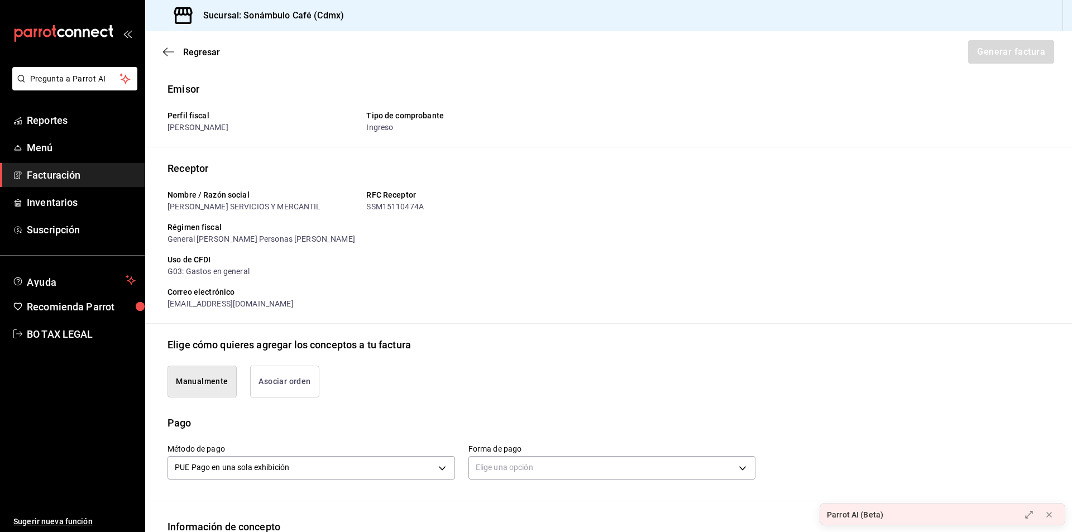
scroll to position [112, 0]
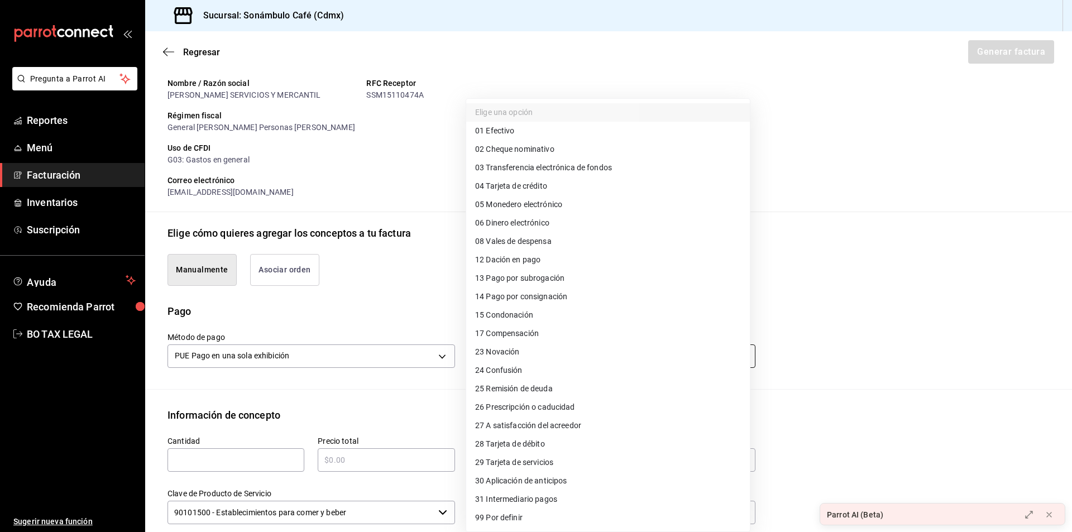
click at [601, 352] on body "Pregunta a Parrot AI Reportes Menú Facturación Inventarios Suscripción Ayuda Re…" at bounding box center [536, 266] width 1072 height 532
click at [621, 137] on li "01 Efectivo" at bounding box center [608, 131] width 284 height 18
type input "01"
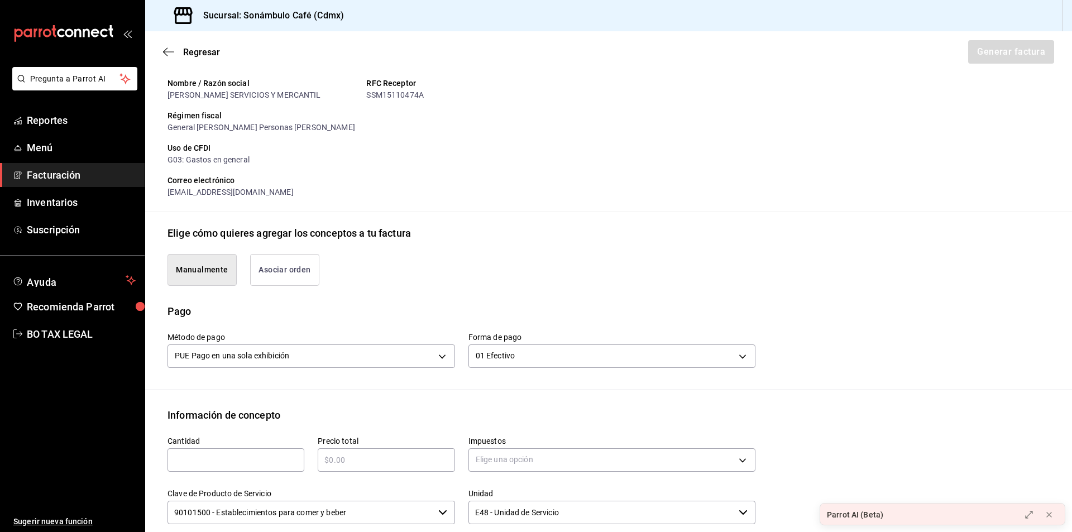
click at [833, 361] on div "Método de pago PUE Pago en una sola exhibición PUE Forma de pago 01 Efectivo 01" at bounding box center [609, 354] width 882 height 70
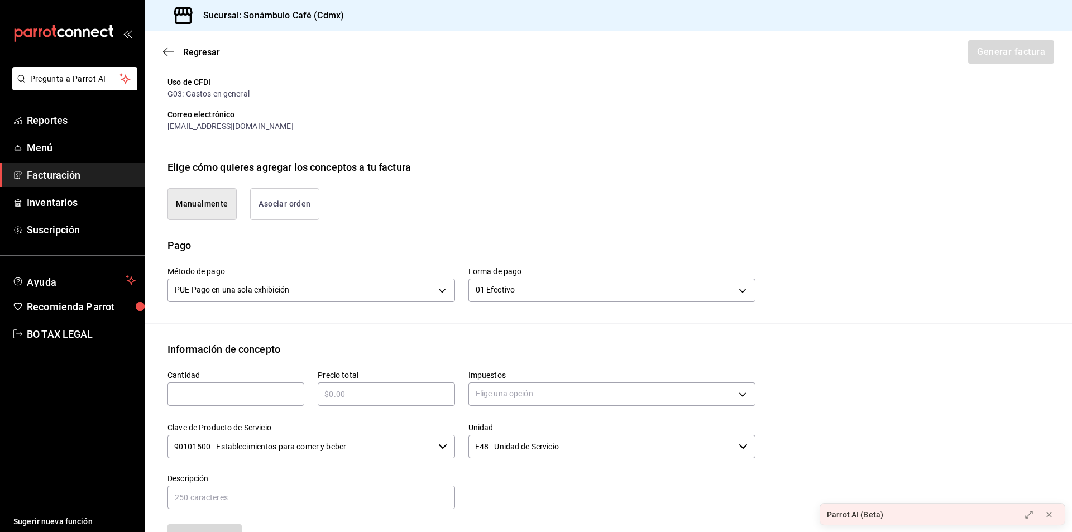
scroll to position [279, 0]
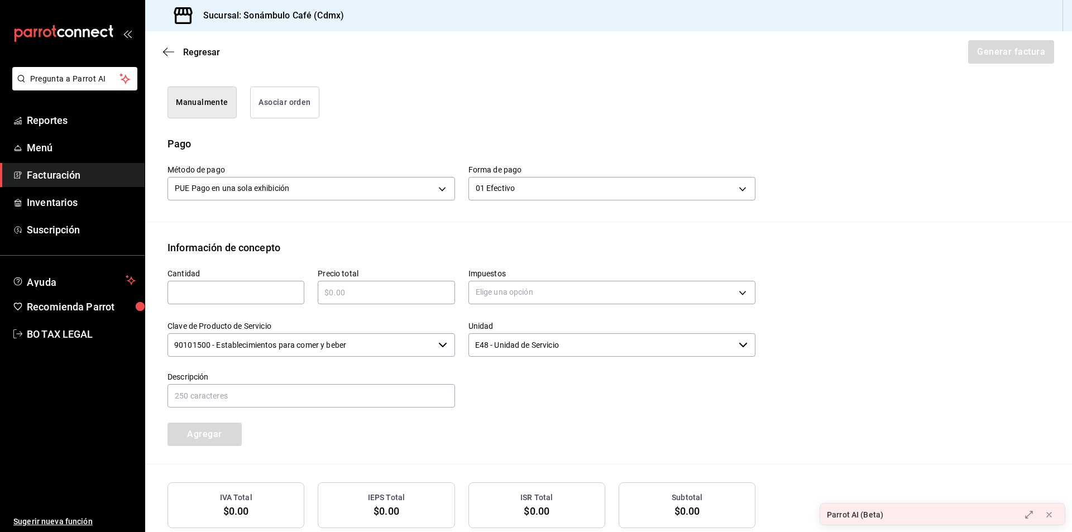
click at [246, 289] on input "text" at bounding box center [236, 292] width 137 height 13
type input "1"
click at [406, 302] on div "​" at bounding box center [386, 292] width 137 height 23
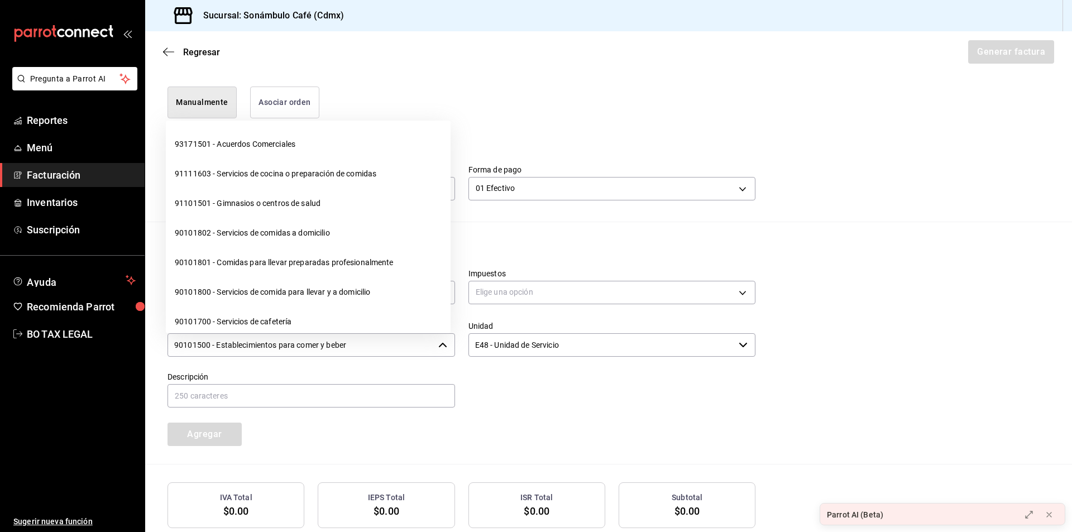
click at [427, 350] on input "90101500 - Establecimientos para comer y beber" at bounding box center [301, 344] width 266 height 23
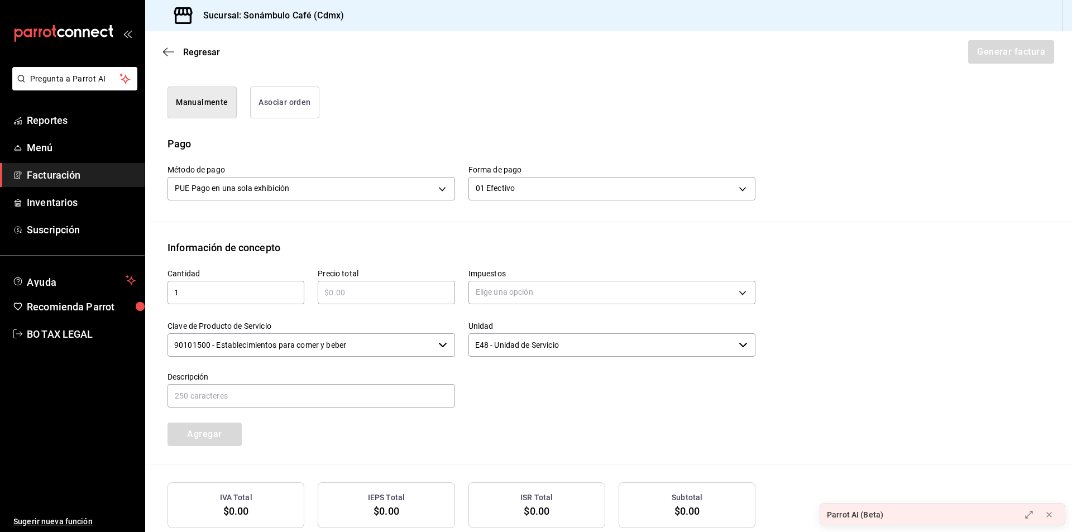
click at [308, 351] on input "90101500 - Establecimientos para comer y beber" at bounding box center [301, 344] width 266 height 23
type input "90101500 - Establecimientos para comer y beber"
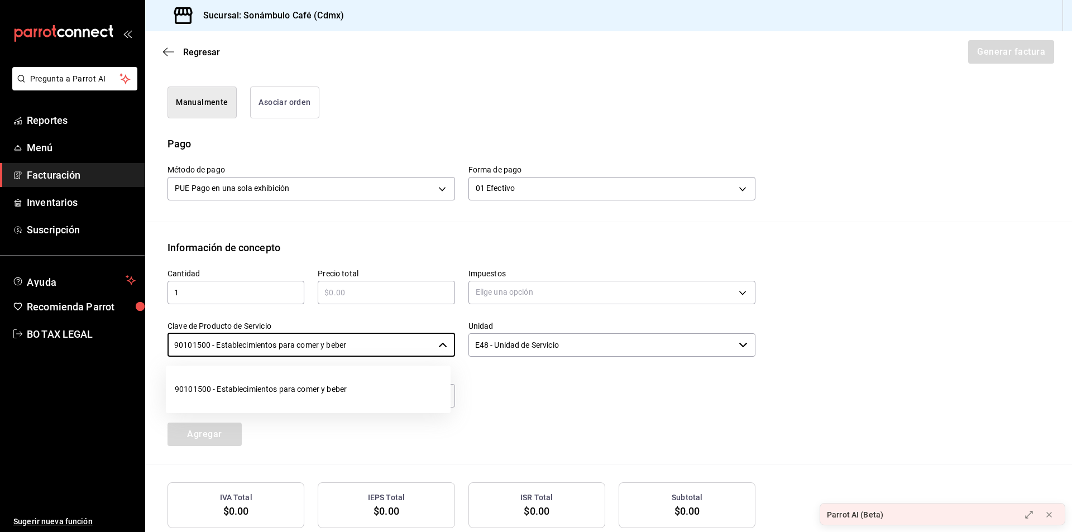
drag, startPoint x: 374, startPoint y: 341, endPoint x: 148, endPoint y: 385, distance: 230.4
click at [148, 385] on div "Información de concepto Cantidad 1 ​ Precio total ​ Impuestos Elige una opción …" at bounding box center [608, 352] width 927 height 224
click at [277, 398] on li "50202301 - Agua" at bounding box center [308, 390] width 285 height 30
type input "50202301 - Agua"
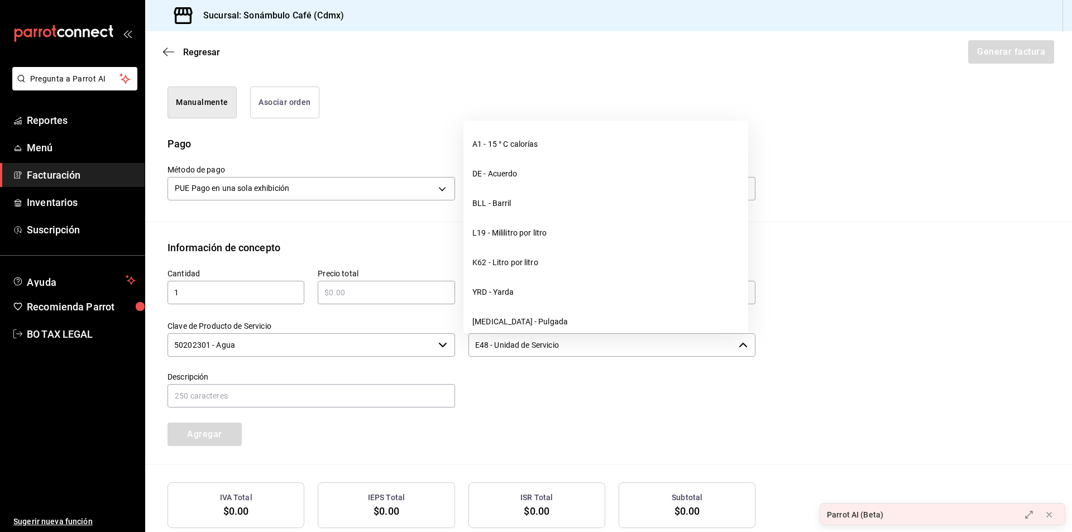
click at [567, 351] on input "E48 - Unidad de Servicio" at bounding box center [601, 344] width 266 height 23
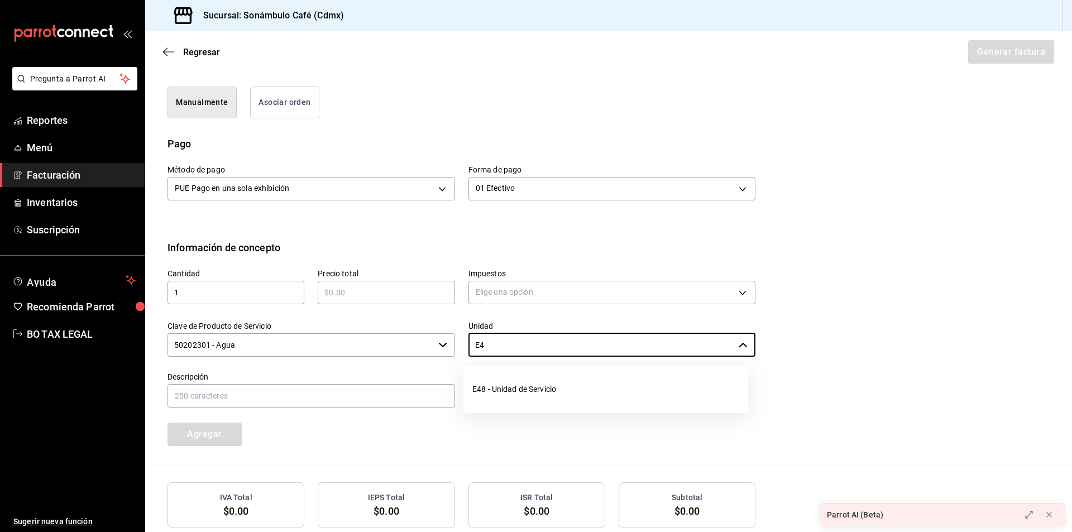
type input "E"
click at [716, 394] on li "H87 - Pieza" at bounding box center [605, 390] width 285 height 30
type input "H87 - Pieza"
click at [369, 394] on input "text" at bounding box center [312, 395] width 288 height 23
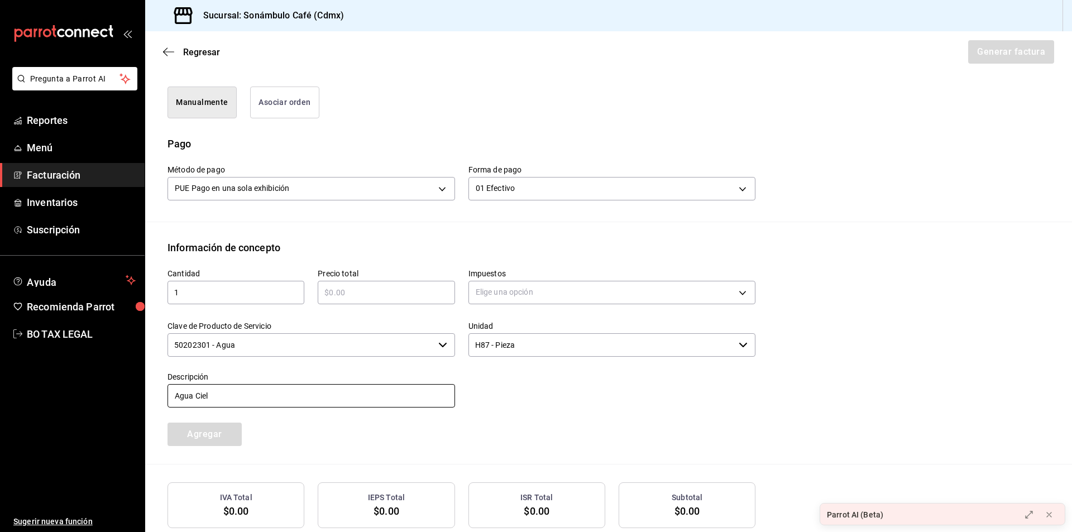
type input "Agua Ciel"
click at [609, 424] on div "Cantidad 1 ​ Precio total ​ Impuestos Elige una opción Clave de Producto de Ser…" at bounding box center [454, 350] width 601 height 191
click at [425, 293] on input "text" at bounding box center [386, 292] width 137 height 13
type input "$20"
click at [530, 300] on body "Pregunta a Parrot AI Reportes Menú Facturación Inventarios Suscripción Ayuda Re…" at bounding box center [536, 266] width 1072 height 532
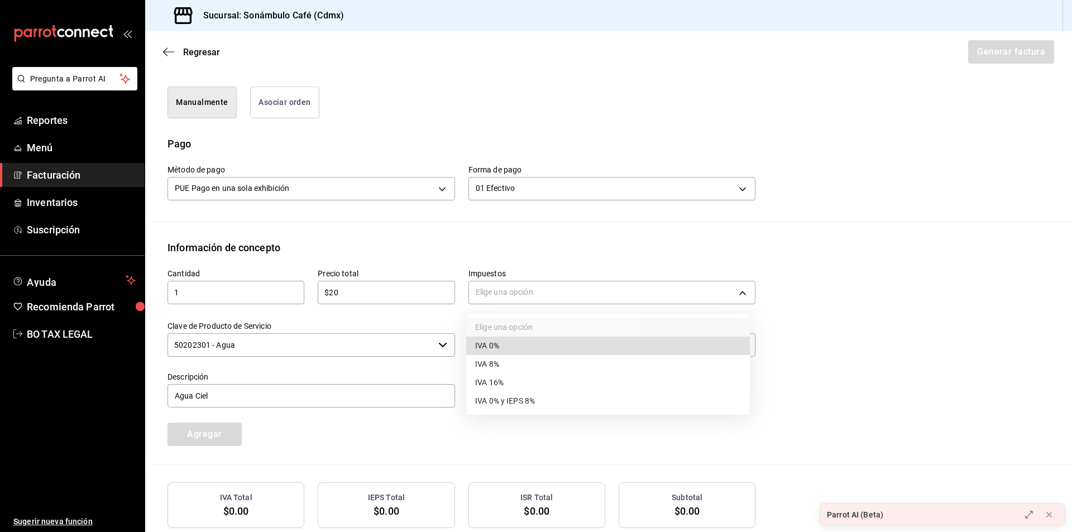
click at [551, 388] on li "IVA 16%" at bounding box center [608, 383] width 284 height 18
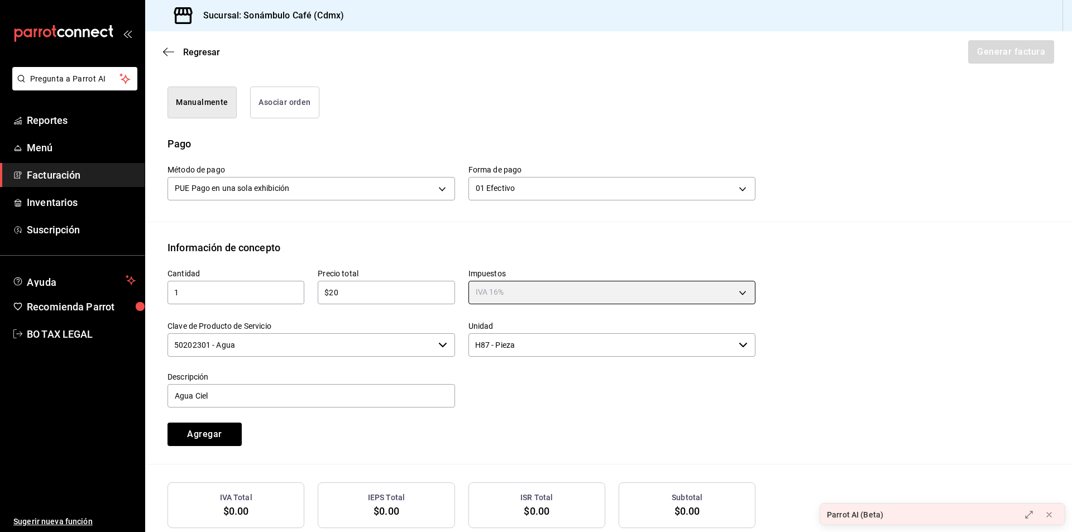
type input "IVA_16"
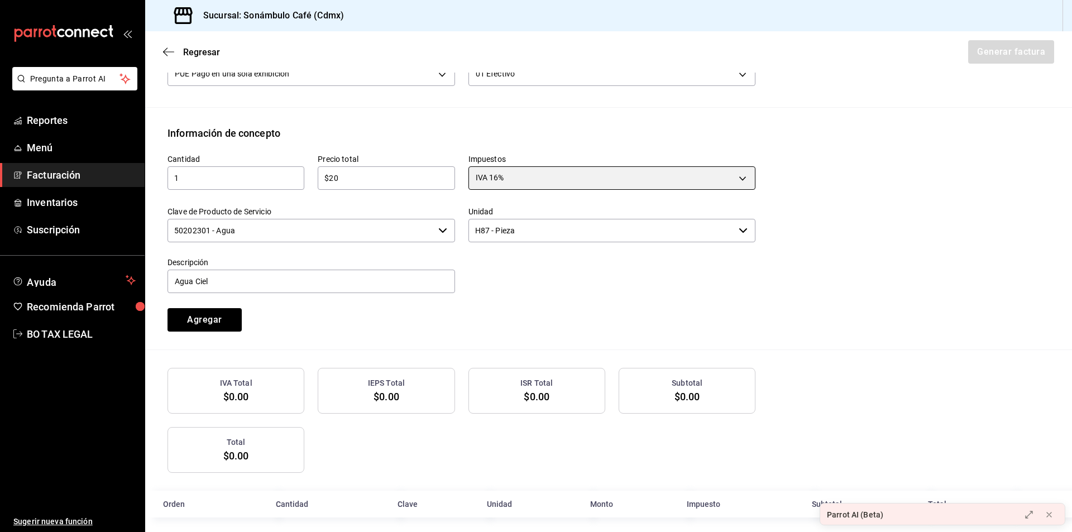
scroll to position [402, 0]
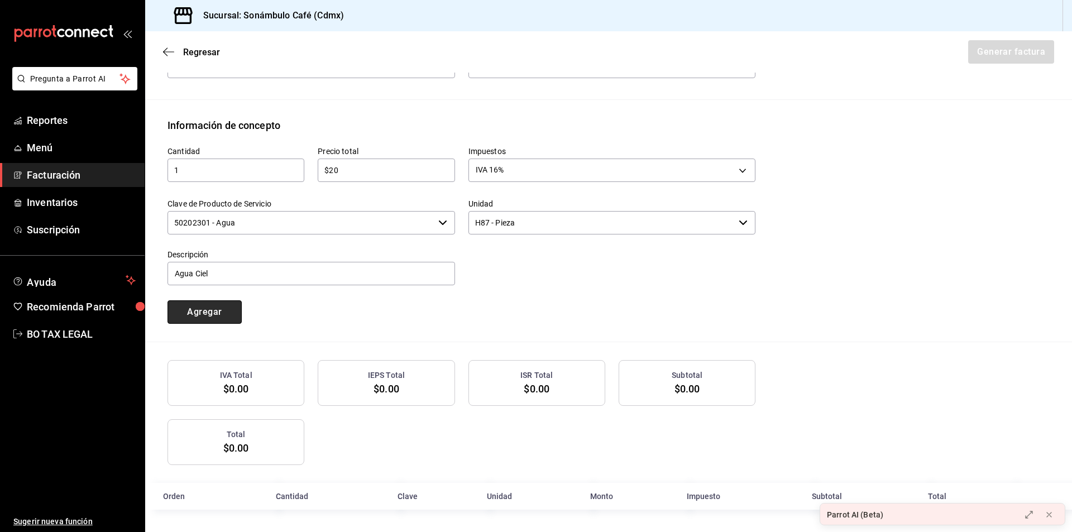
click at [221, 310] on button "Agregar" at bounding box center [205, 311] width 74 height 23
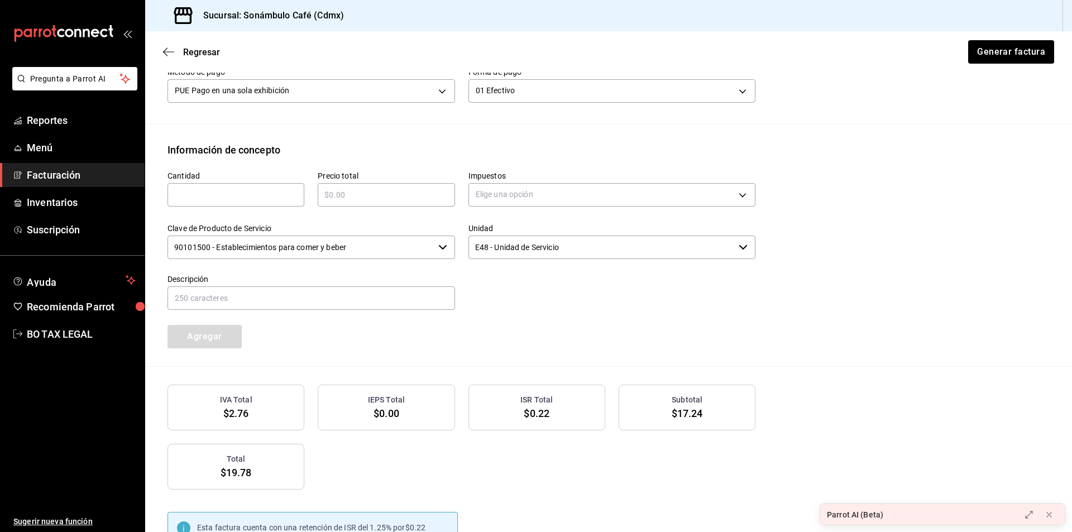
scroll to position [339, 0]
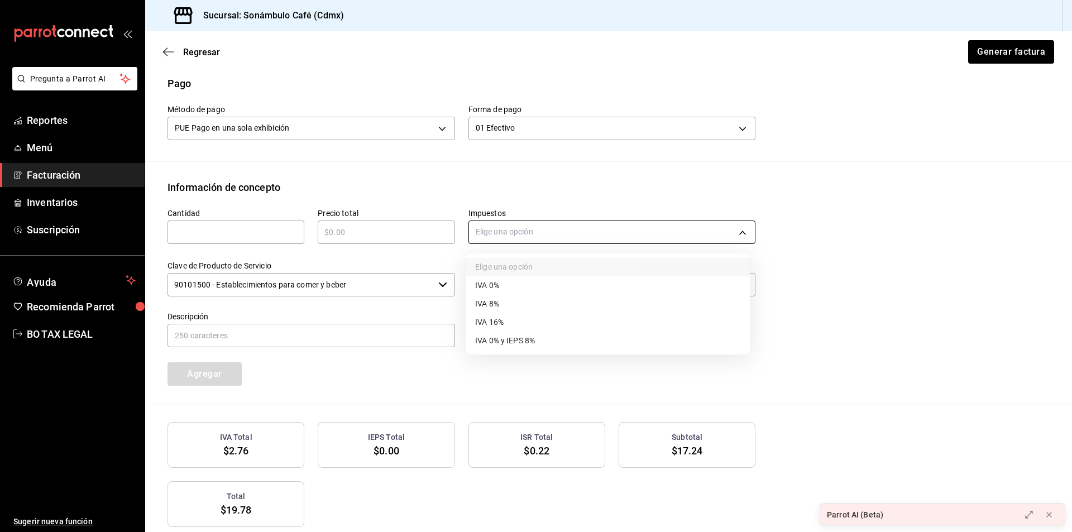
click at [629, 230] on body "Pregunta a Parrot AI Reportes Menú Facturación Inventarios Suscripción Ayuda Re…" at bounding box center [536, 266] width 1072 height 532
click at [629, 229] on div at bounding box center [536, 266] width 1072 height 532
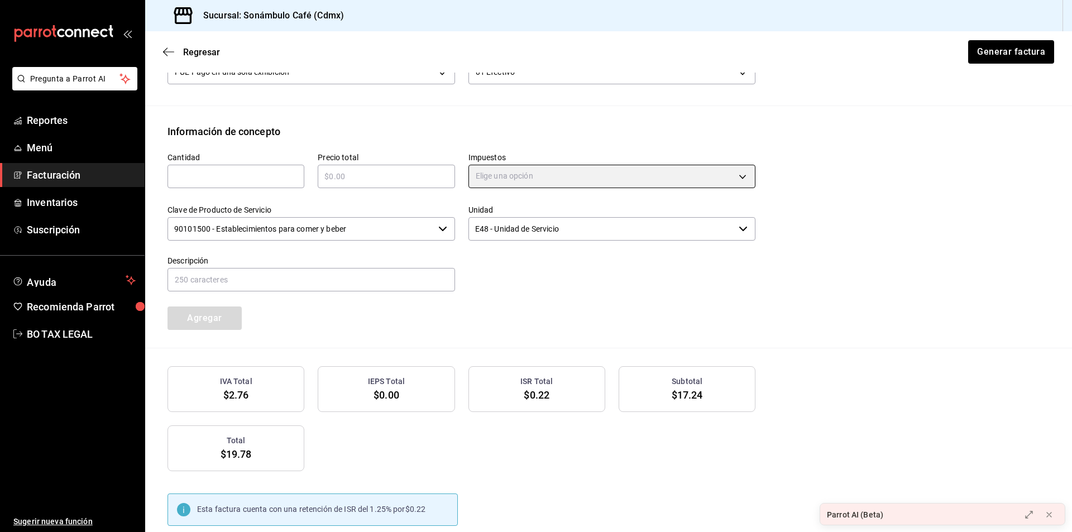
scroll to position [507, 0]
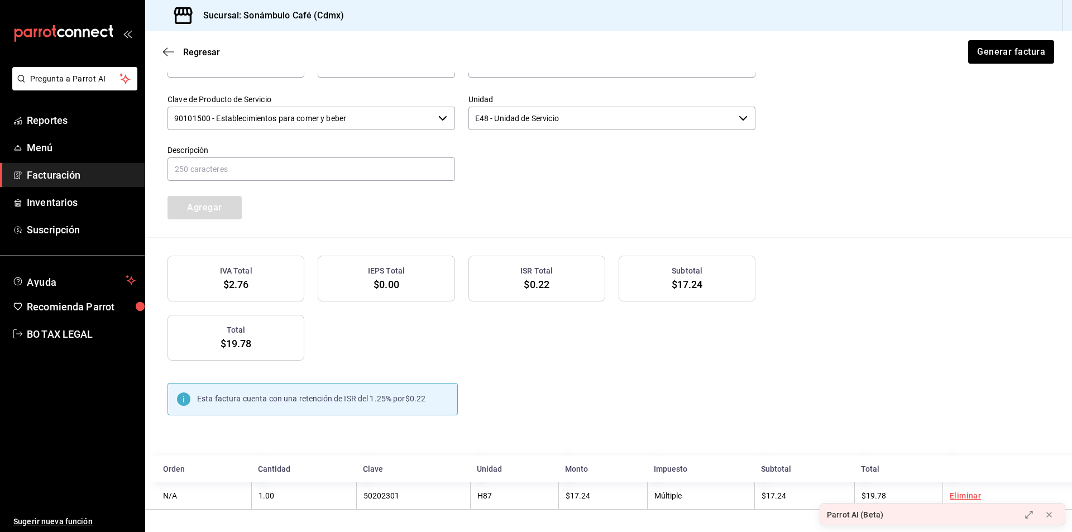
click at [779, 149] on div "Cantidad ​ Precio total ​ Impuestos Elige una opción Clave de Producto de Servi…" at bounding box center [609, 132] width 882 height 209
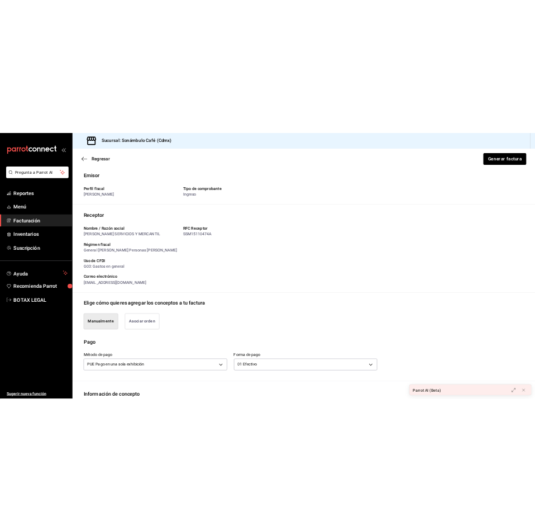
scroll to position [0, 0]
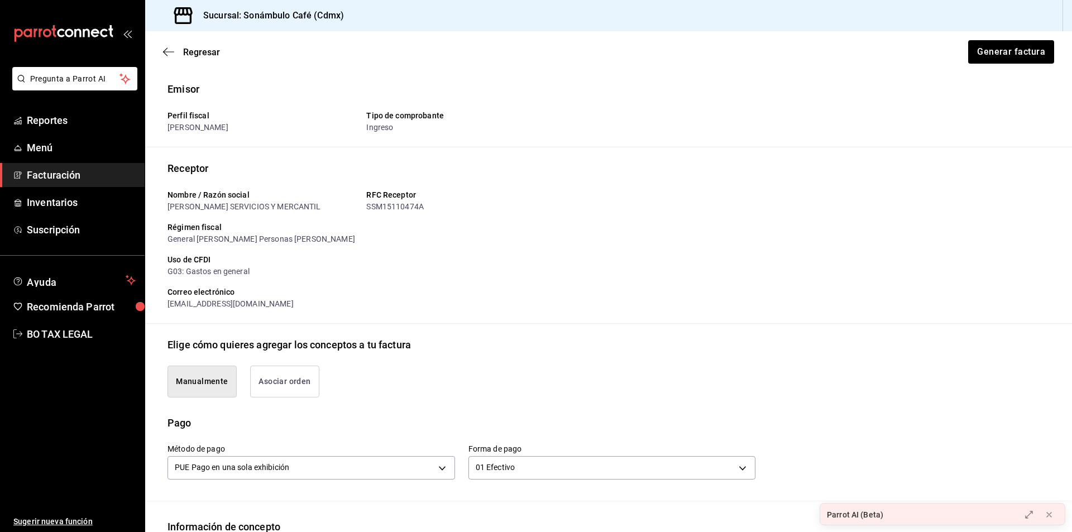
drag, startPoint x: 922, startPoint y: 508, endPoint x: 954, endPoint y: 525, distance: 36.7
click at [926, 521] on div "Parrot AI (Beta)" at bounding box center [916, 515] width 193 height 22
click at [1037, 523] on icon at bounding box center [1033, 522] width 9 height 9
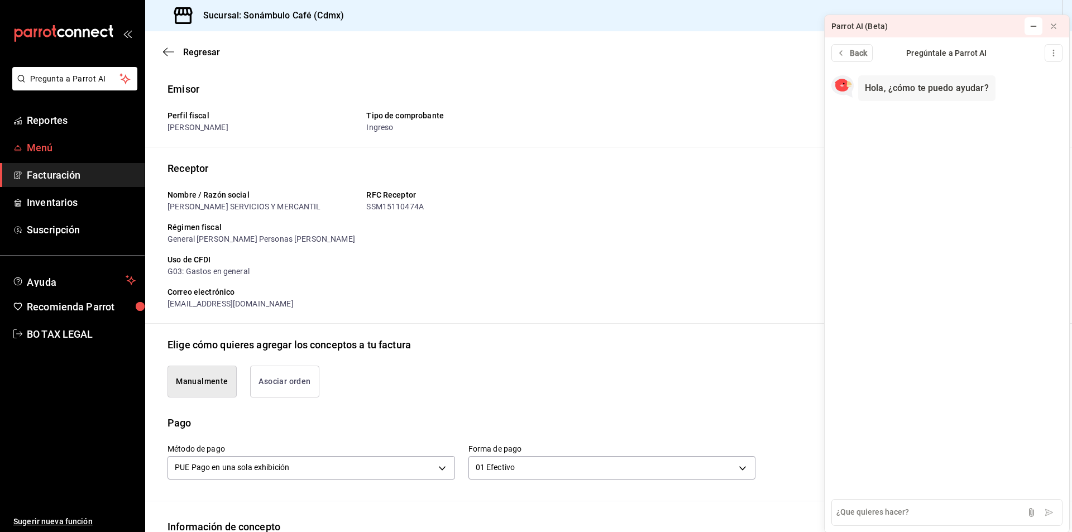
click at [66, 140] on span "Menú" at bounding box center [81, 147] width 109 height 15
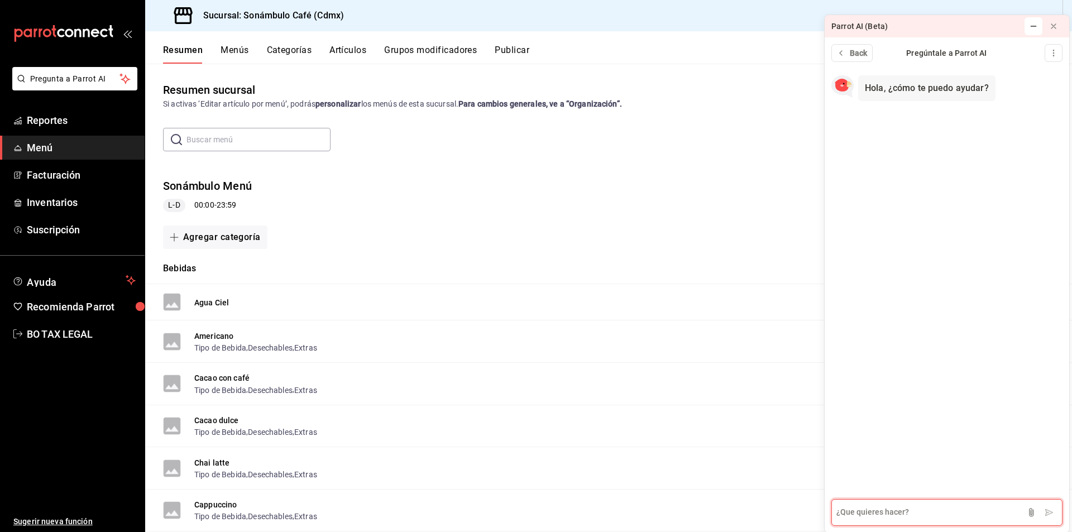
click at [911, 525] on textarea at bounding box center [946, 512] width 231 height 27
click at [1005, 205] on div "Hola, ¿cómo te puedo ayudar? 19 mins ago" at bounding box center [947, 279] width 245 height 426
click at [900, 519] on textarea at bounding box center [946, 512] width 231 height 27
type textarea "Si a un producto de mi menú, le cambio el impuesto al 16%, ¿el precio que viene…"
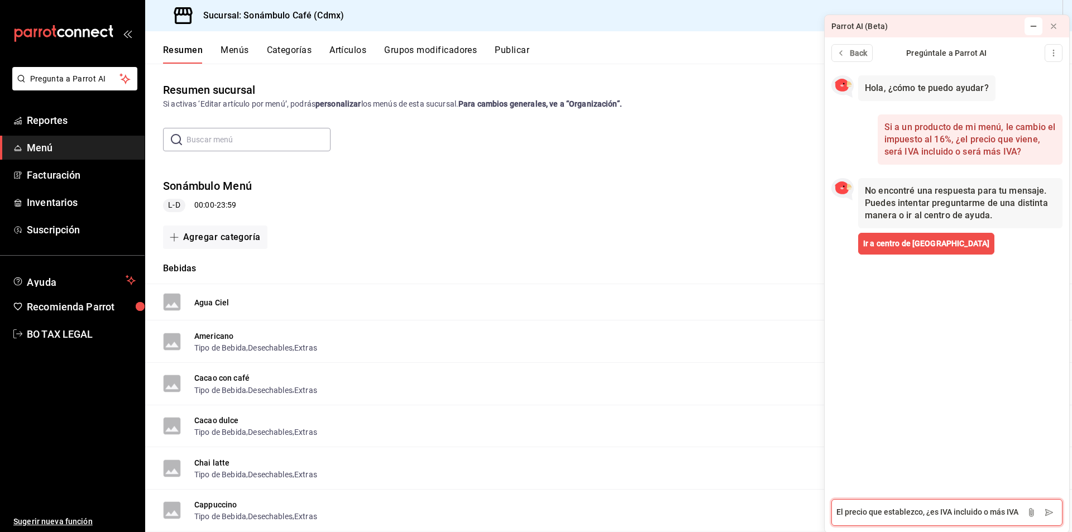
type textarea "El precio que establezco, ¿es IVA incluido o más IVA?"
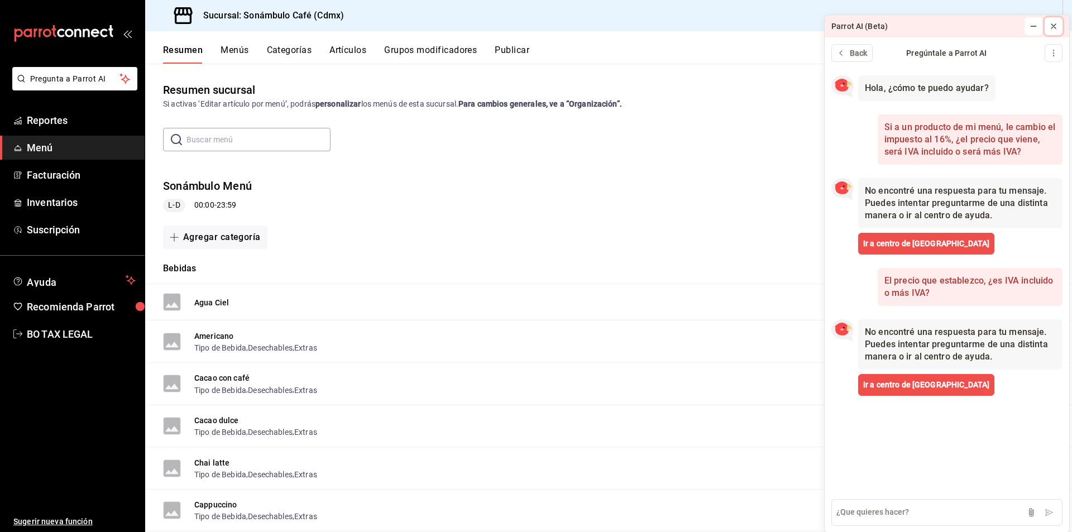
click at [1056, 28] on icon at bounding box center [1053, 26] width 4 height 4
